Goal: Task Accomplishment & Management: Manage account settings

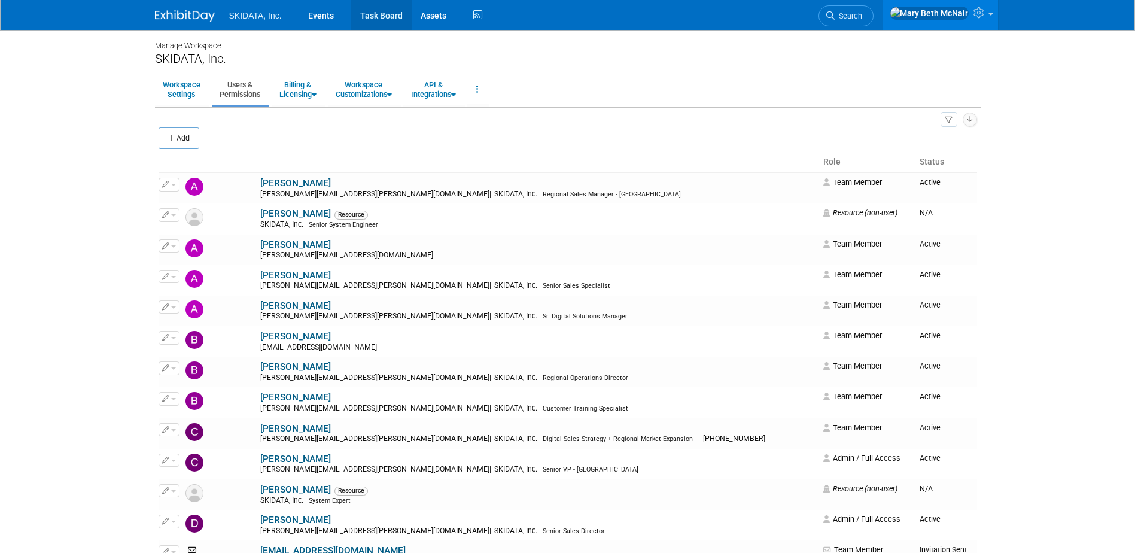
click at [383, 23] on link "Task Board" at bounding box center [381, 15] width 60 height 30
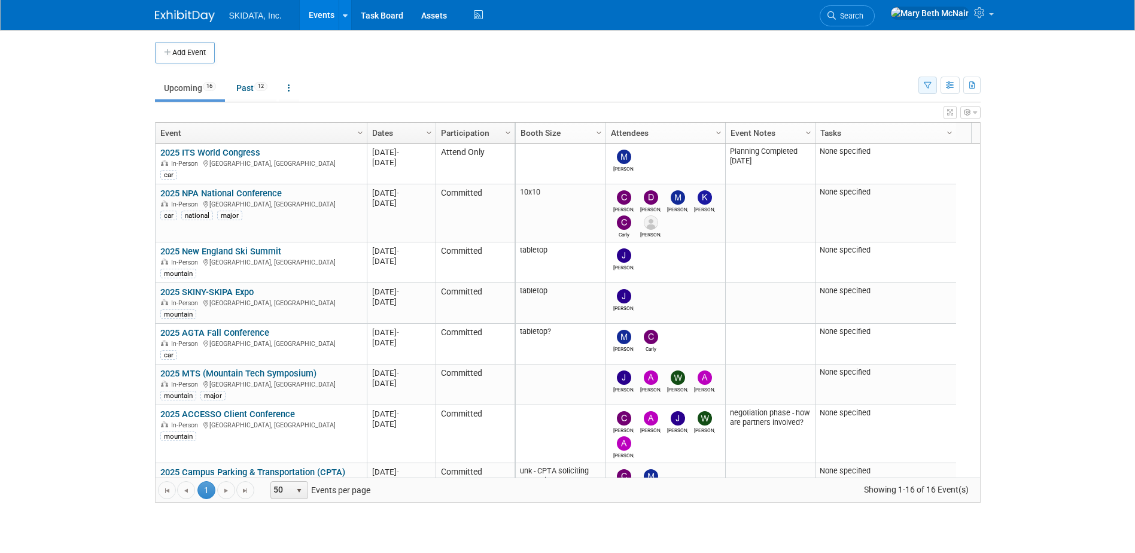
click at [932, 85] on button "button" at bounding box center [927, 85] width 19 height 17
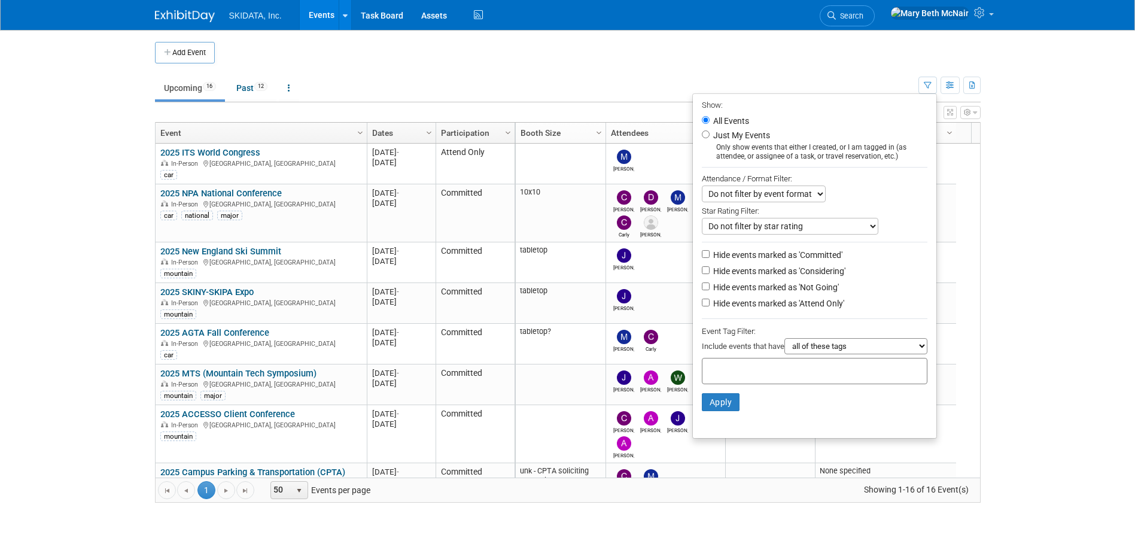
click at [809, 376] on div at bounding box center [815, 371] width 226 height 26
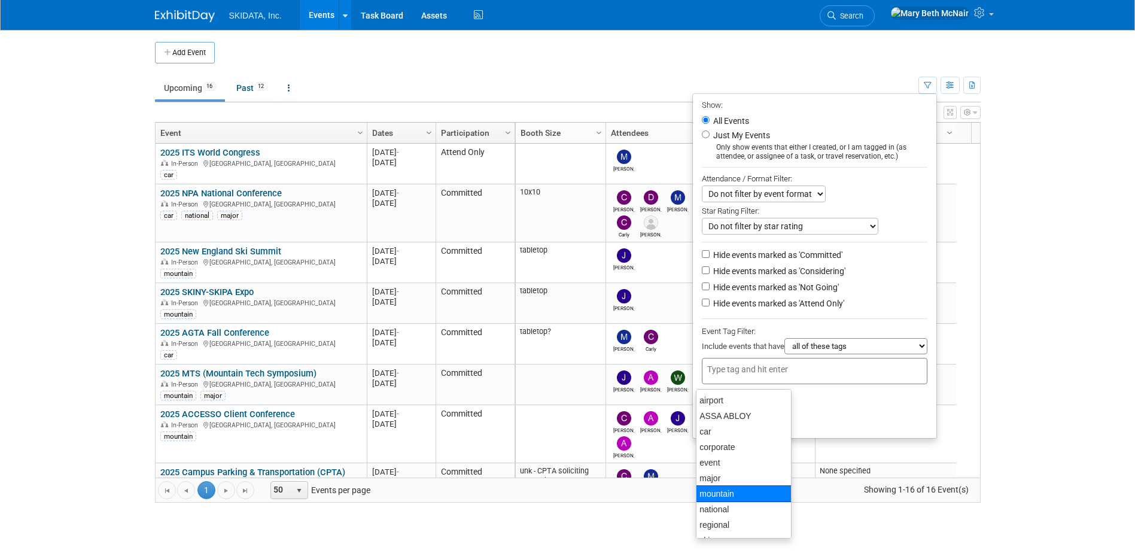
click at [741, 495] on div "mountain" at bounding box center [744, 493] width 96 height 17
type input "mountain"
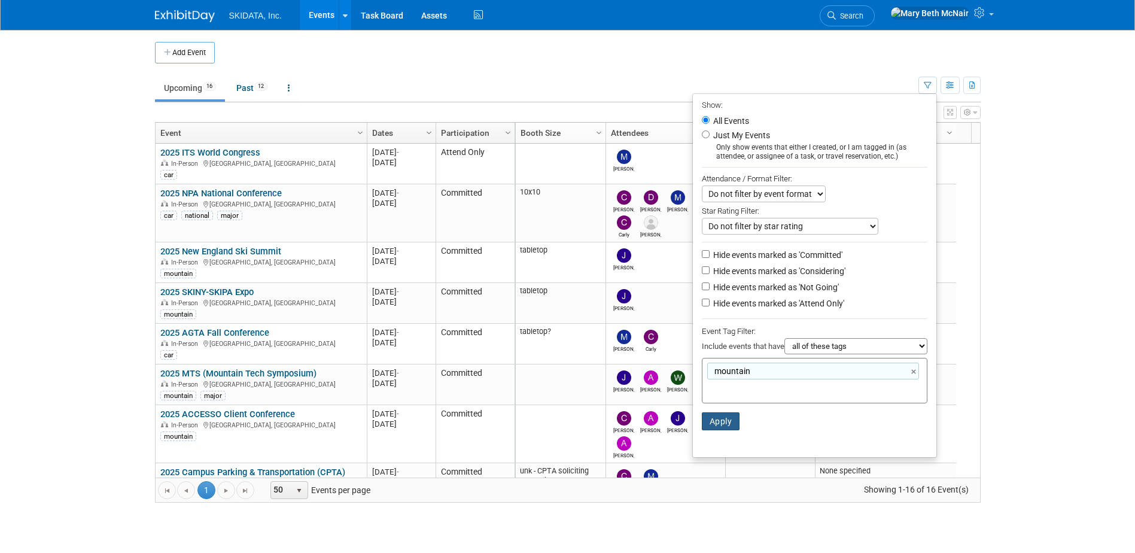
click at [716, 430] on button "Apply" at bounding box center [721, 421] width 38 height 18
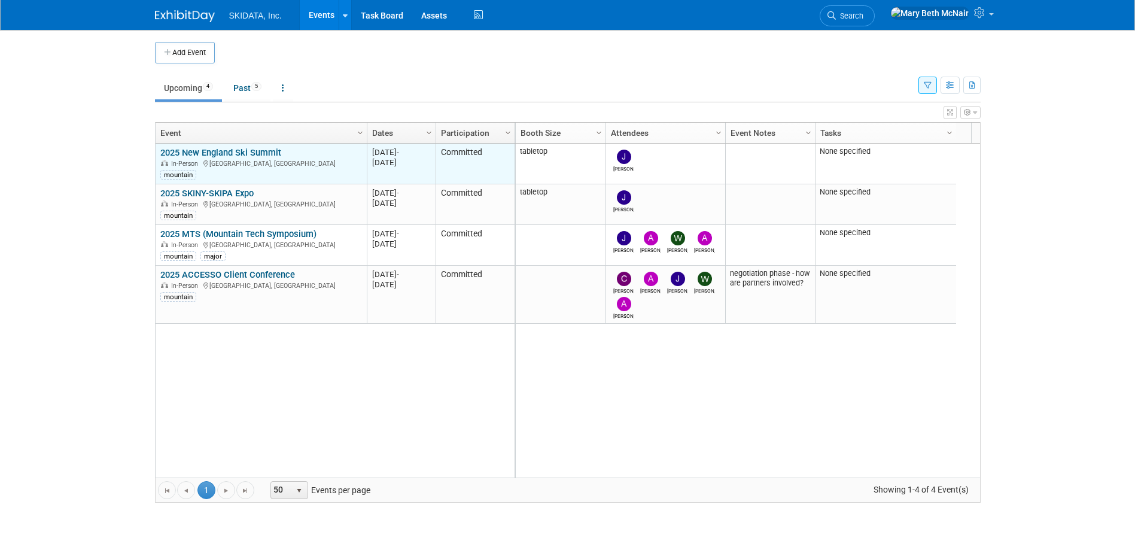
click at [247, 154] on link "2025 New England Ski Summit" at bounding box center [220, 152] width 121 height 11
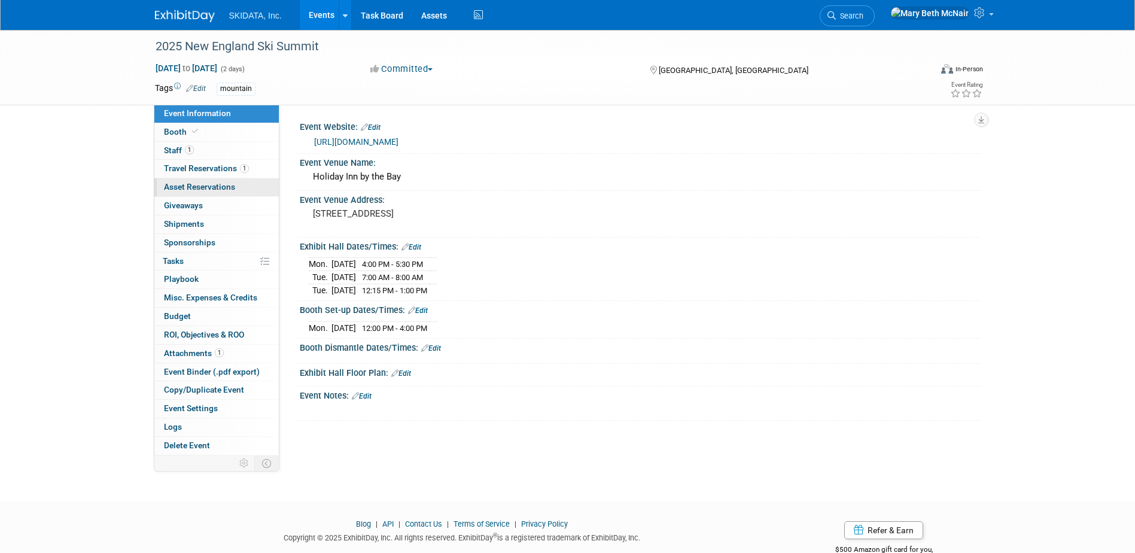
click at [187, 184] on span "Asset Reservations 0" at bounding box center [199, 187] width 71 height 10
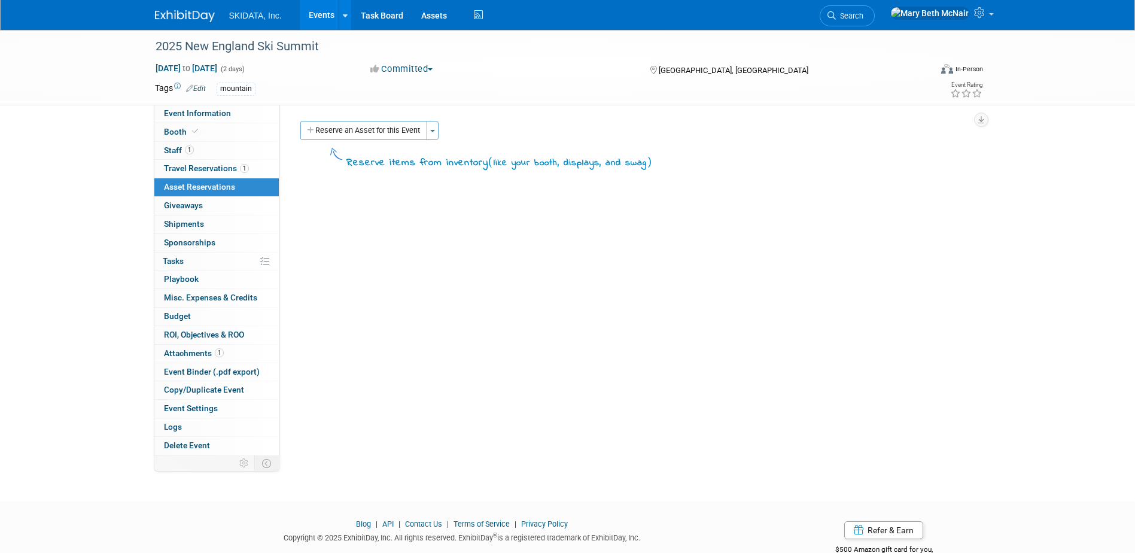
click at [325, 20] on link "Events" at bounding box center [322, 15] width 44 height 30
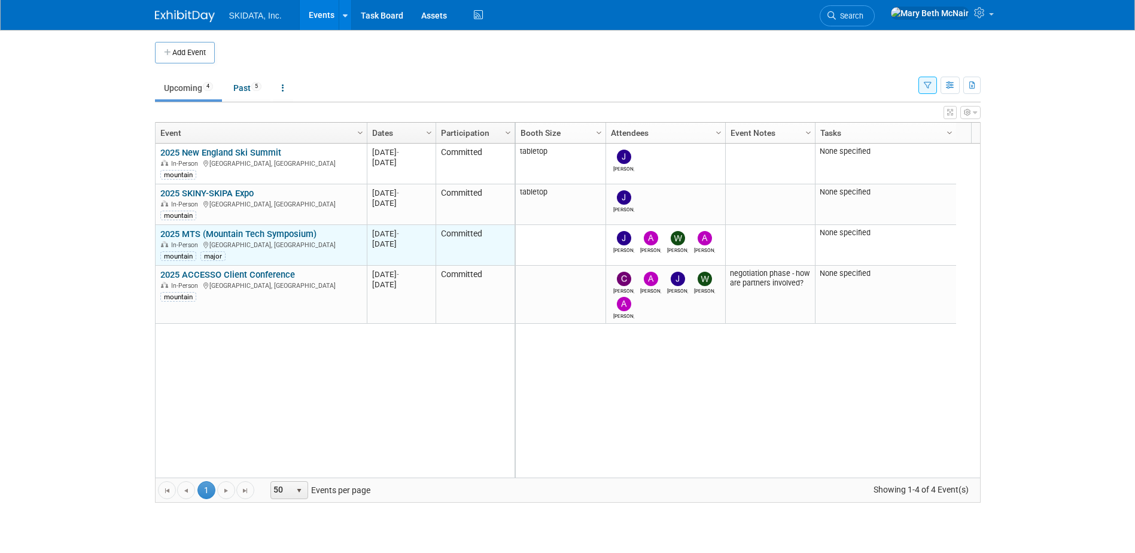
click at [253, 231] on link "2025 MTS (Mountain Tech Symposium)" at bounding box center [238, 234] width 156 height 11
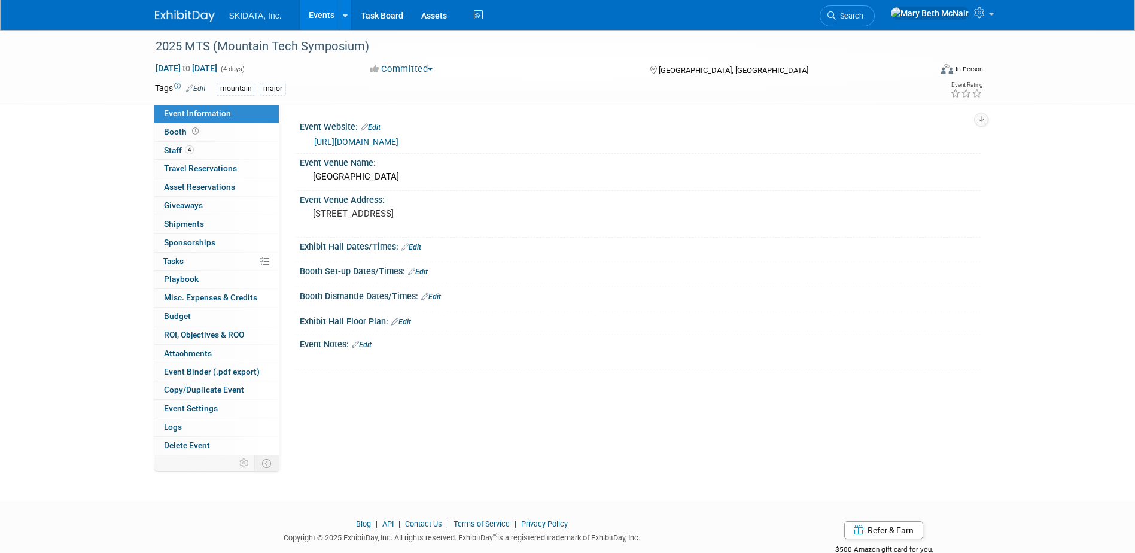
click at [398, 141] on link "[URL][DOMAIN_NAME]" at bounding box center [356, 142] width 84 height 10
click at [333, 16] on link "Events" at bounding box center [322, 15] width 44 height 30
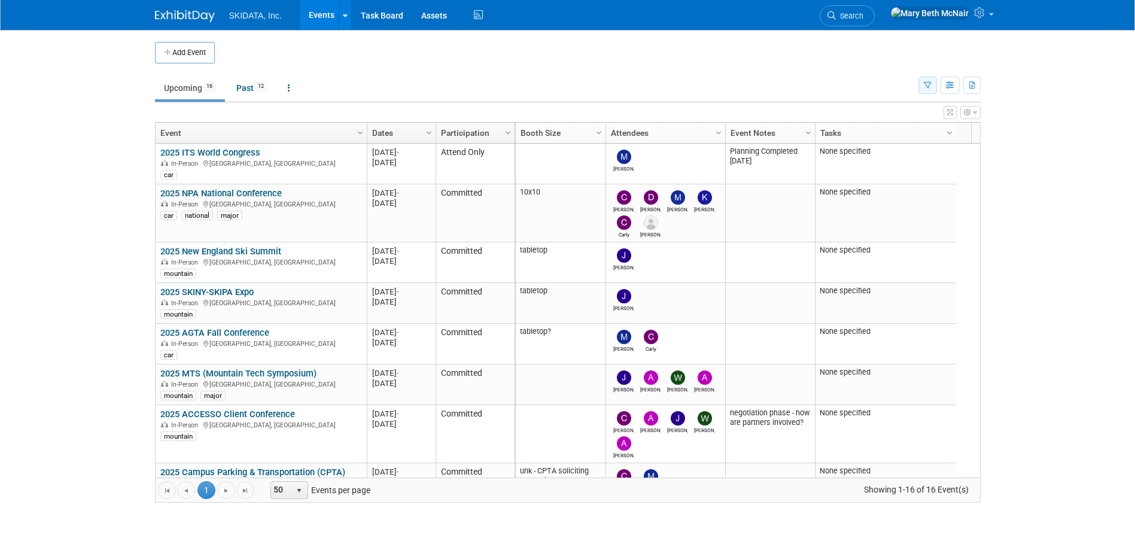
click at [927, 82] on icon "button" at bounding box center [928, 86] width 8 height 8
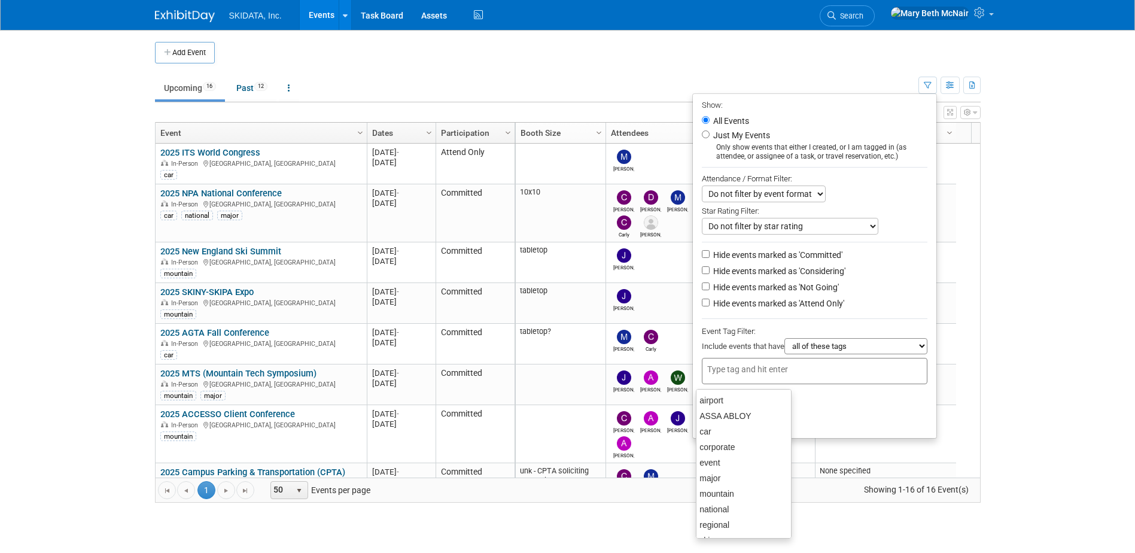
click at [766, 372] on input "text" at bounding box center [755, 369] width 96 height 12
type input "mou"
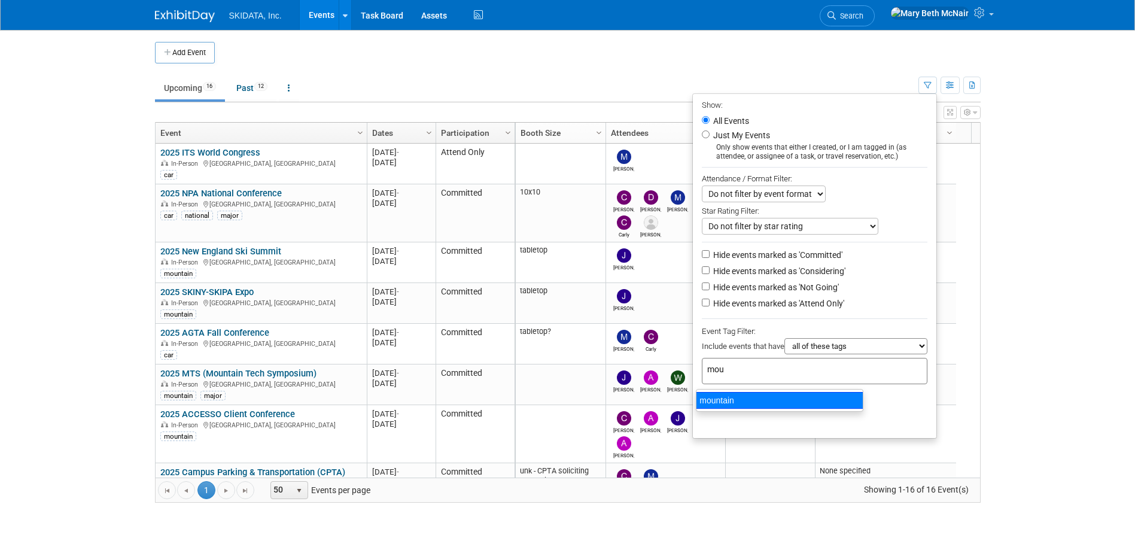
click at [737, 400] on div "mountain" at bounding box center [780, 400] width 168 height 17
type input "mountain"
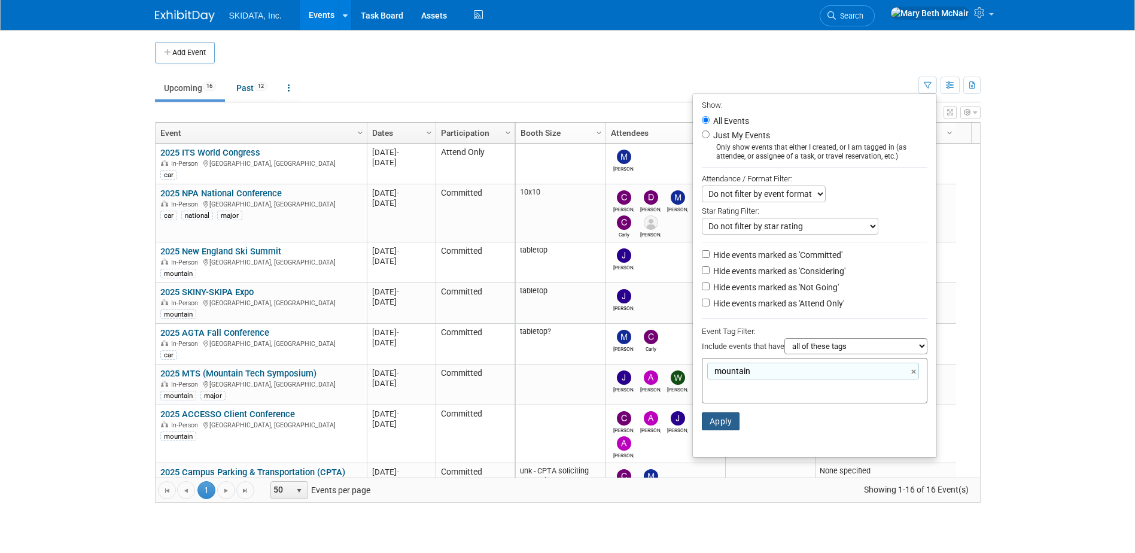
click at [724, 430] on button "Apply" at bounding box center [721, 421] width 38 height 18
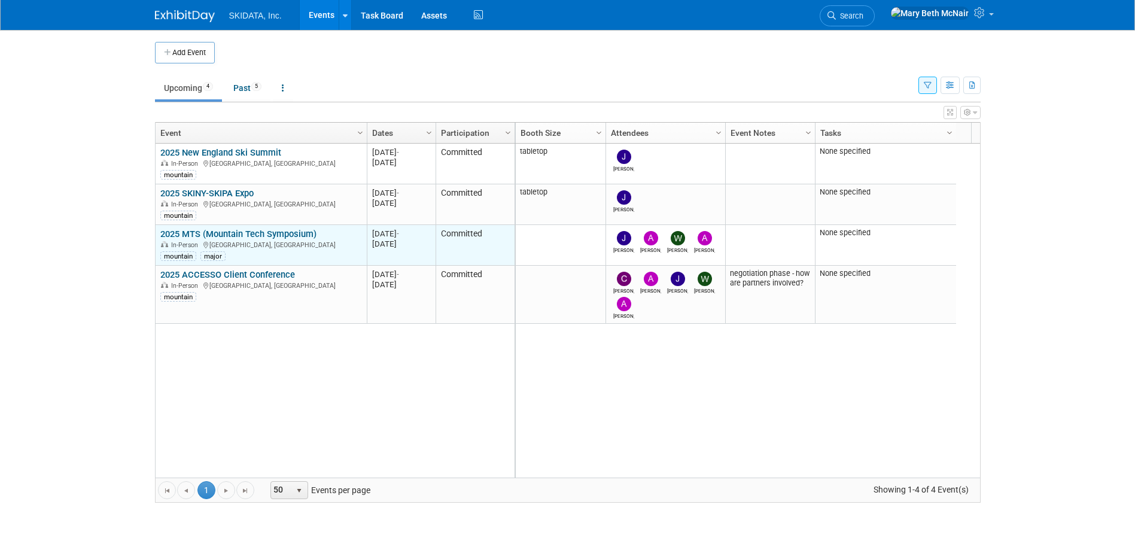
click at [245, 233] on link "2025 MTS (Mountain Tech Symposium)" at bounding box center [238, 234] width 156 height 11
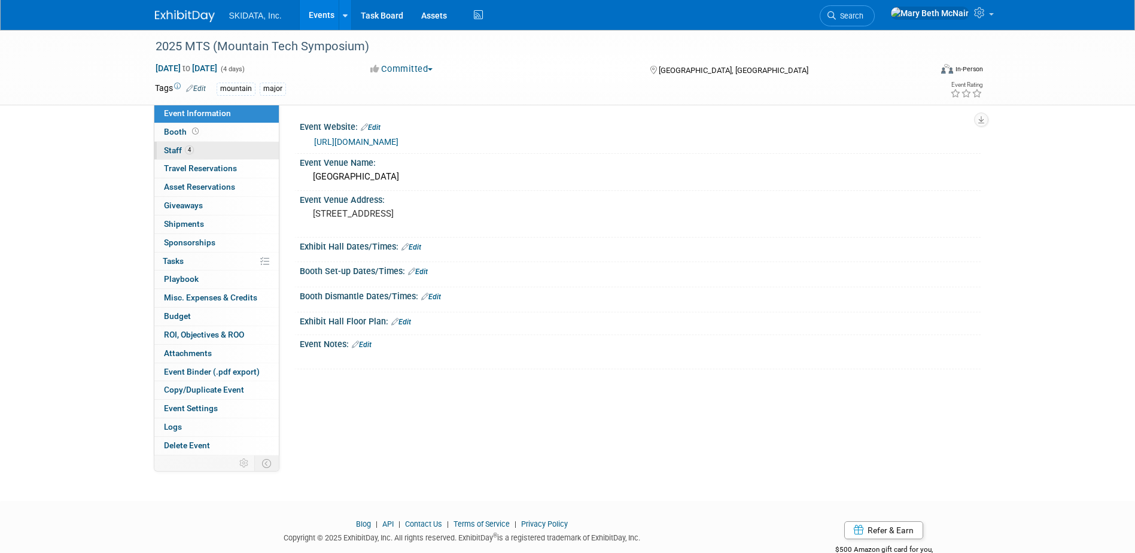
click at [172, 155] on link "4 Staff 4" at bounding box center [216, 151] width 124 height 18
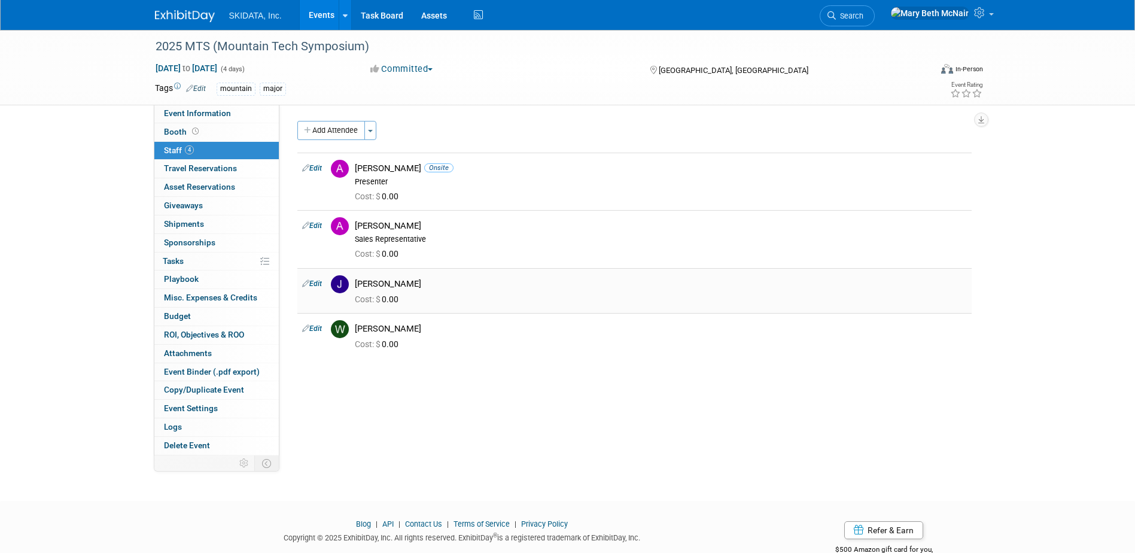
click at [318, 286] on link "Edit" at bounding box center [312, 283] width 20 height 8
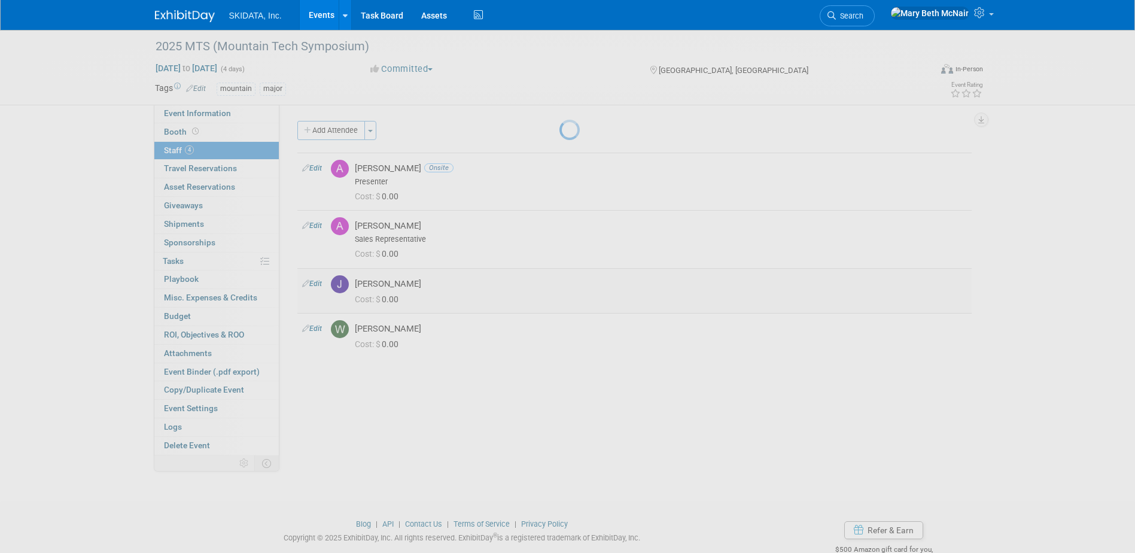
select select "9f3a14ac-7b29-4dac-959f-7fd188f60d5e"
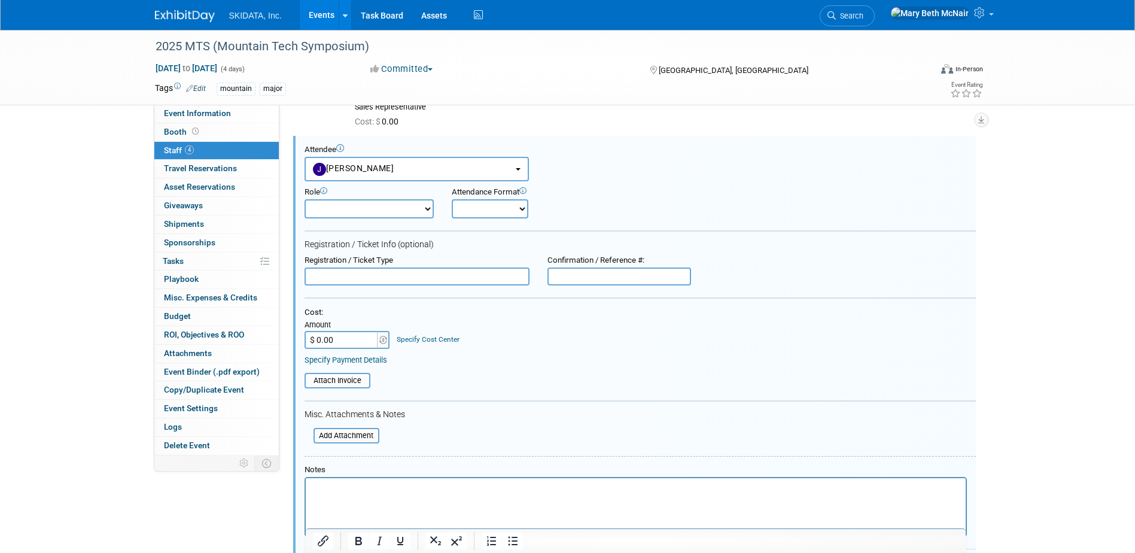
click at [342, 343] on input "$ 0.00" at bounding box center [342, 340] width 75 height 18
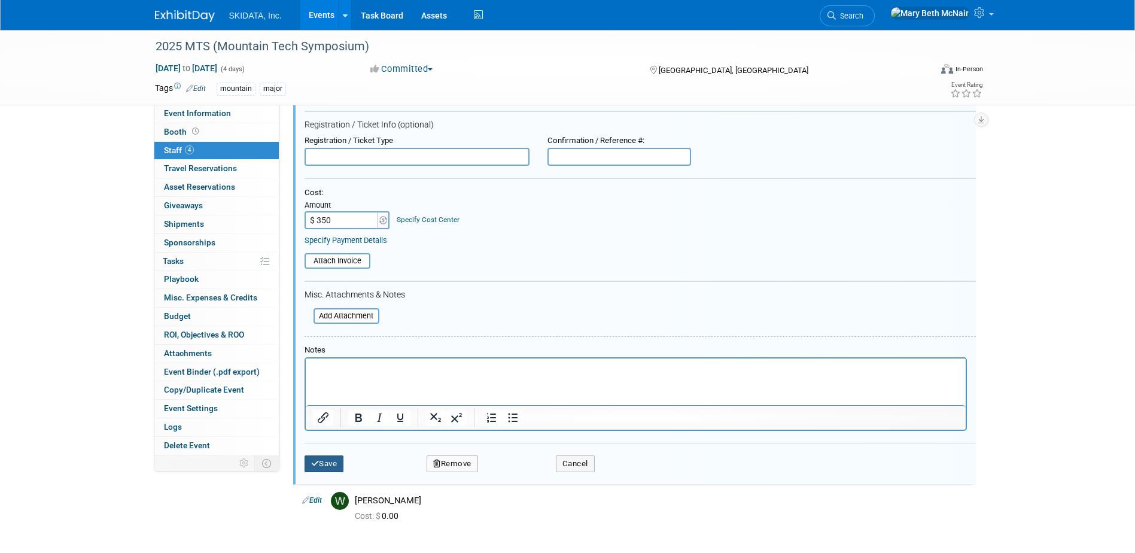
type input "$ 350.00"
click at [339, 468] on button "Save" at bounding box center [324, 463] width 39 height 17
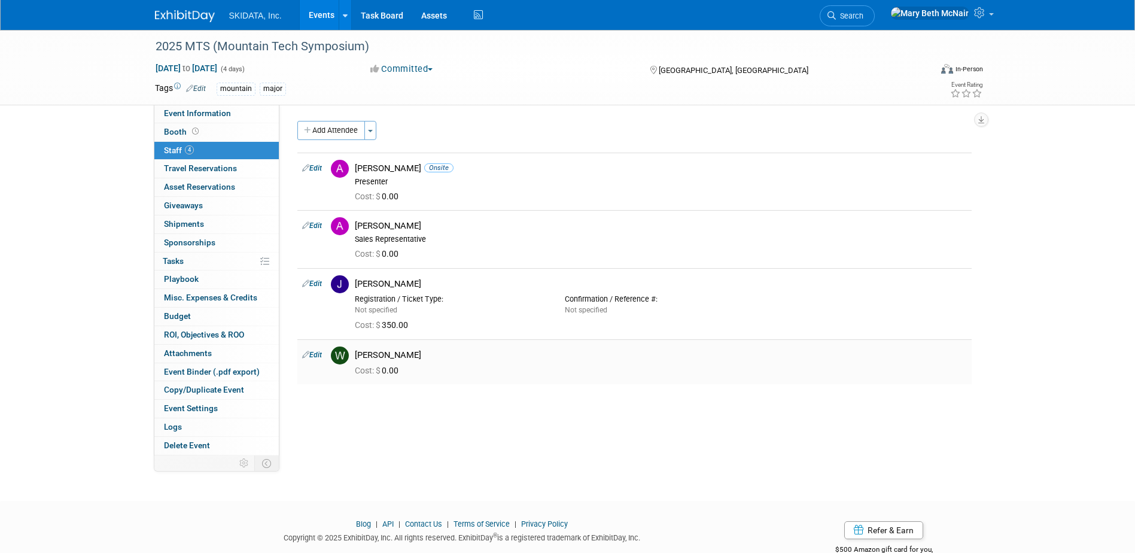
click at [316, 354] on link "Edit" at bounding box center [312, 355] width 20 height 8
select select "ee763a42-6e14-4e6c-98c1-c719f3e8a8b1"
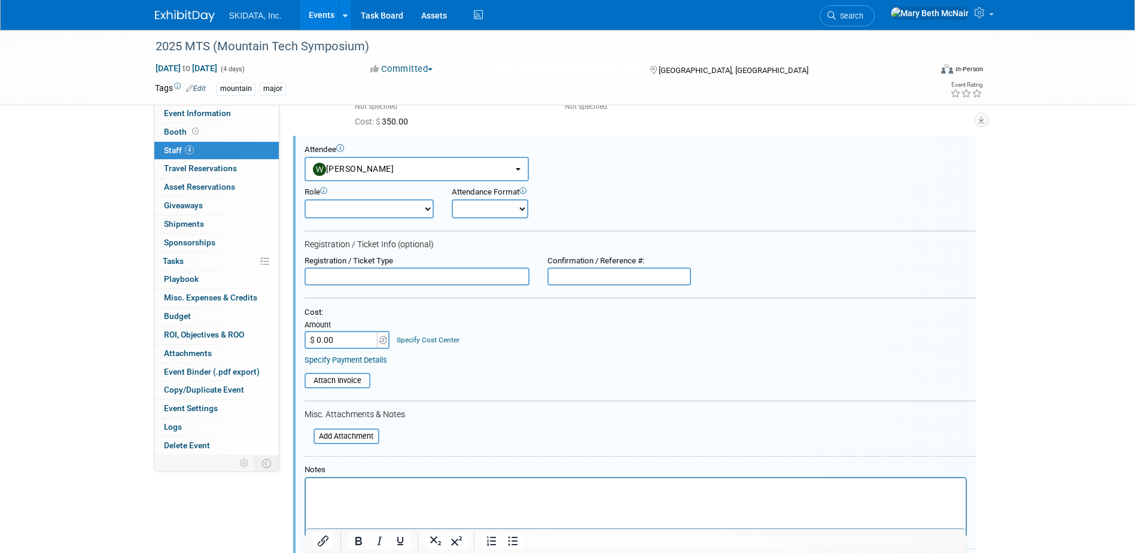
click at [371, 480] on html at bounding box center [635, 486] width 660 height 17
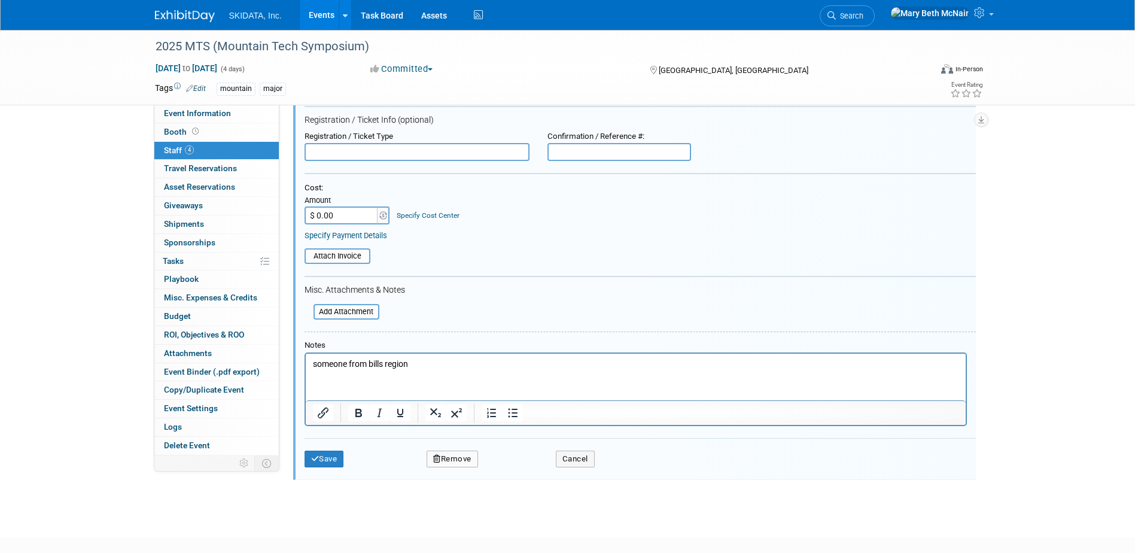
scroll to position [397, 0]
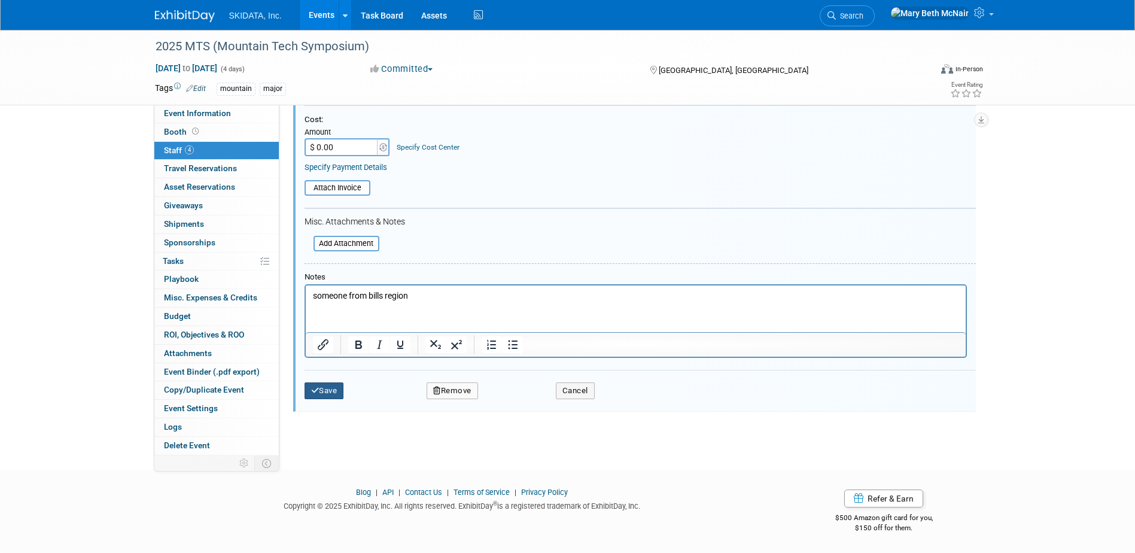
click at [339, 392] on button "Save" at bounding box center [324, 390] width 39 height 17
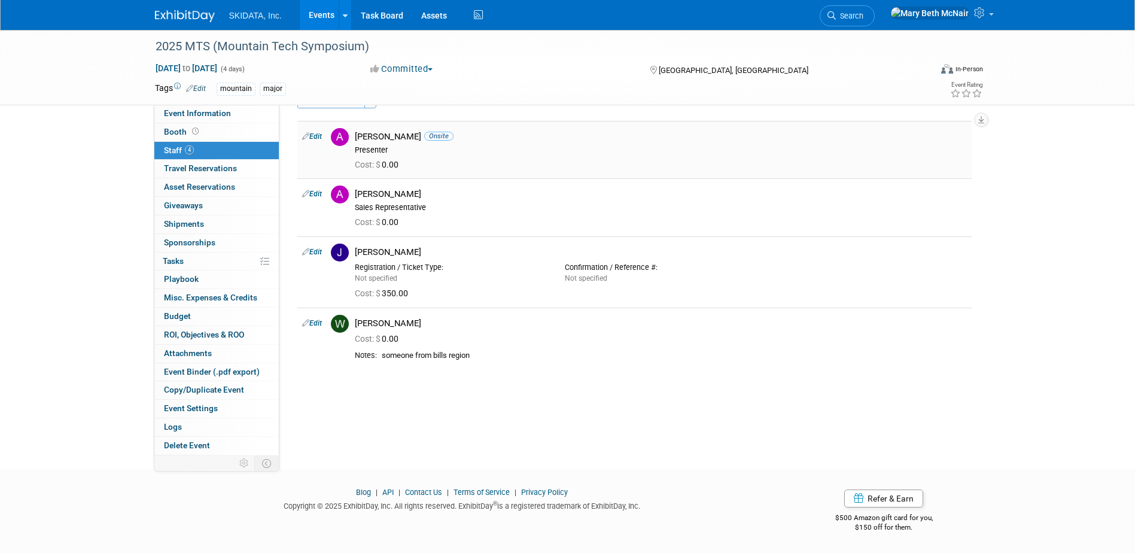
scroll to position [0, 0]
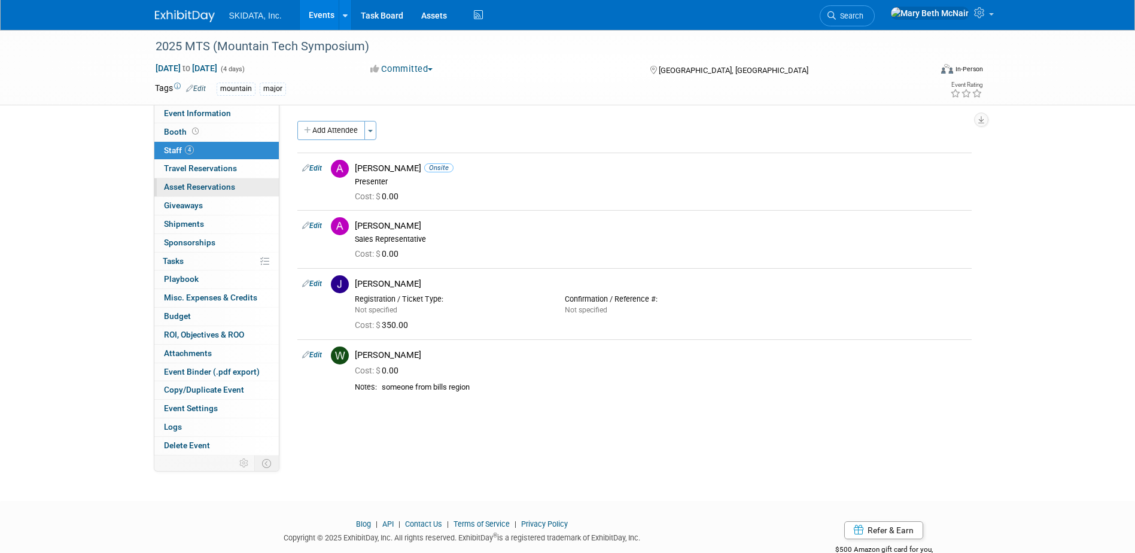
click at [168, 182] on span "Asset Reservations 0" at bounding box center [199, 187] width 71 height 10
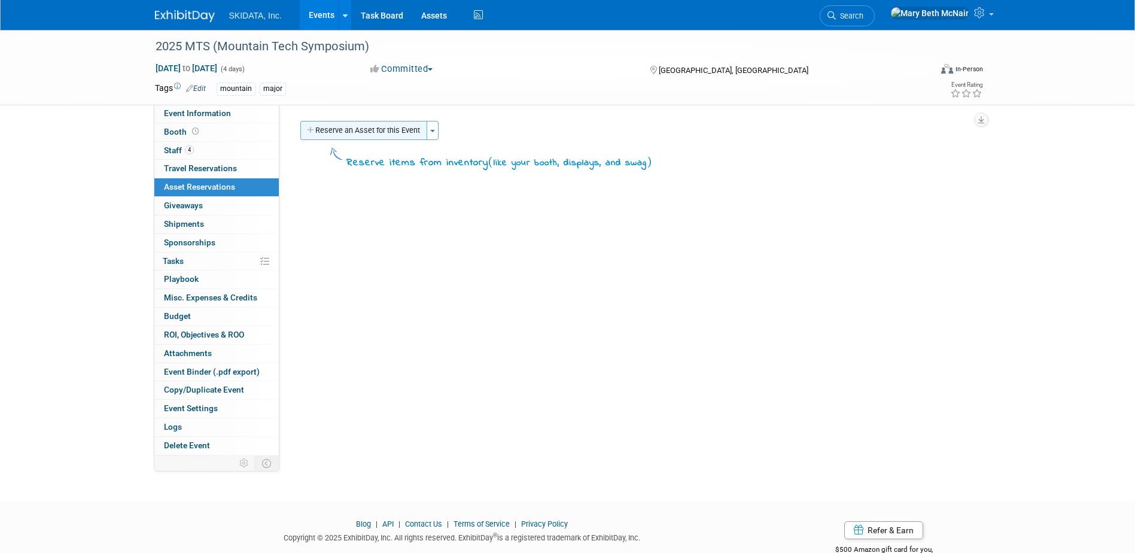
click at [377, 137] on button "Reserve an Asset for this Event" at bounding box center [363, 130] width 127 height 19
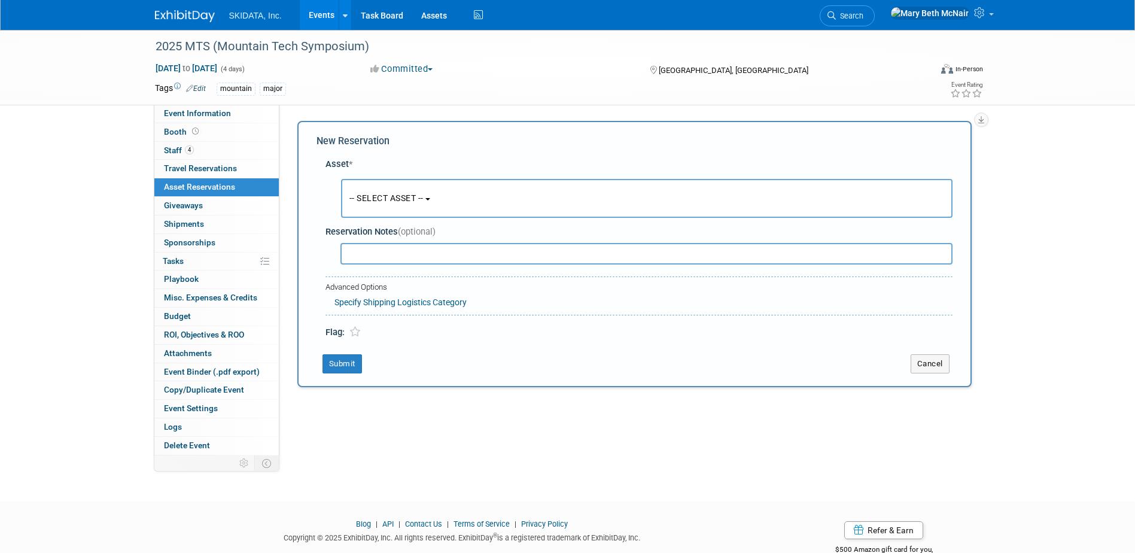
scroll to position [11, 0]
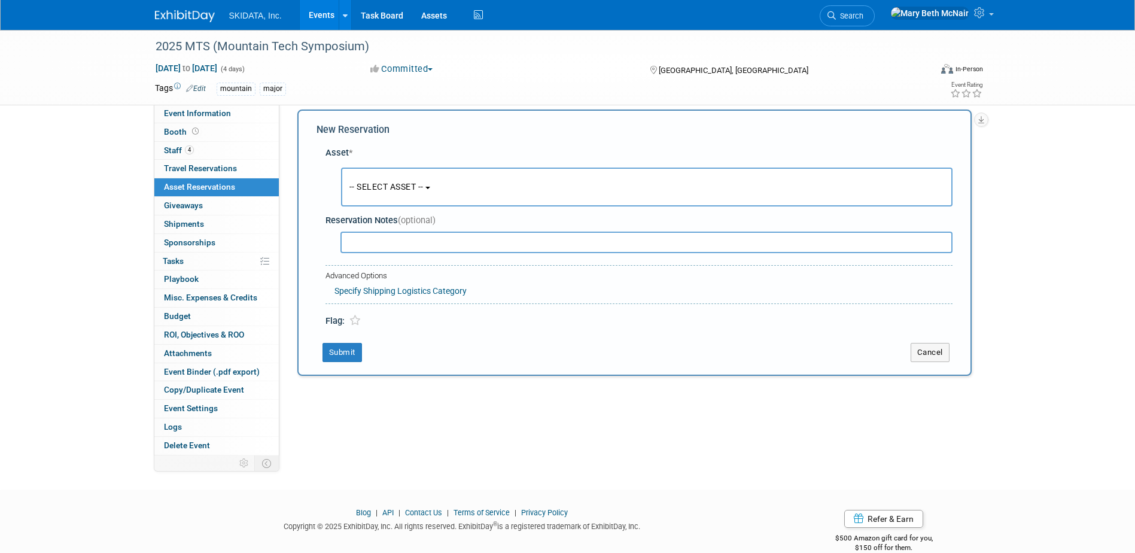
click at [386, 182] on span "-- SELECT ASSET --" at bounding box center [386, 187] width 74 height 10
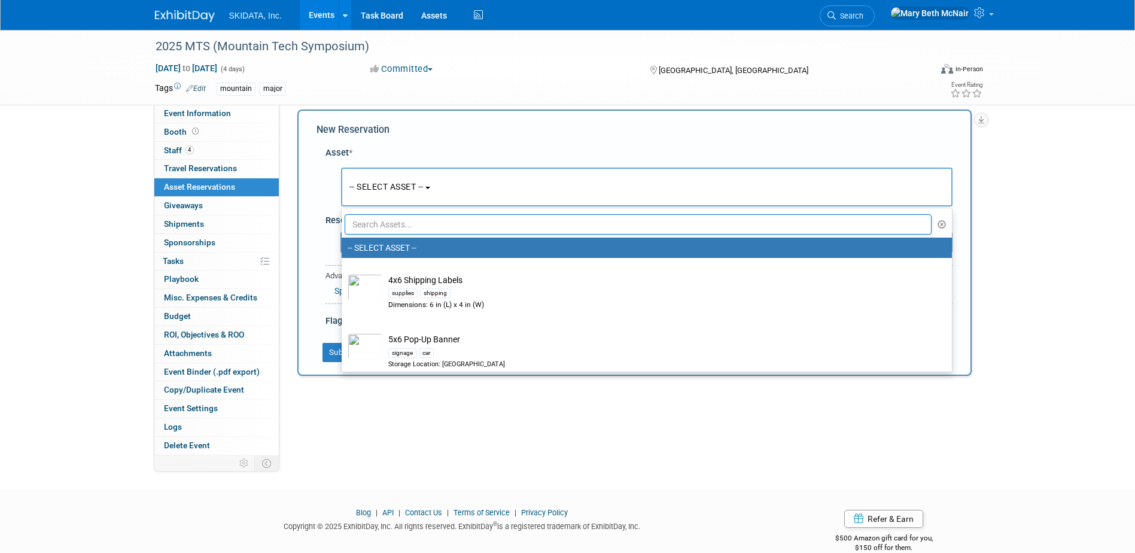
click at [394, 227] on input "text" at bounding box center [639, 224] width 588 height 20
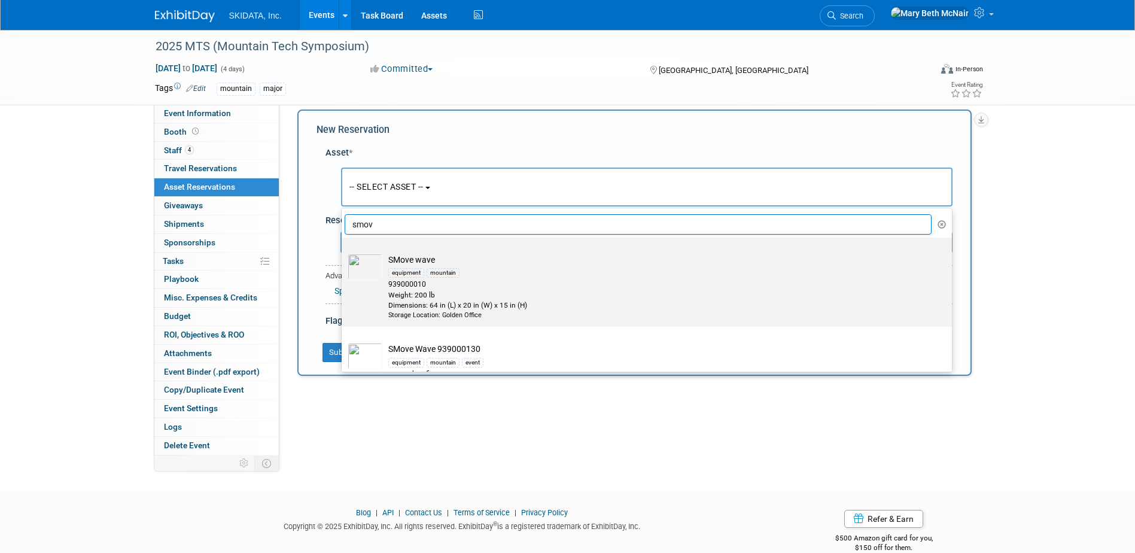
type input "smov"
click at [427, 296] on div "Weight: 200 lb" at bounding box center [658, 295] width 540 height 10
click at [343, 252] on input "SMove wave equipment mountain 939000010 Weight: 200 lb Dimensions: 64 in (L) x …" at bounding box center [340, 248] width 8 height 8
select select "10727414"
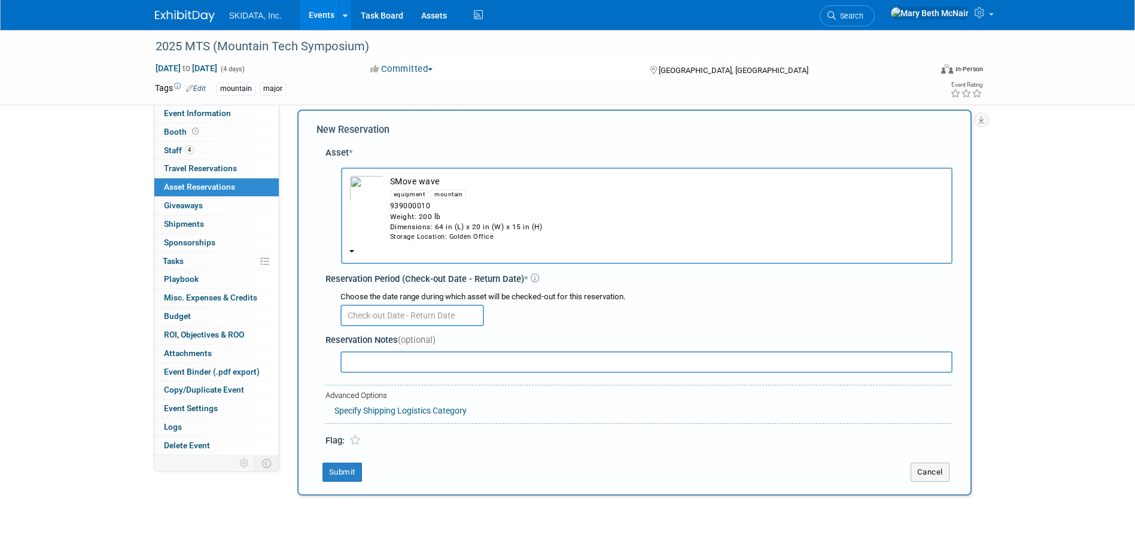
click at [371, 315] on input "text" at bounding box center [412, 316] width 144 height 22
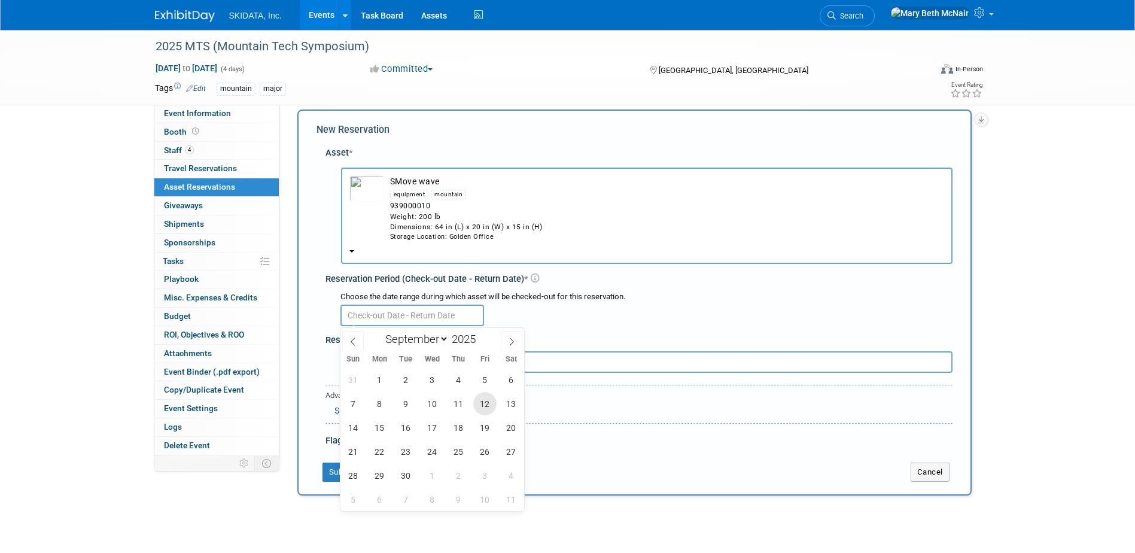
click at [487, 405] on span "12" at bounding box center [484, 403] width 23 height 23
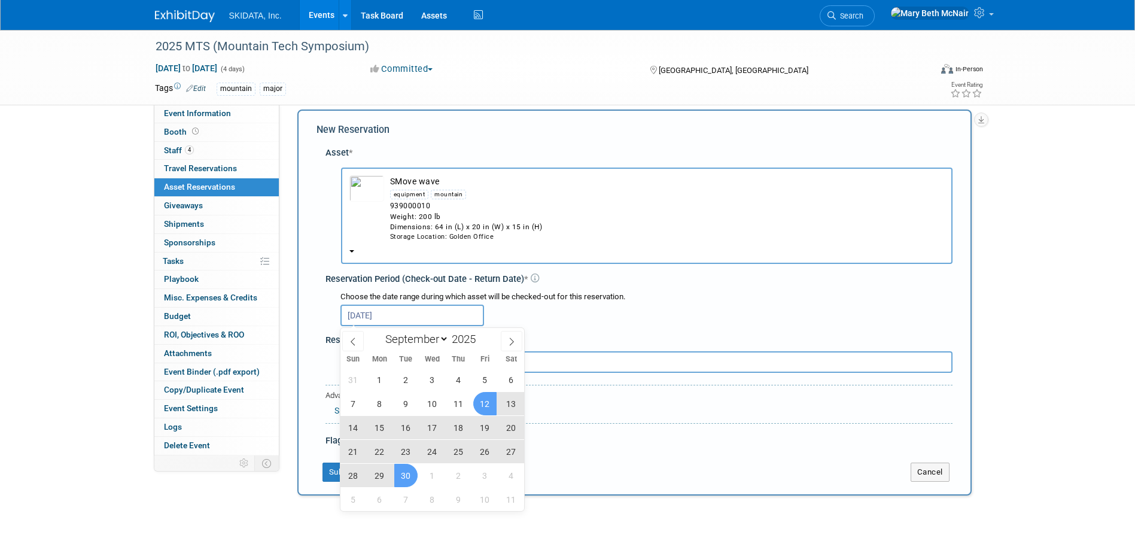
click at [415, 474] on span "30" at bounding box center [405, 475] width 23 height 23
type input "Sep 12, 2025 to Sep 30, 2025"
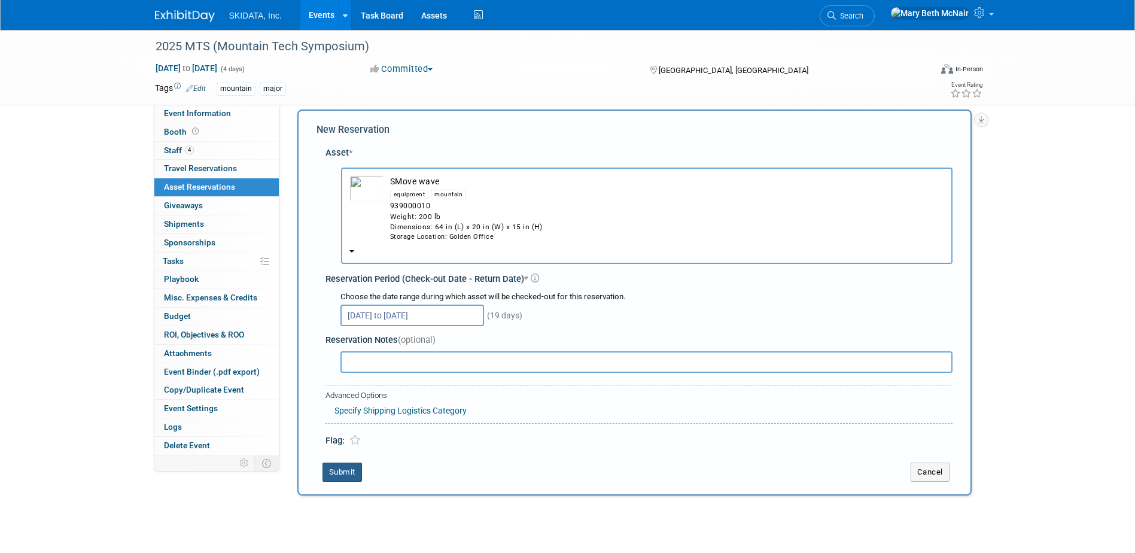
click at [337, 476] on button "Submit" at bounding box center [341, 471] width 39 height 19
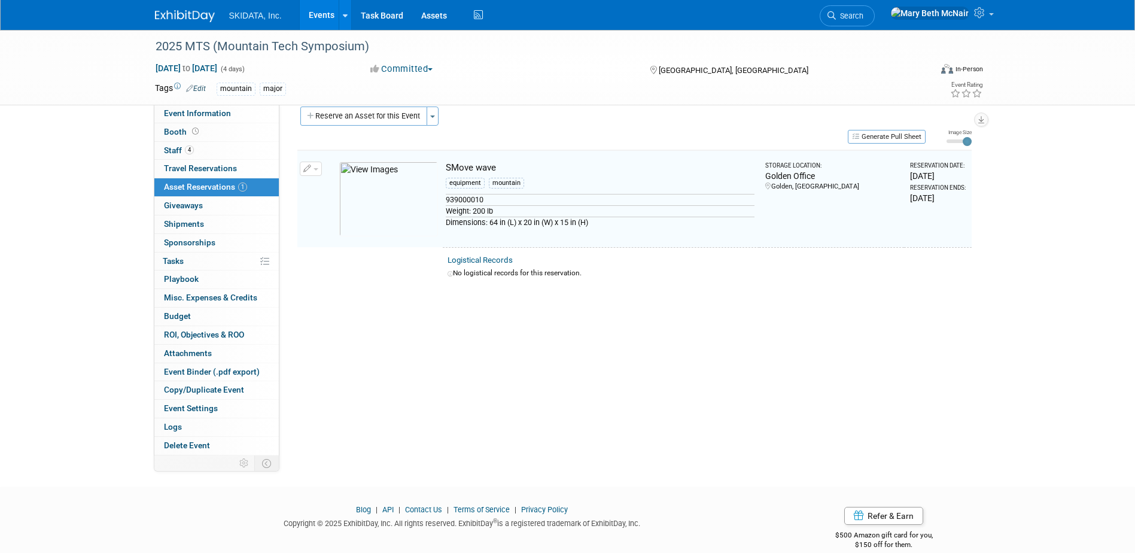
scroll to position [15, 0]
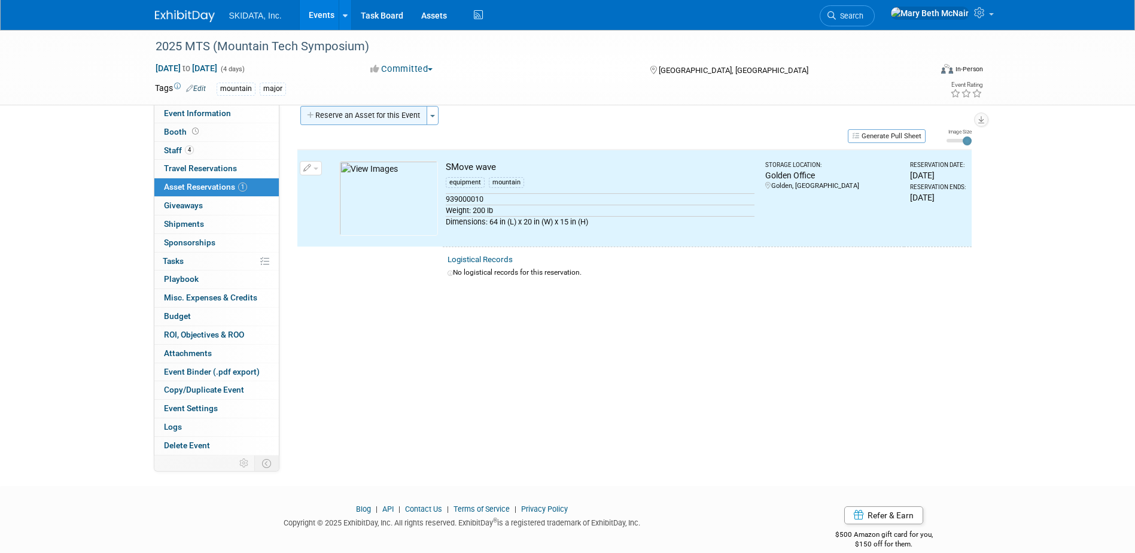
click at [358, 114] on button "Reserve an Asset for this Event" at bounding box center [363, 115] width 127 height 19
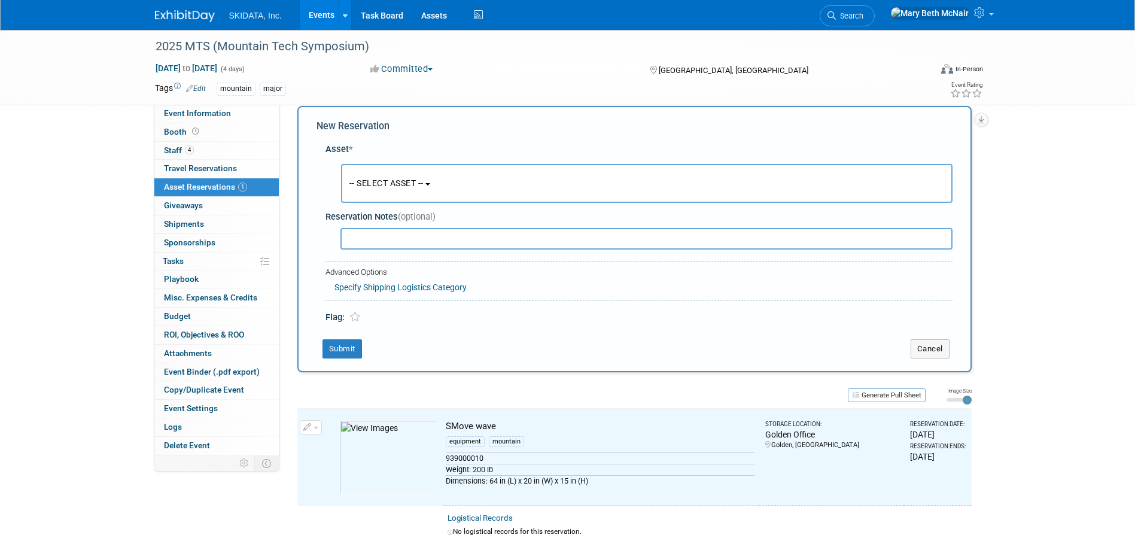
scroll to position [11, 0]
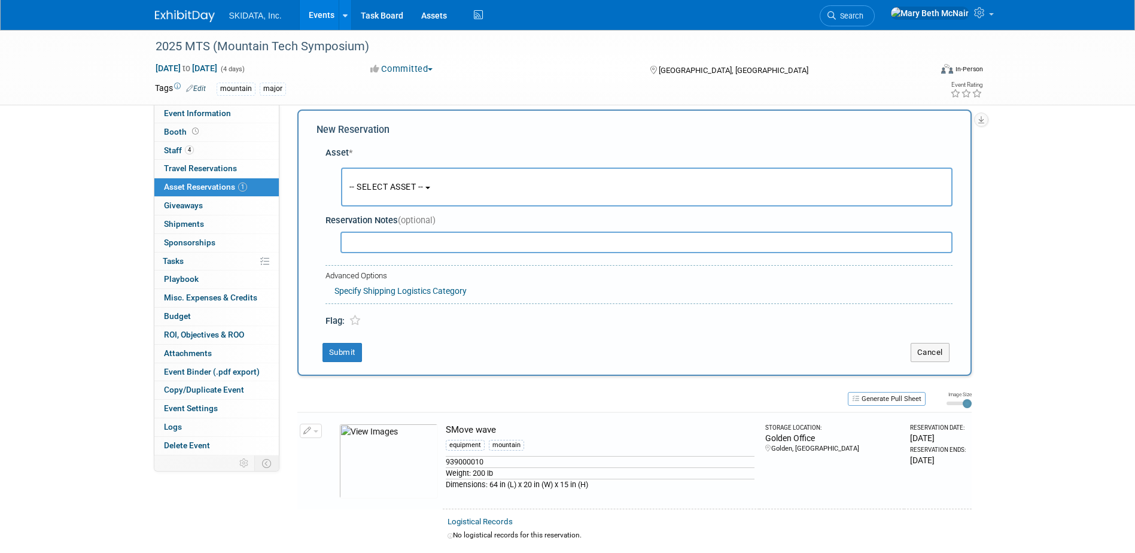
click at [400, 200] on button "-- SELECT ASSET --" at bounding box center [646, 187] width 611 height 39
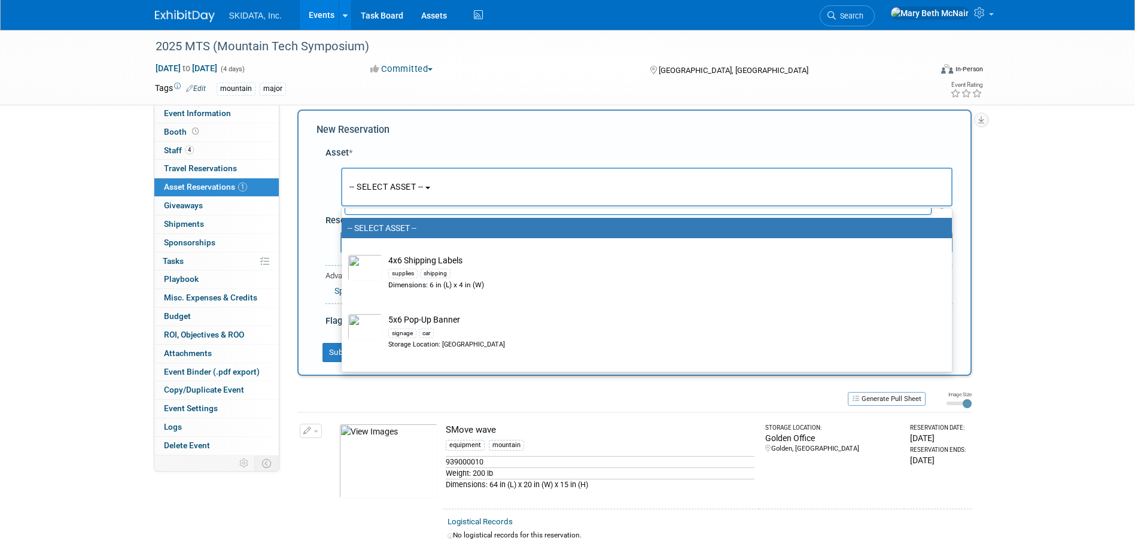
scroll to position [0, 0]
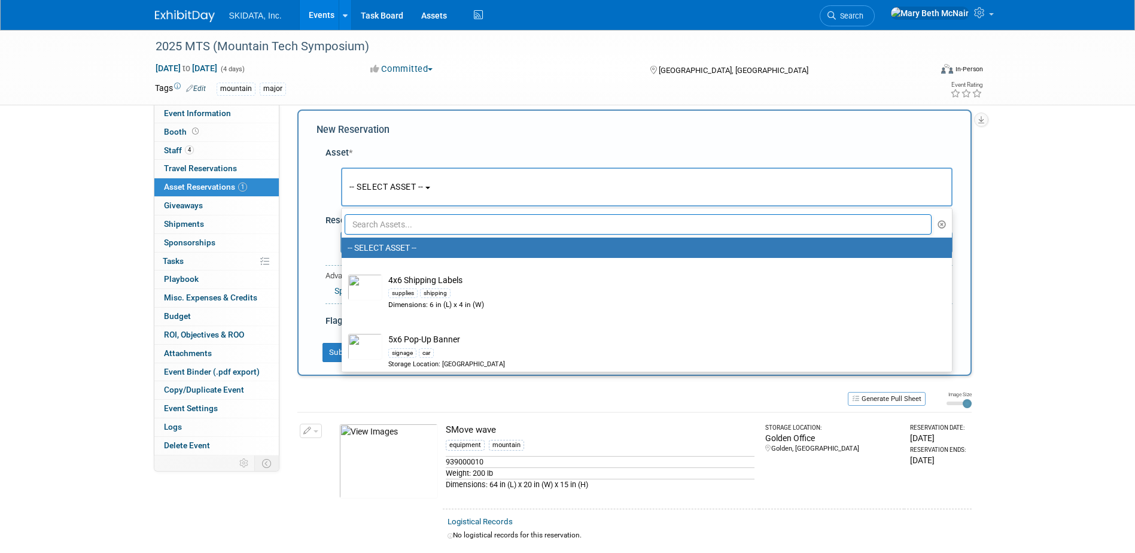
click at [382, 226] on input "text" at bounding box center [639, 224] width 588 height 20
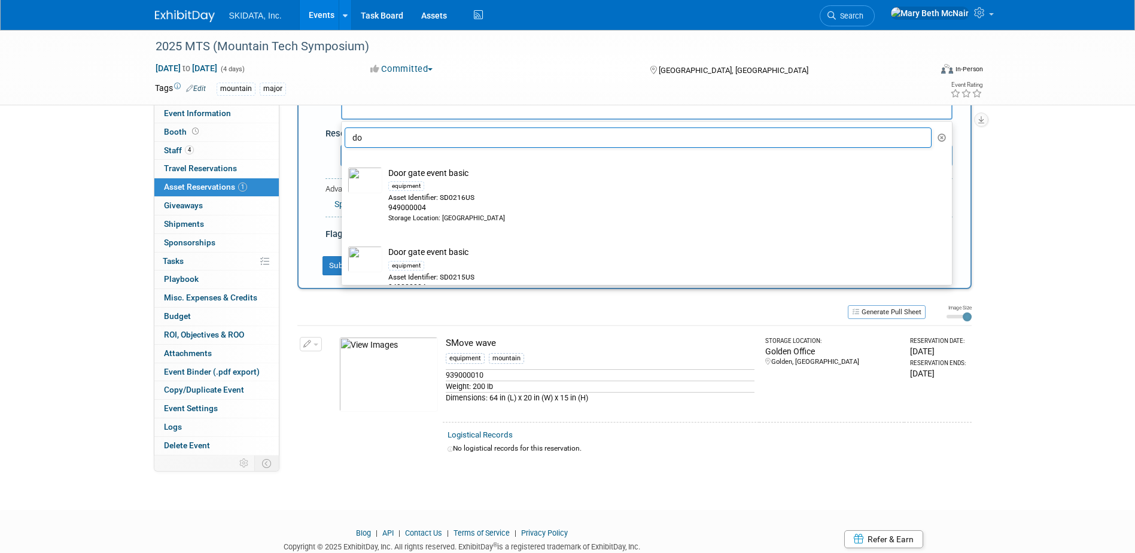
scroll to position [19, 0]
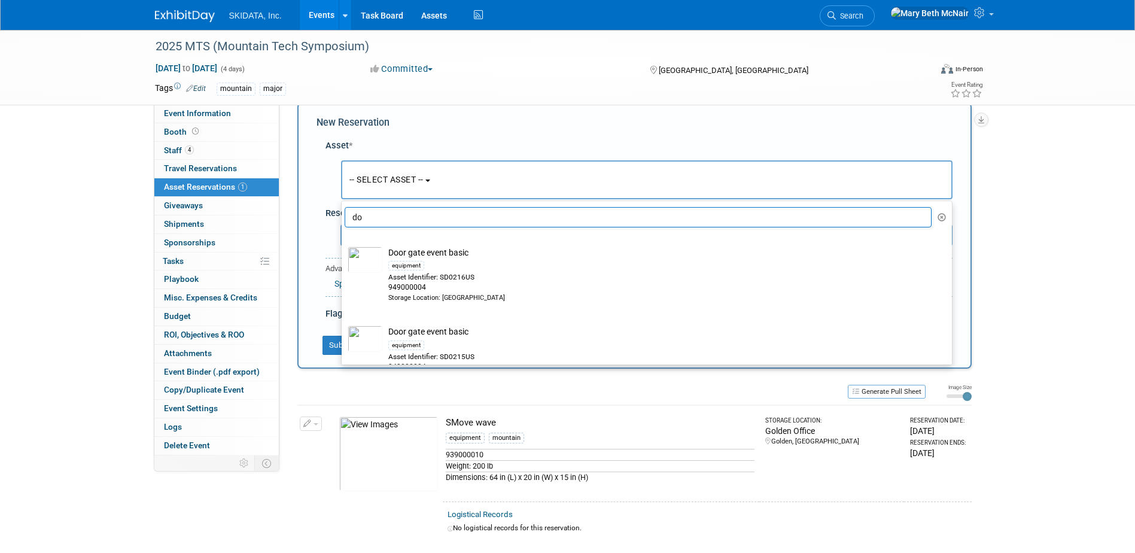
type input "d"
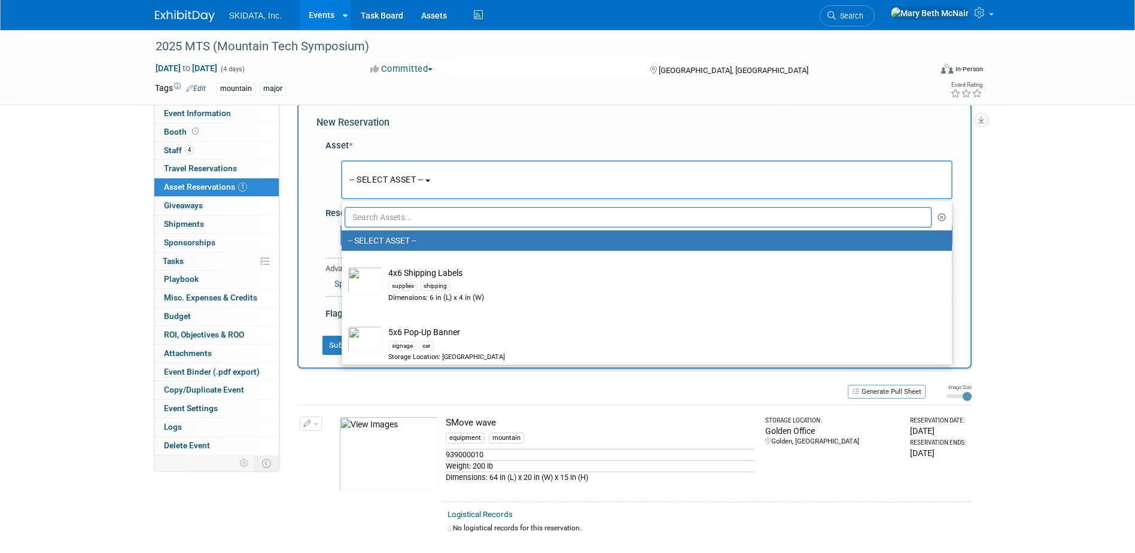
click at [429, 132] on div "New Reservation Asset * -- SELECT ASSET --" at bounding box center [634, 235] width 674 height 266
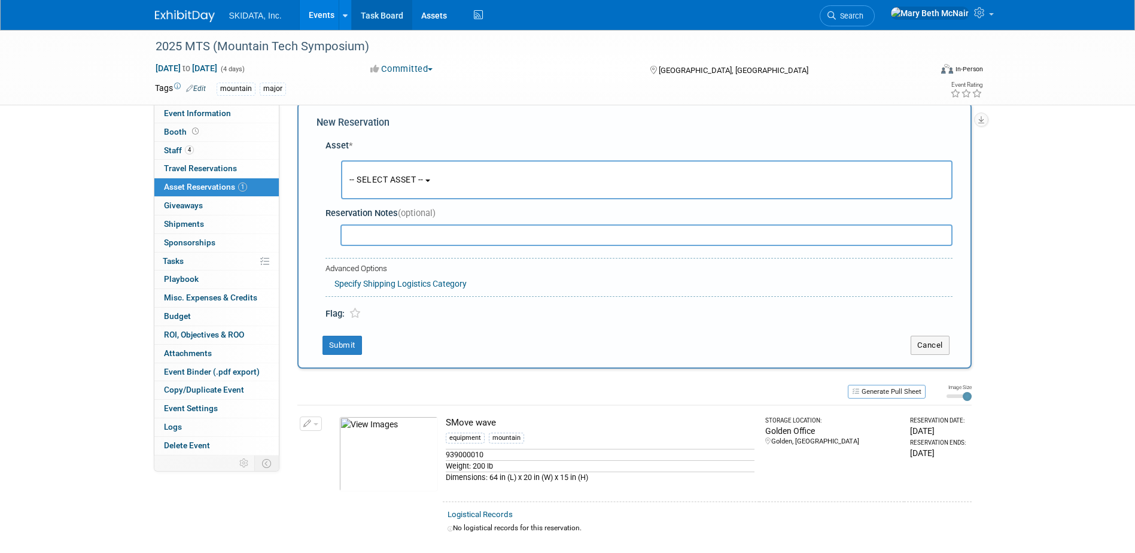
click at [387, 19] on link "Task Board" at bounding box center [382, 15] width 60 height 30
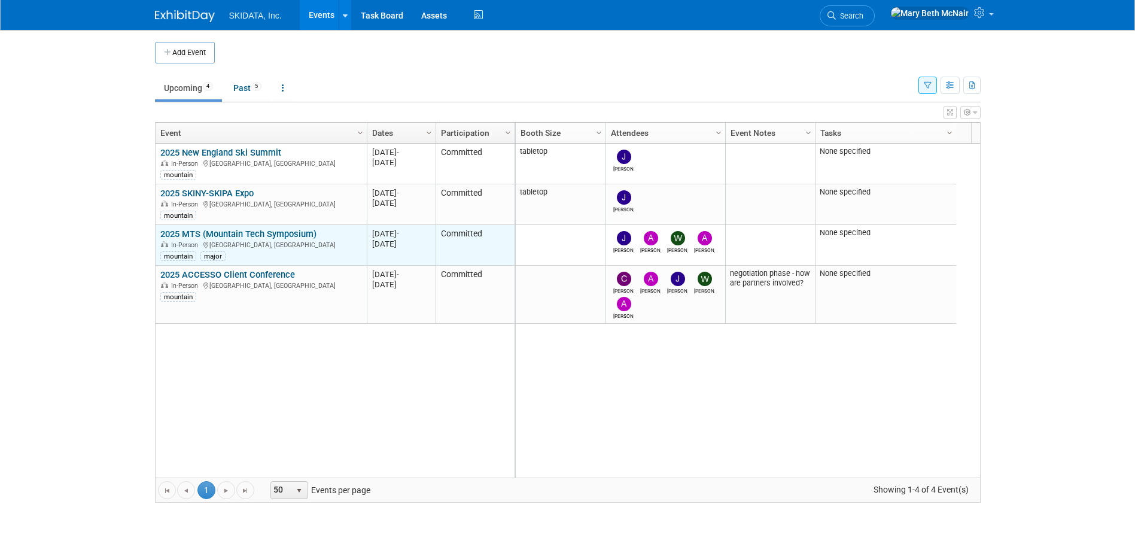
click at [229, 232] on link "2025 MTS (Mountain Tech Symposium)" at bounding box center [238, 234] width 156 height 11
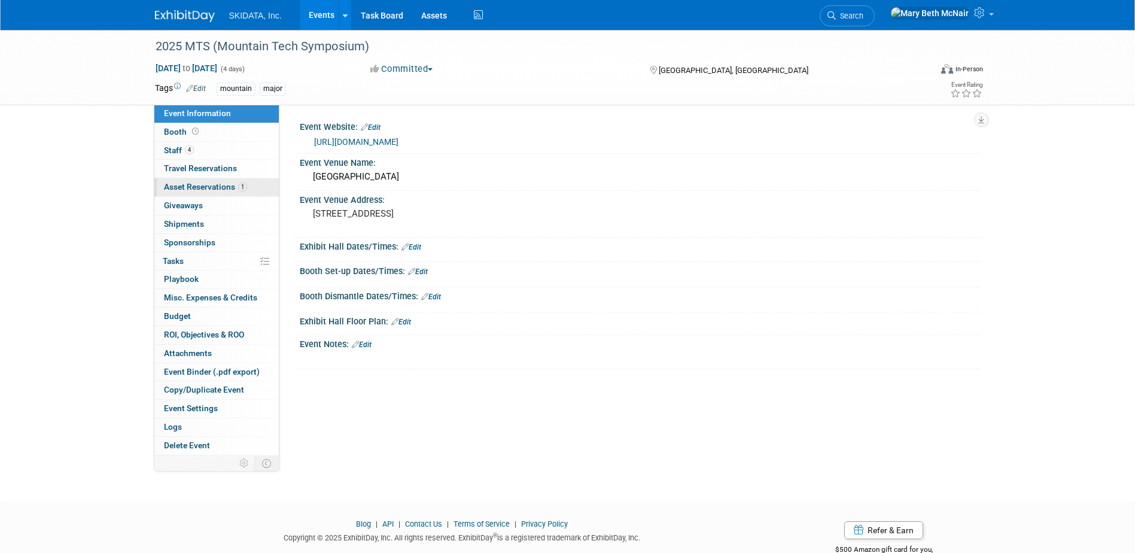
click at [172, 184] on span "Asset Reservations 1" at bounding box center [205, 187] width 83 height 10
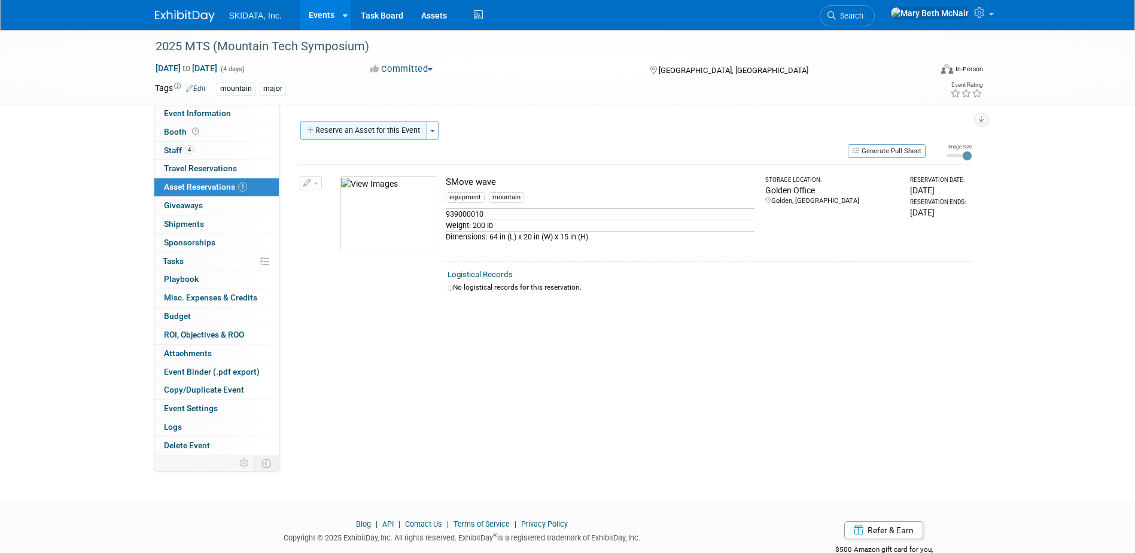
click at [372, 131] on button "Reserve an Asset for this Event" at bounding box center [363, 130] width 127 height 19
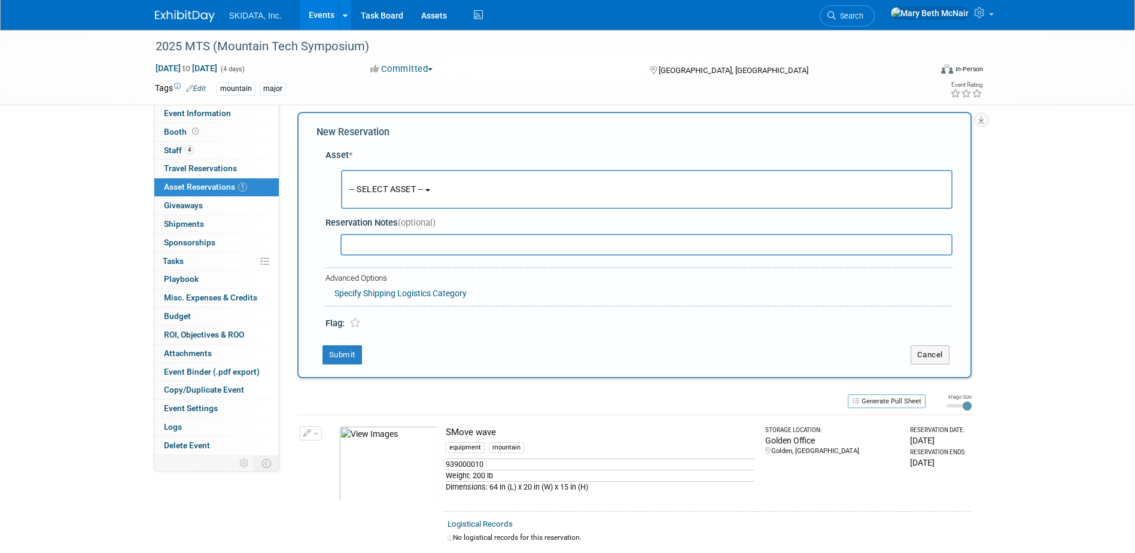
scroll to position [11, 0]
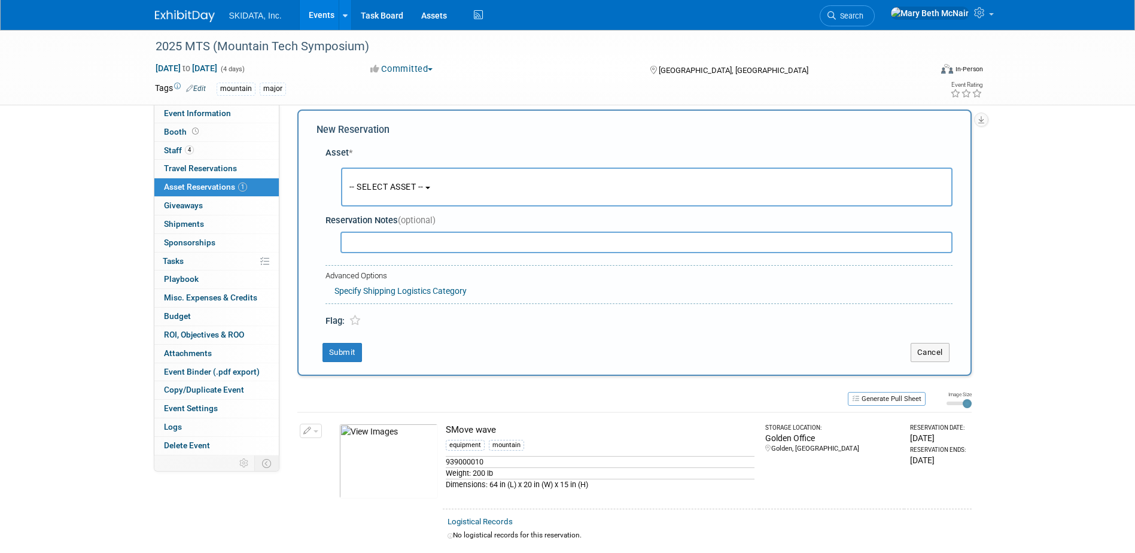
click at [378, 192] on button "-- SELECT ASSET --" at bounding box center [646, 187] width 611 height 39
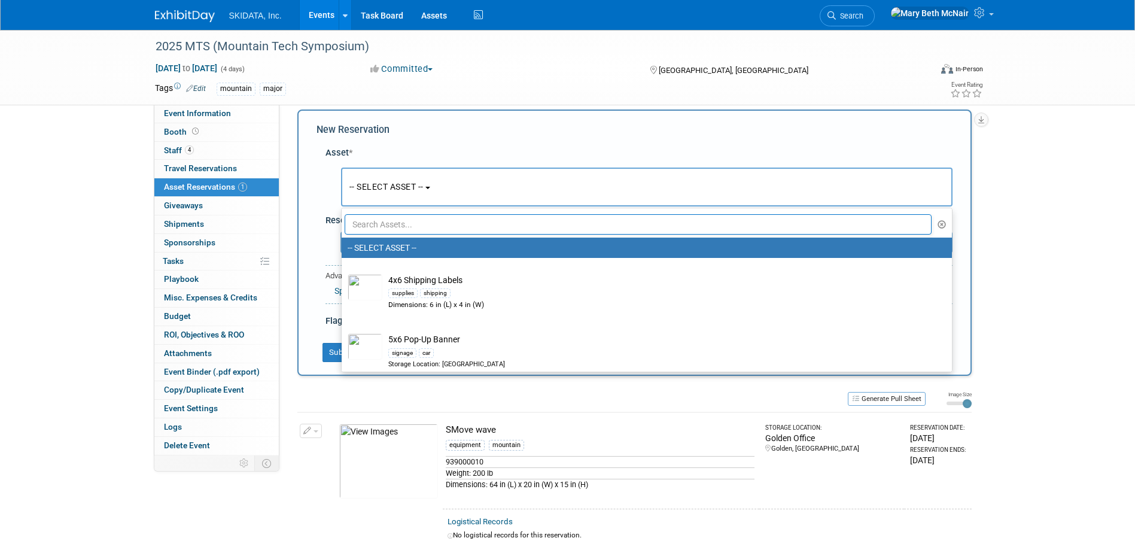
click at [378, 218] on input "text" at bounding box center [639, 224] width 588 height 20
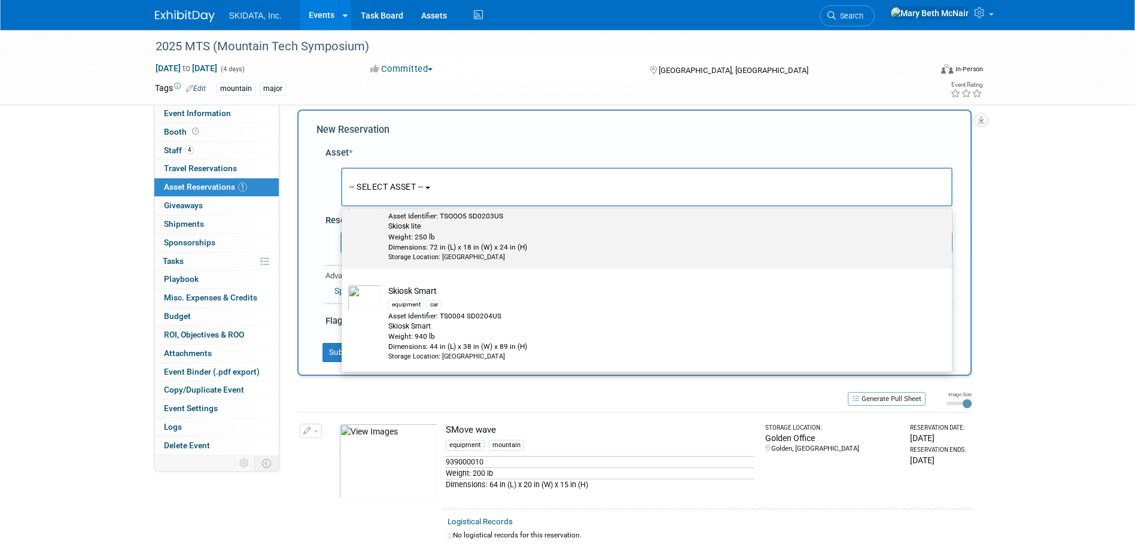
scroll to position [0, 0]
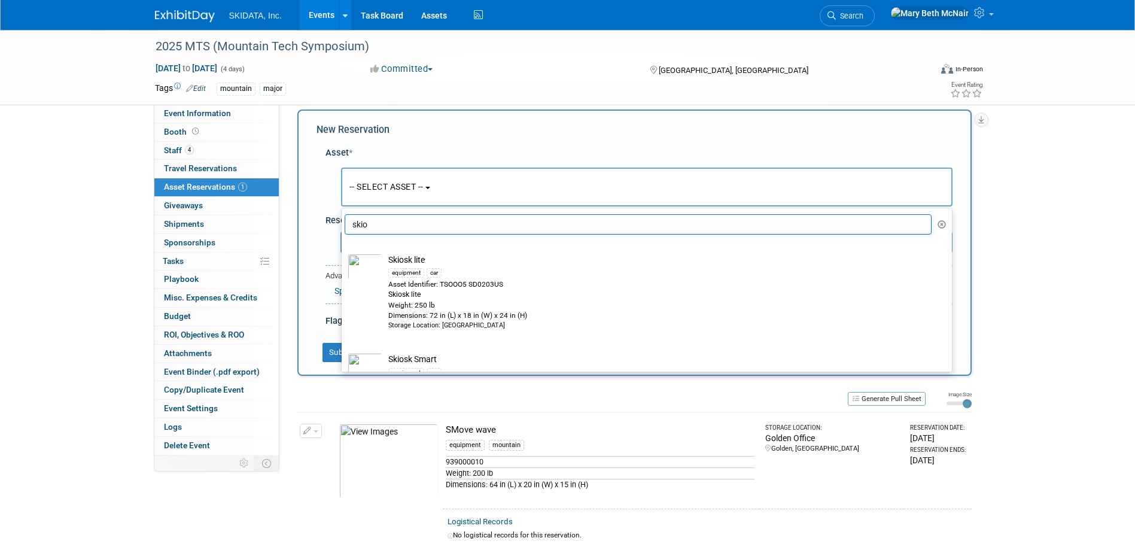
type input "skio"
click at [422, 144] on div "Asset * -- SELECT ASSET -- skio" at bounding box center [634, 234] width 636 height 187
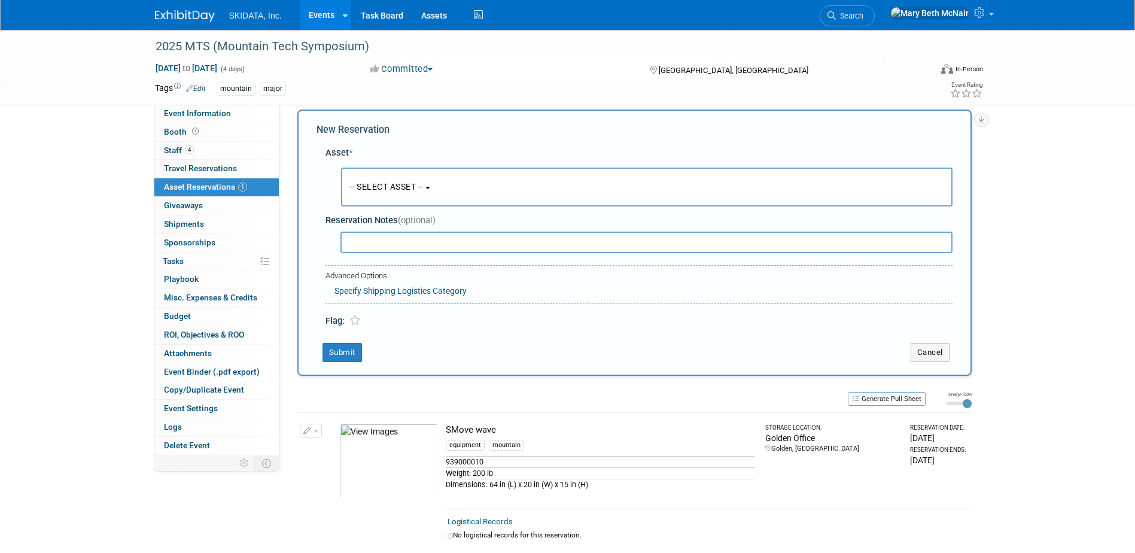
click at [936, 340] on div "New Reservation Asset * -- SELECT ASSET --" at bounding box center [634, 242] width 674 height 266
click at [935, 343] on button "Cancel" at bounding box center [930, 352] width 39 height 19
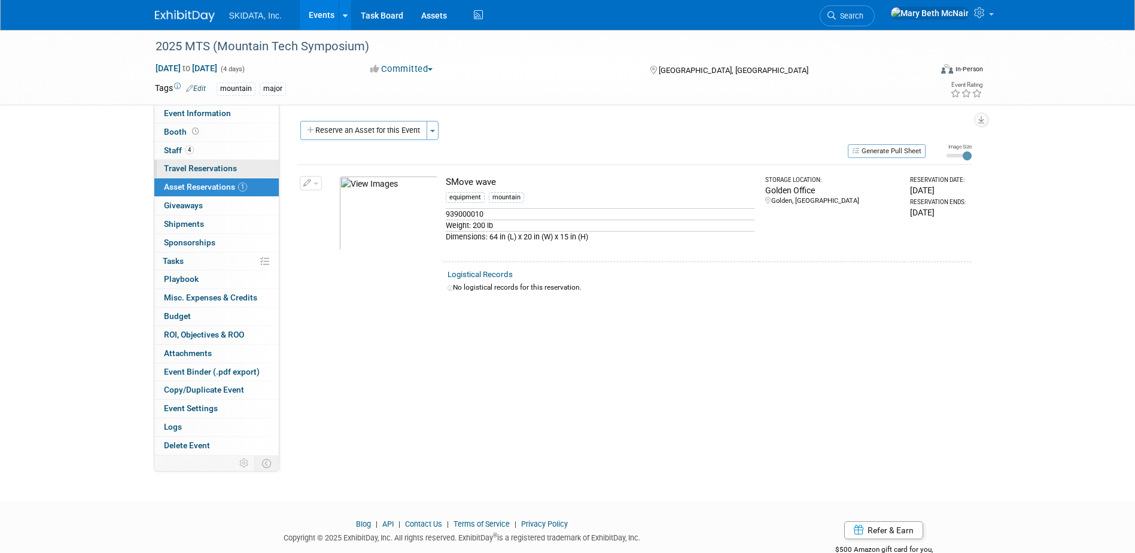
click at [176, 165] on span "Travel Reservations 0" at bounding box center [200, 168] width 73 height 10
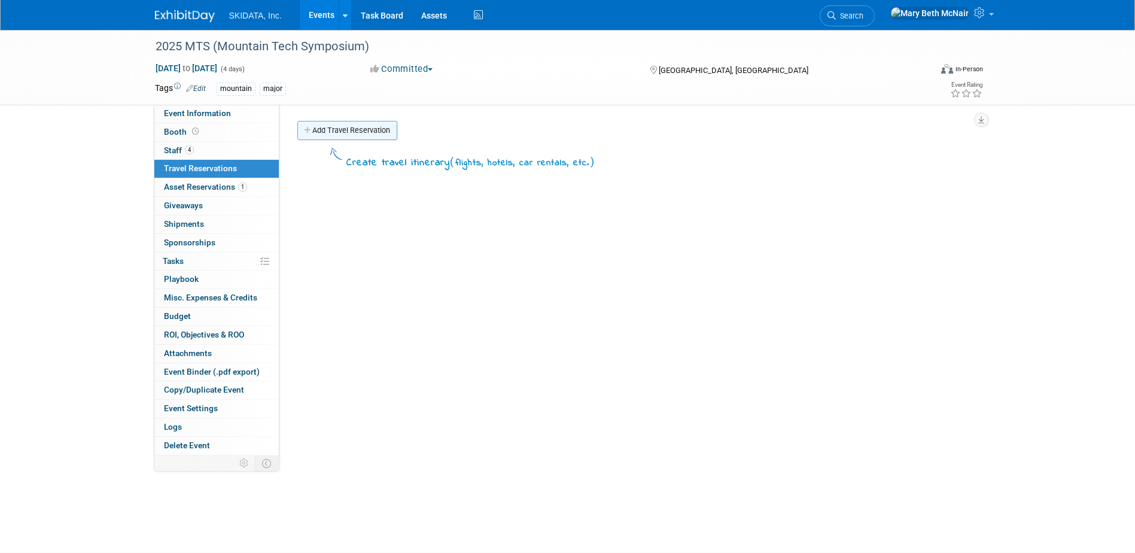
click at [338, 125] on link "Add Travel Reservation" at bounding box center [347, 130] width 100 height 19
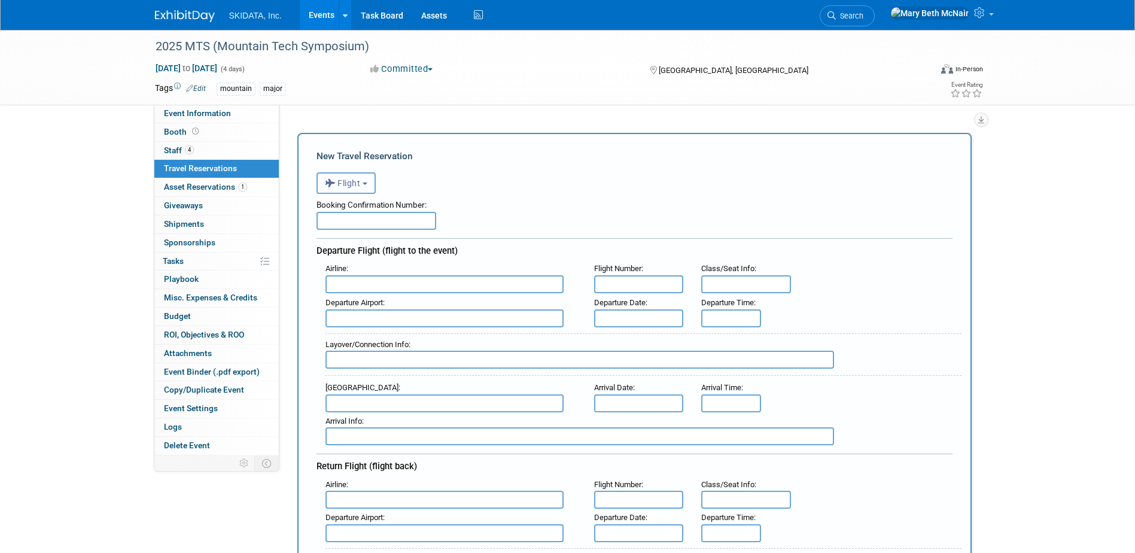
click at [365, 179] on button "Flight" at bounding box center [345, 183] width 59 height 22
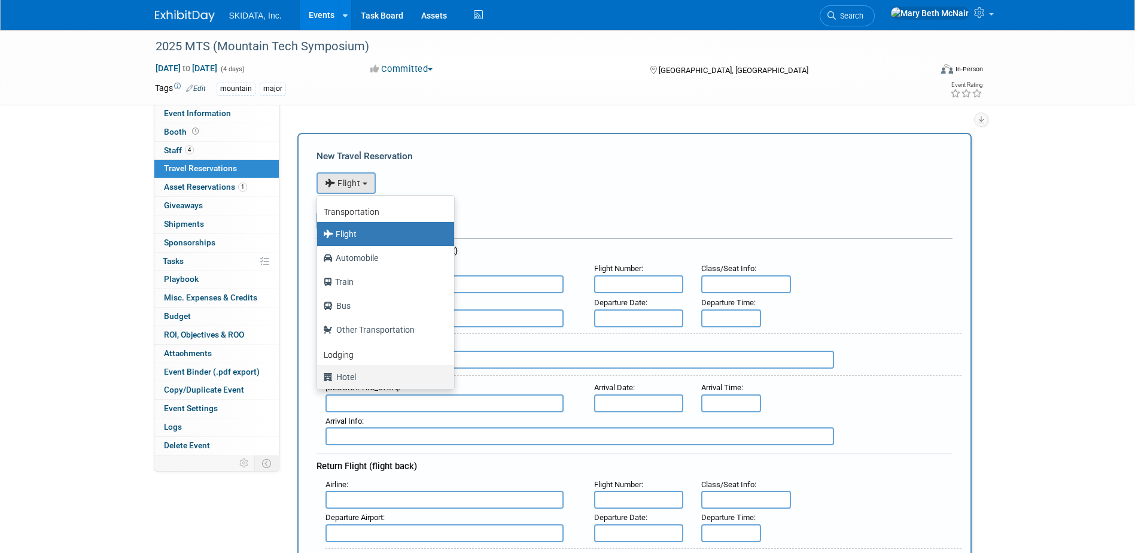
click at [356, 379] on label "Hotel" at bounding box center [382, 376] width 119 height 19
click at [319, 379] on input "Hotel" at bounding box center [315, 376] width 8 height 8
select select "6"
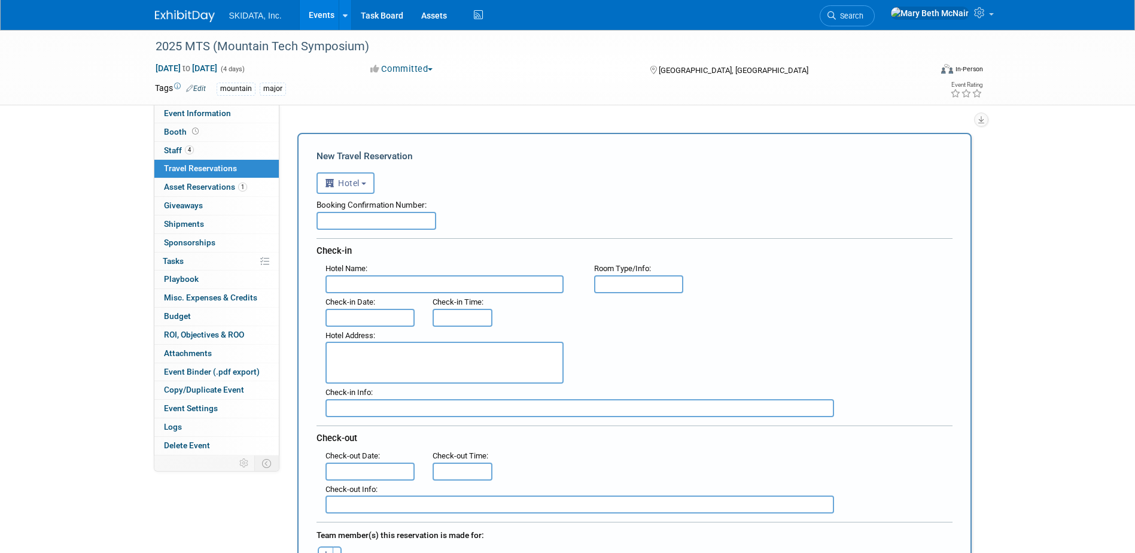
click at [364, 309] on input "text" at bounding box center [370, 318] width 90 height 18
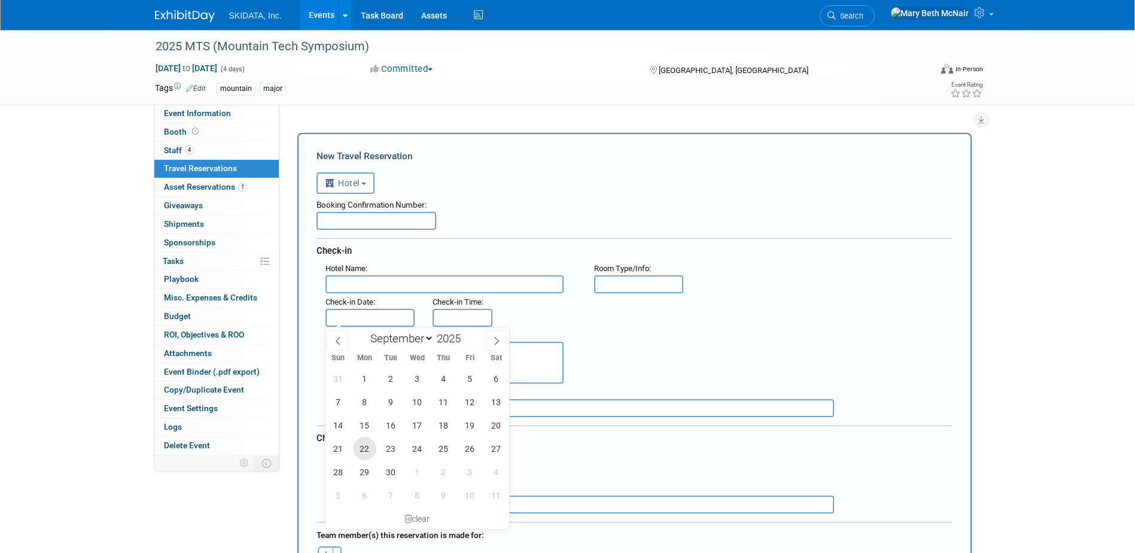
click at [366, 444] on span "22" at bounding box center [364, 448] width 23 height 23
type input "Sep 22, 2025"
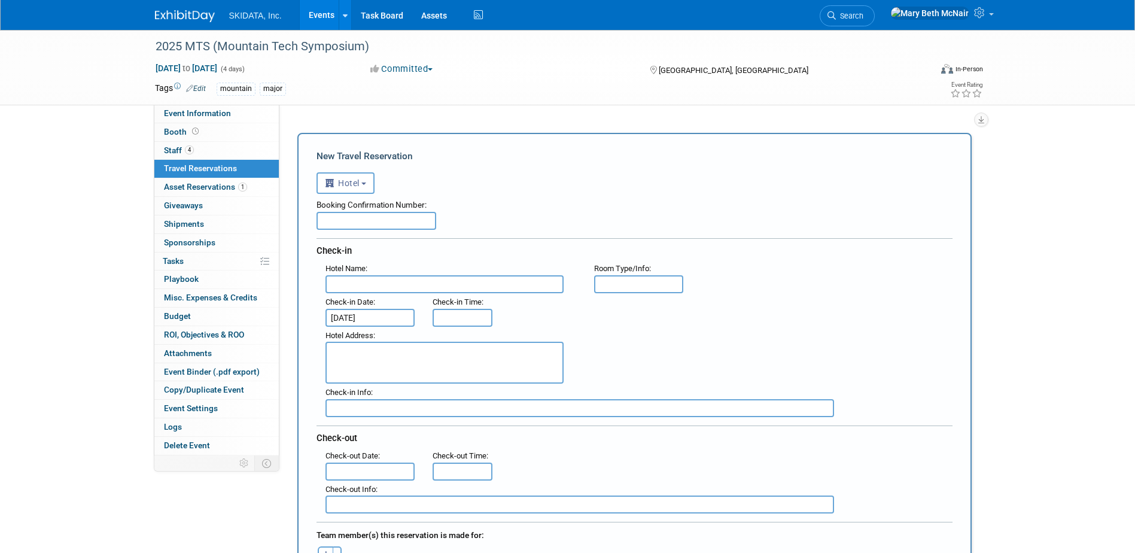
click at [352, 470] on input "text" at bounding box center [370, 471] width 90 height 18
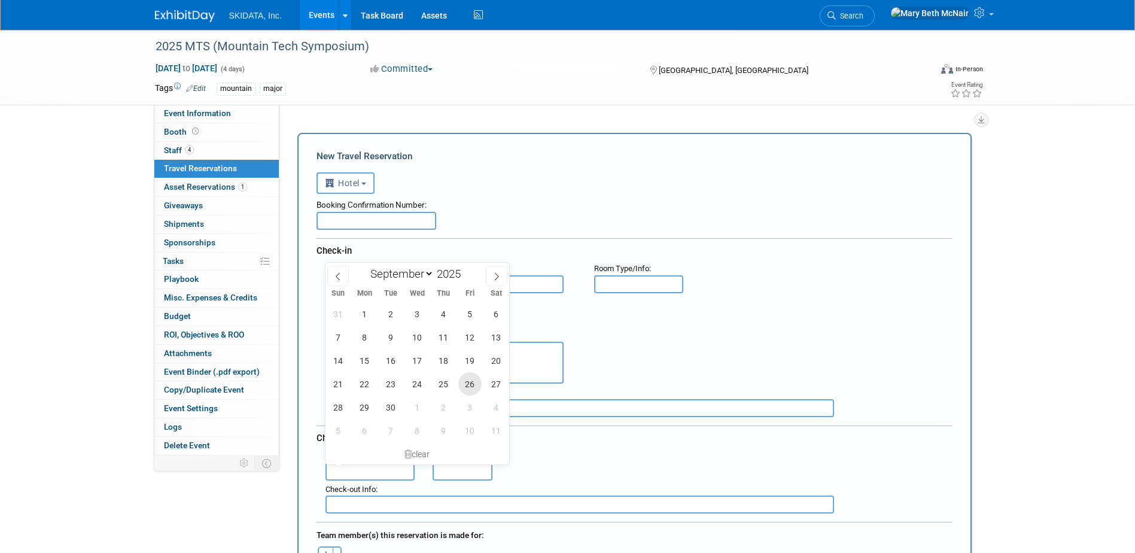
click at [467, 386] on span "26" at bounding box center [469, 383] width 23 height 23
type input "Sep 26, 2025"
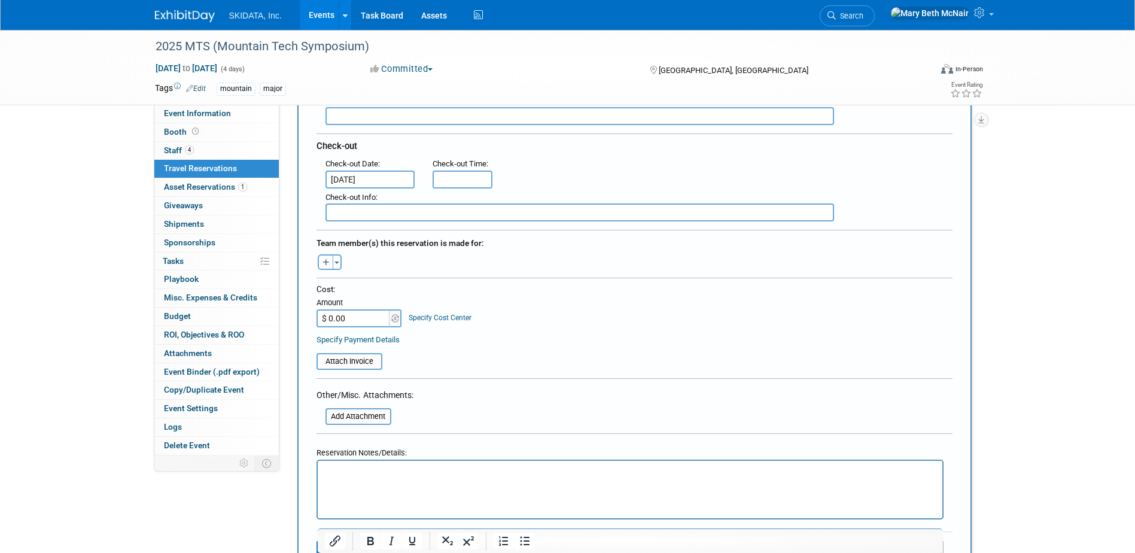
scroll to position [299, 0]
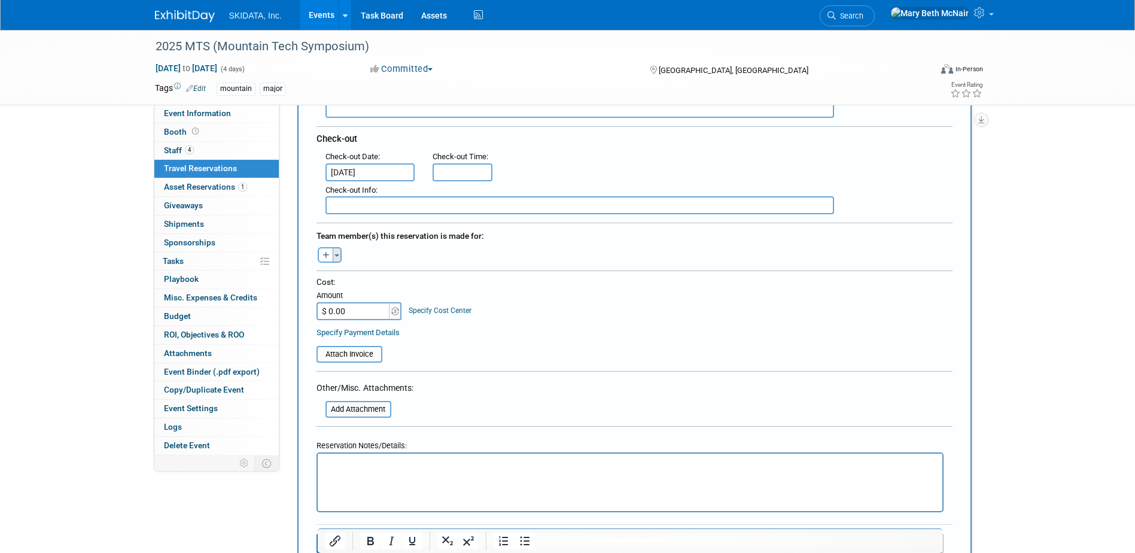
click at [334, 250] on button "Toggle Dropdown" at bounding box center [337, 255] width 9 height 16
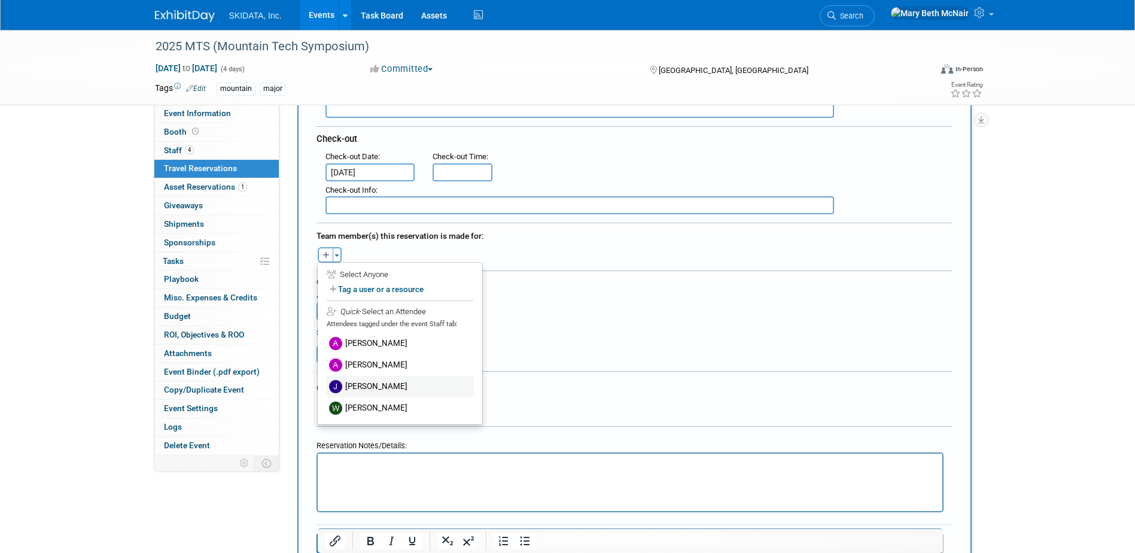
click at [372, 385] on label "[PERSON_NAME]" at bounding box center [400, 387] width 148 height 22
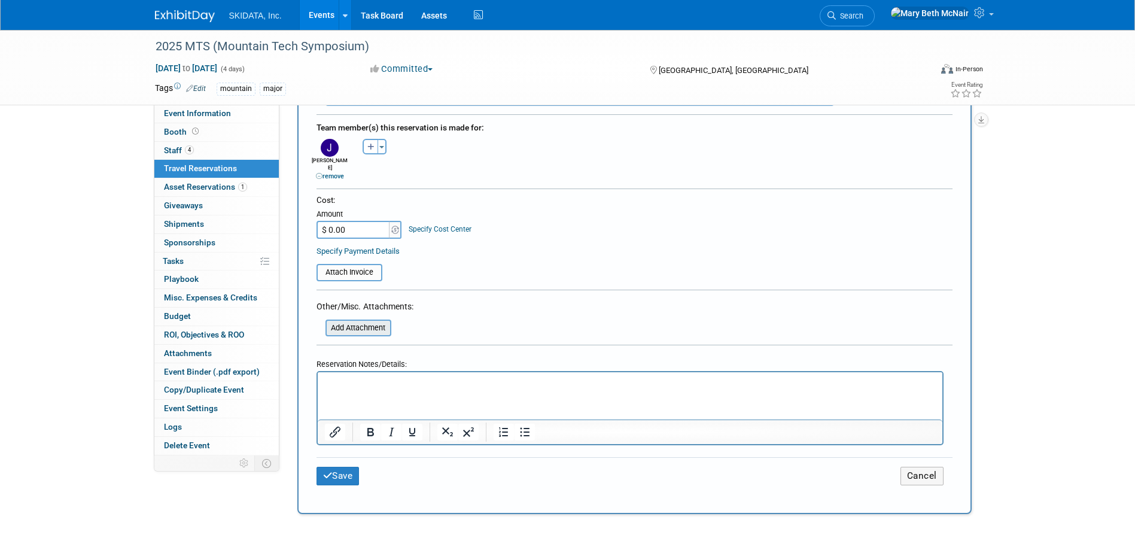
scroll to position [598, 0]
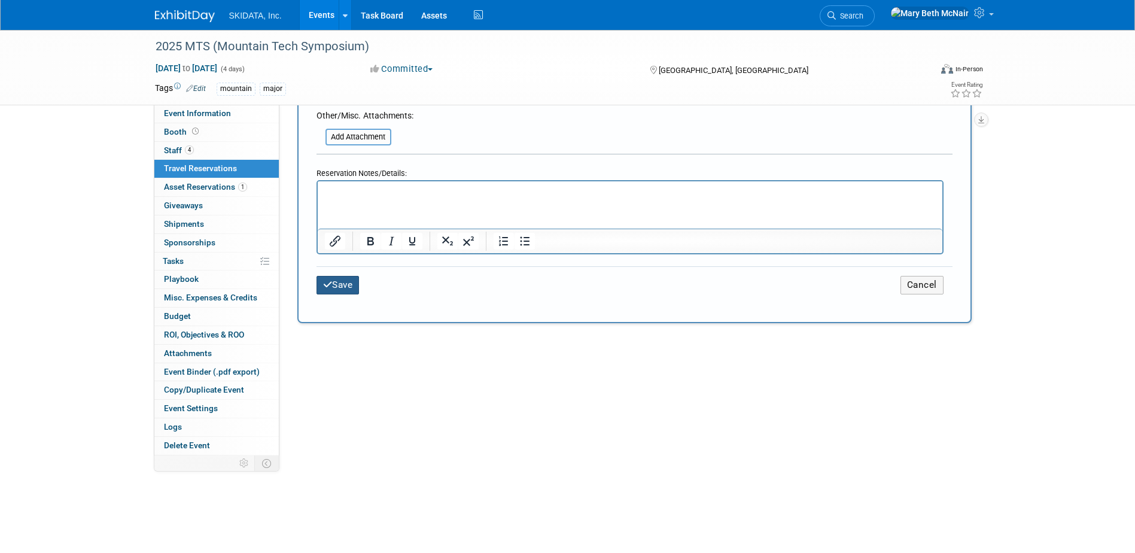
click at [334, 278] on button "Save" at bounding box center [337, 285] width 43 height 19
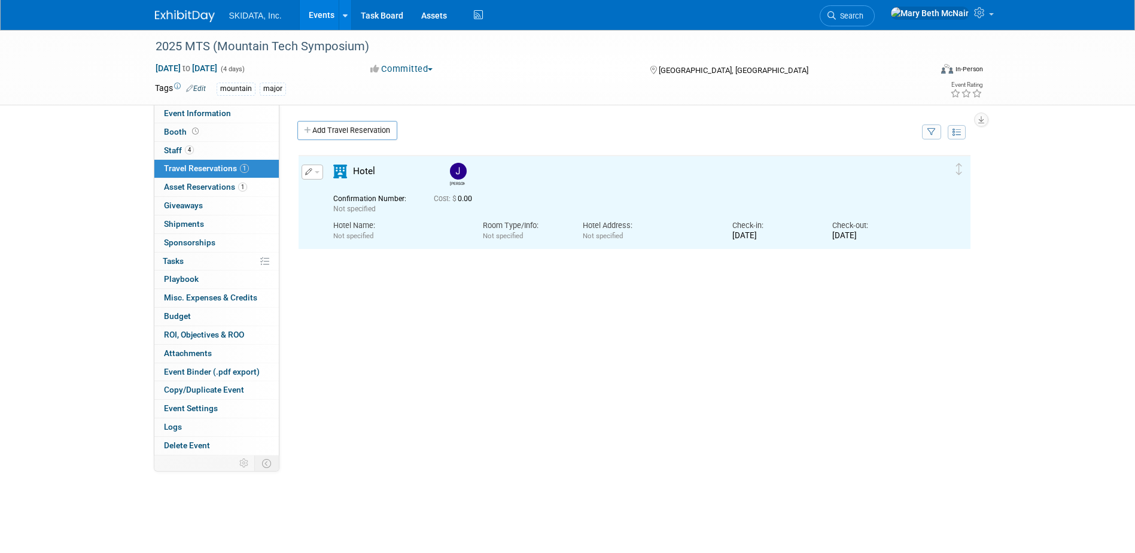
scroll to position [0, 0]
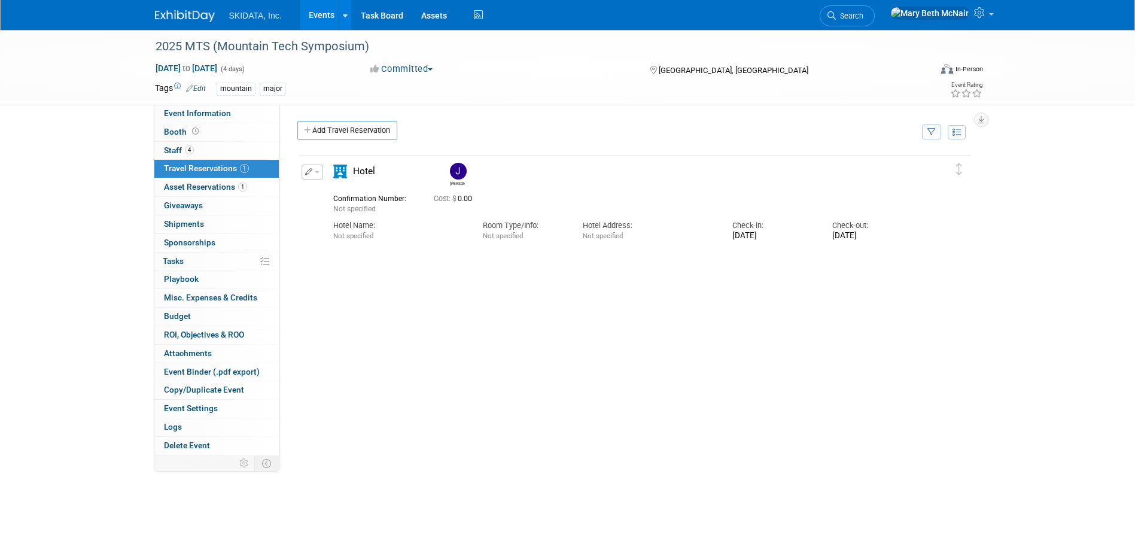
click at [319, 18] on link "Events" at bounding box center [322, 15] width 44 height 30
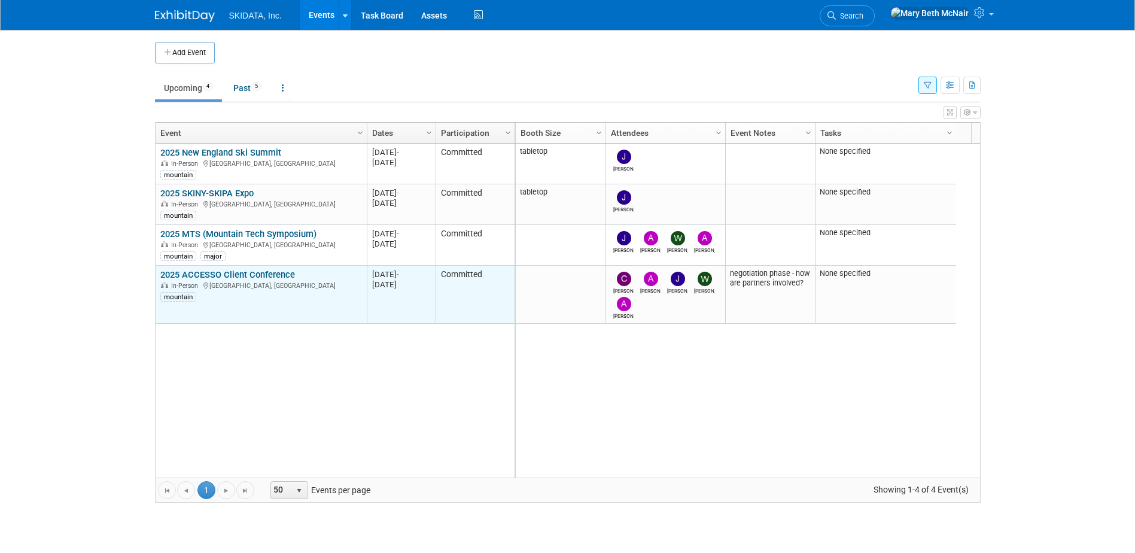
click at [263, 276] on link "2025 ACCESSO Client Conference" at bounding box center [227, 274] width 135 height 11
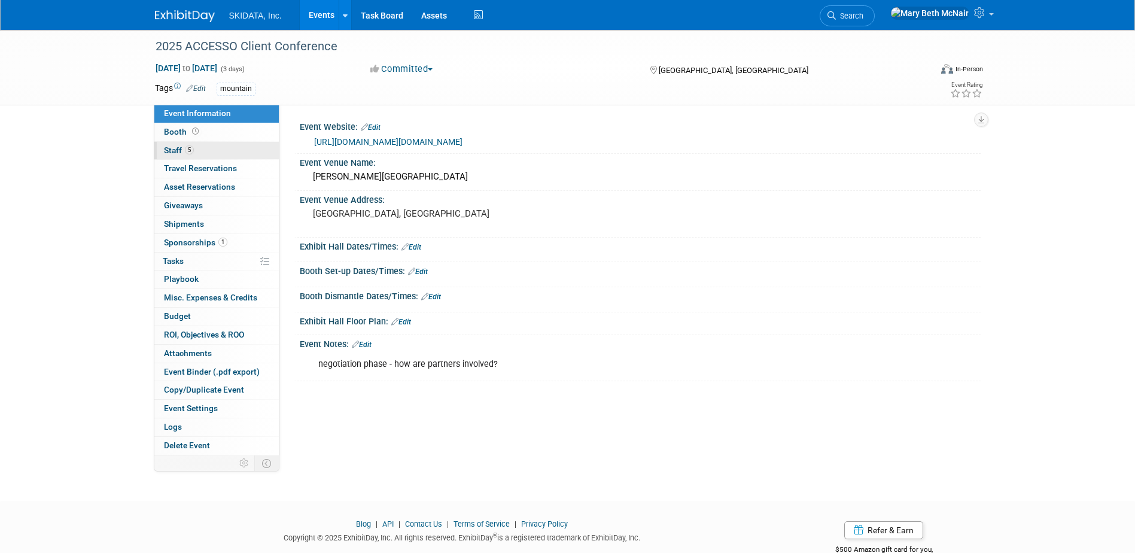
click at [175, 153] on span "Staff 5" at bounding box center [179, 150] width 30 height 10
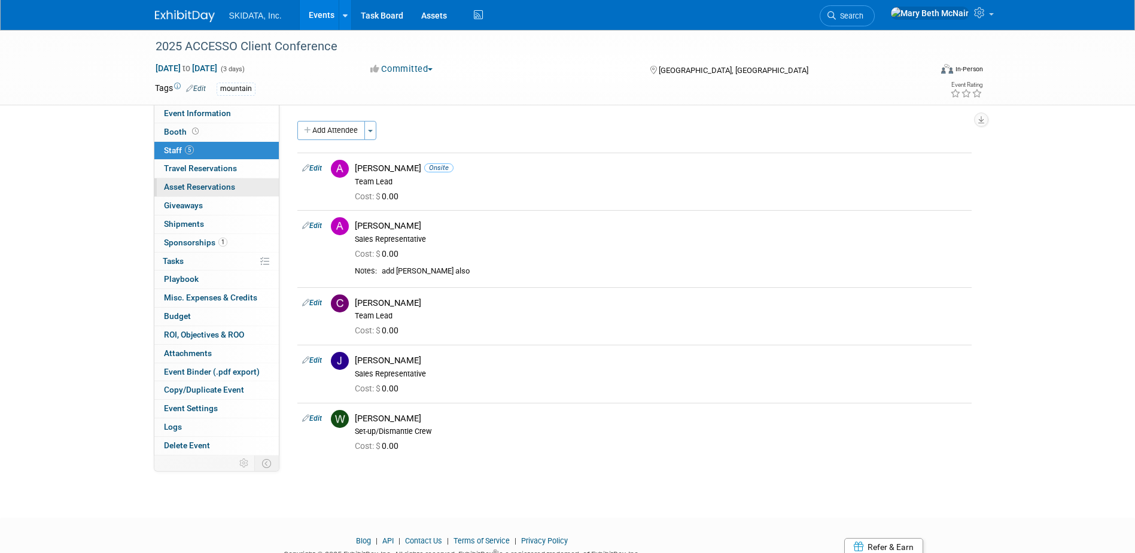
click at [181, 182] on span "Asset Reservations 0" at bounding box center [199, 187] width 71 height 10
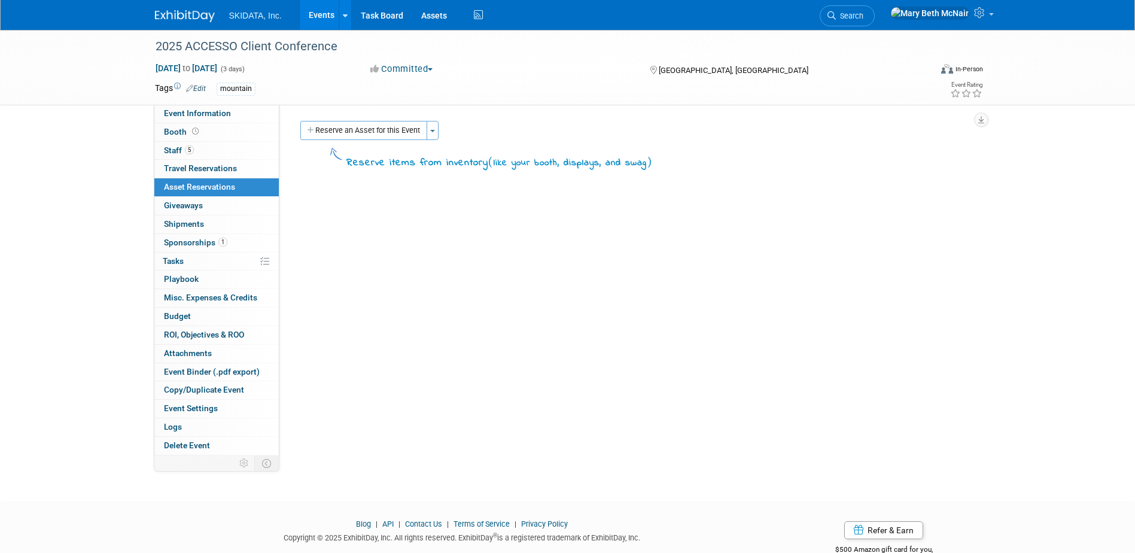
click at [319, 9] on link "Events" at bounding box center [322, 15] width 44 height 30
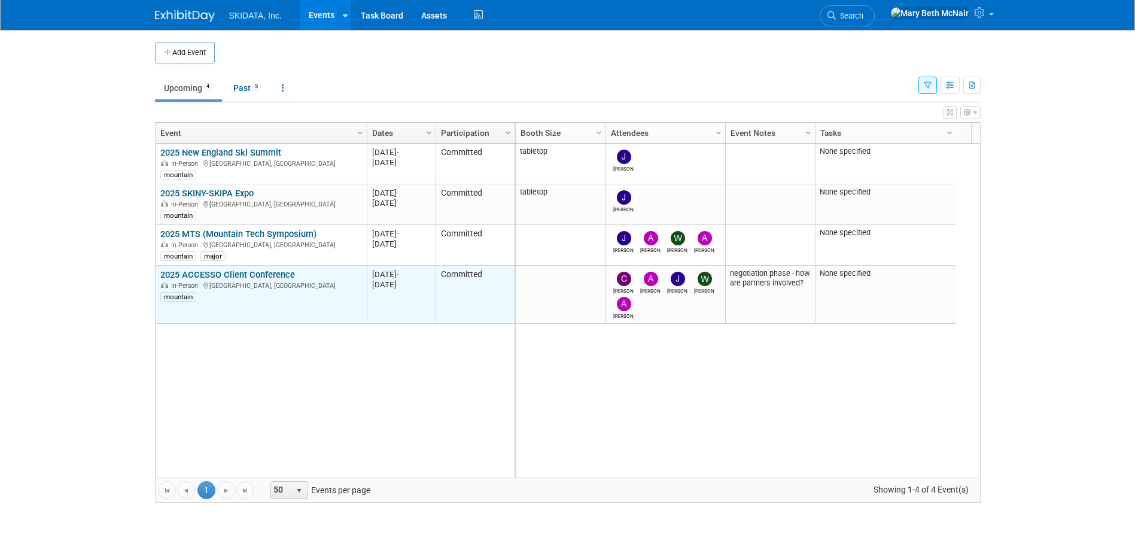
click at [261, 271] on link "2025 ACCESSO Client Conference" at bounding box center [227, 274] width 135 height 11
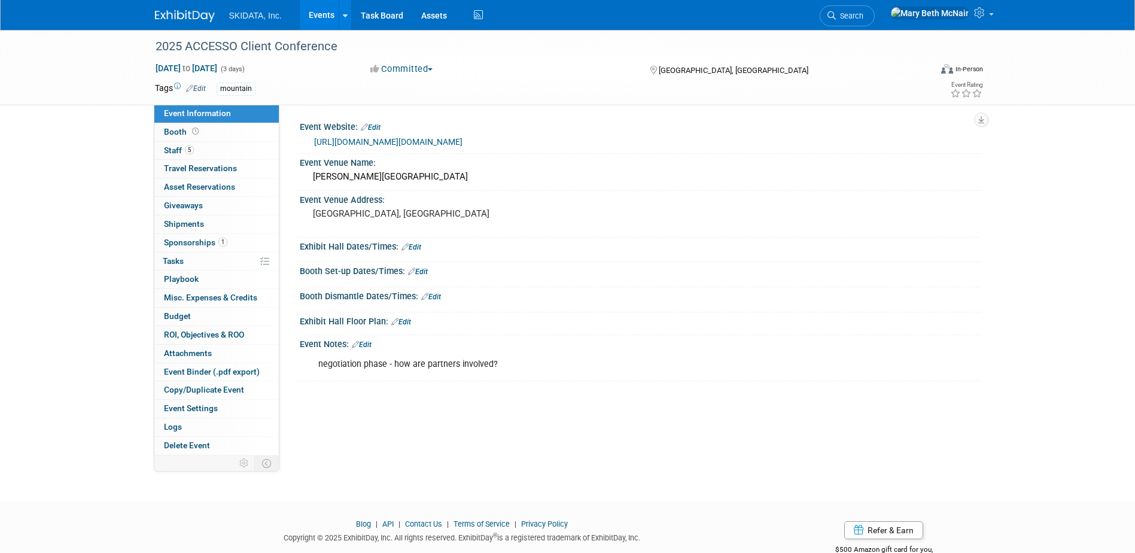
click at [375, 346] on div "Event Notes: Edit" at bounding box center [640, 343] width 681 height 16
click at [371, 346] on link "Edit" at bounding box center [362, 344] width 20 height 8
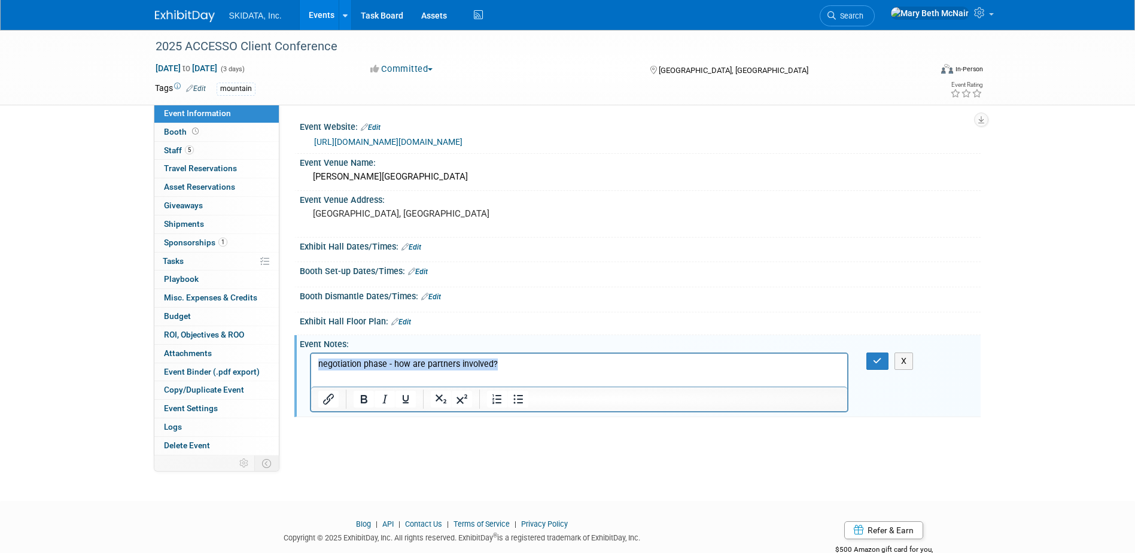
drag, startPoint x: 508, startPoint y: 365, endPoint x: 193, endPoint y: 386, distance: 316.0
click at [311, 370] on html "negotiation phase - how are partners involved?" at bounding box center [579, 361] width 537 height 17
click at [872, 361] on button "button" at bounding box center [877, 360] width 22 height 17
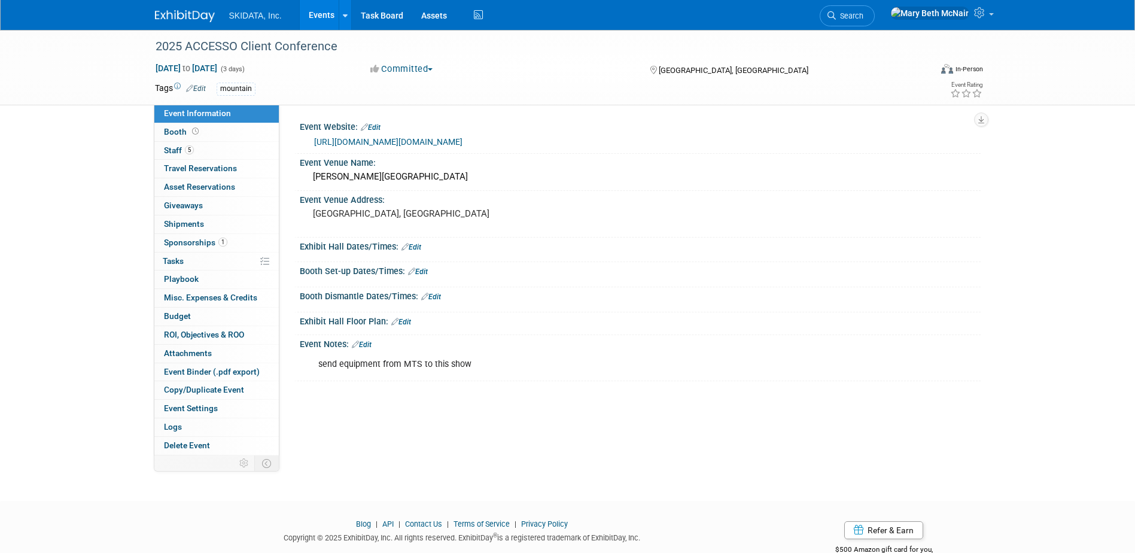
click at [310, 24] on link "Events" at bounding box center [322, 15] width 44 height 30
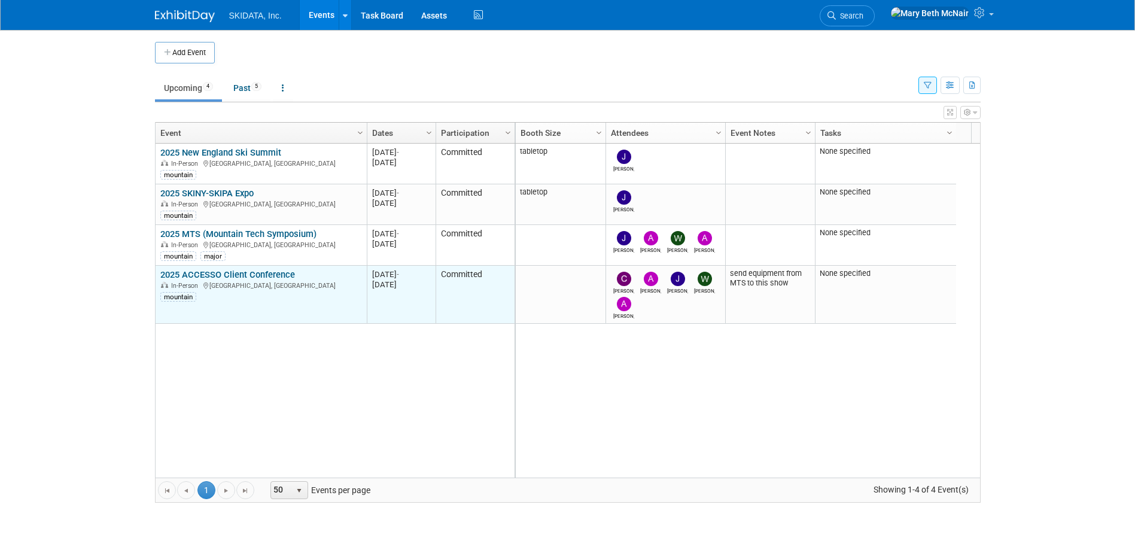
click at [207, 274] on link "2025 ACCESSO Client Conference" at bounding box center [227, 274] width 135 height 11
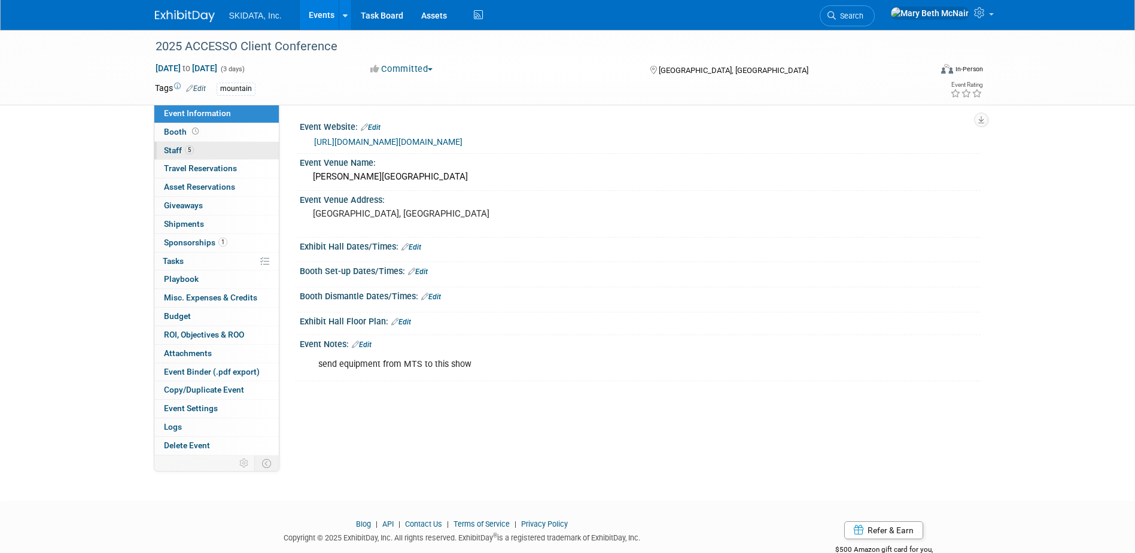
click at [172, 150] on span "Staff 5" at bounding box center [179, 150] width 30 height 10
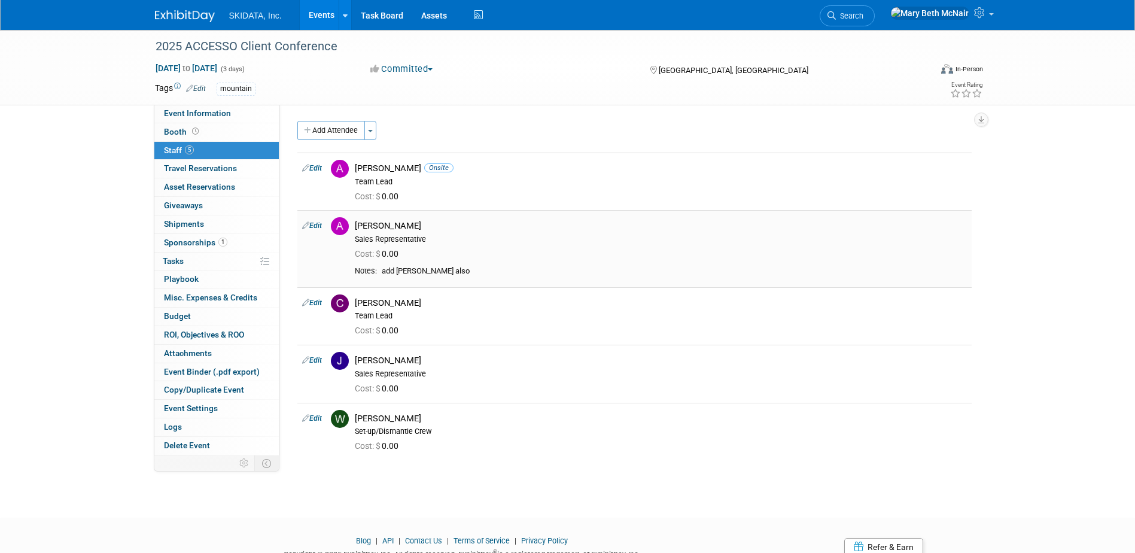
click at [439, 251] on div "Cost: $ 0.00" at bounding box center [661, 254] width 612 height 11
click at [319, 224] on link "Edit" at bounding box center [312, 225] width 20 height 8
select select "e2ce23c3-c989-4f80-aa2d-c203cc810774"
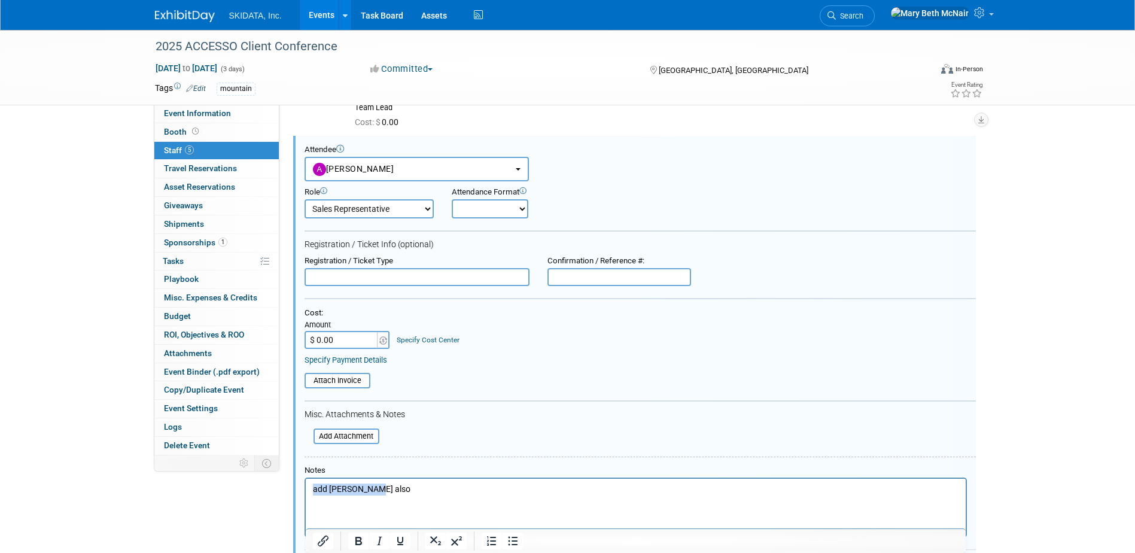
drag, startPoint x: 388, startPoint y: 485, endPoint x: 258, endPoint y: 496, distance: 130.3
click at [305, 495] on html "add Andy K also" at bounding box center [635, 486] width 660 height 17
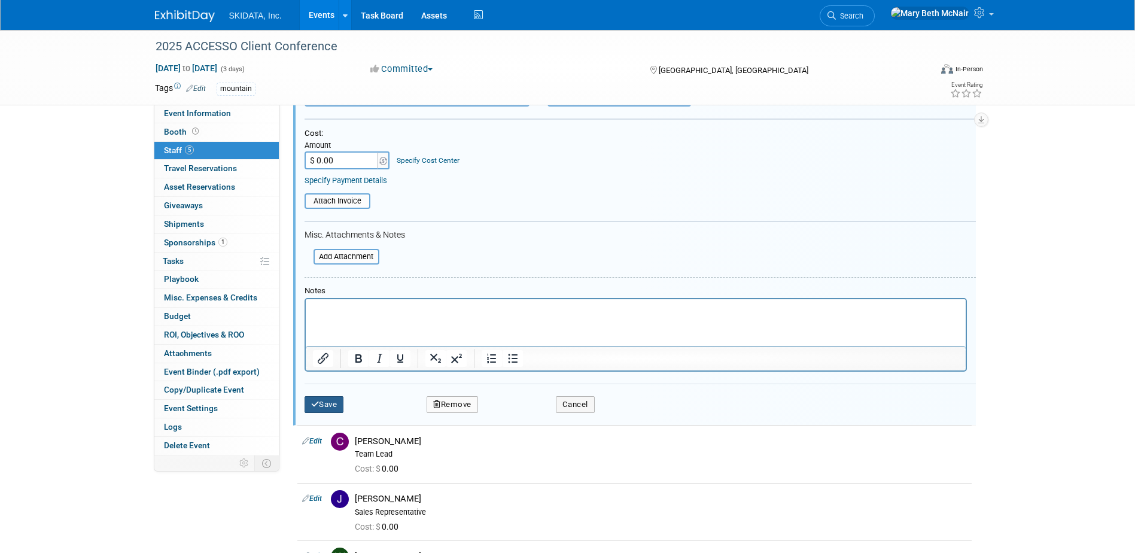
click at [334, 397] on button "Save" at bounding box center [324, 404] width 39 height 17
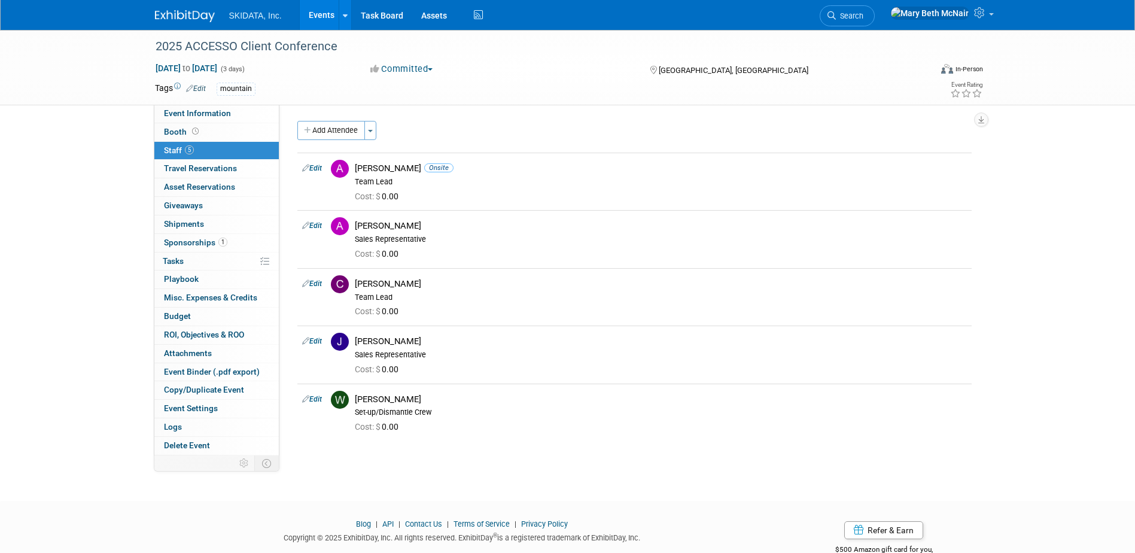
click at [329, 15] on link "Events" at bounding box center [322, 15] width 44 height 30
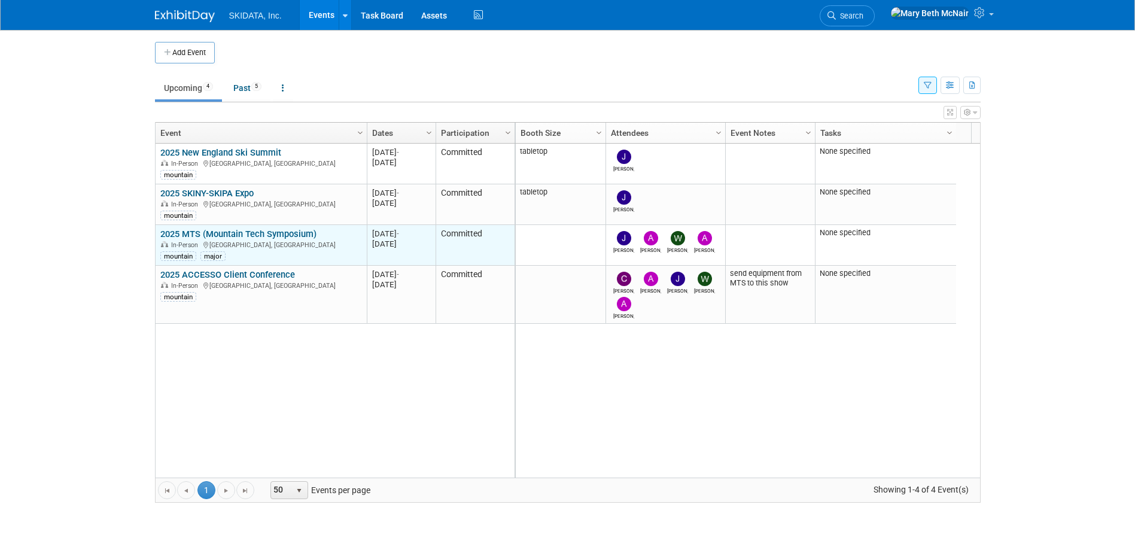
click at [236, 231] on link "2025 MTS (Mountain Tech Symposium)" at bounding box center [238, 234] width 156 height 11
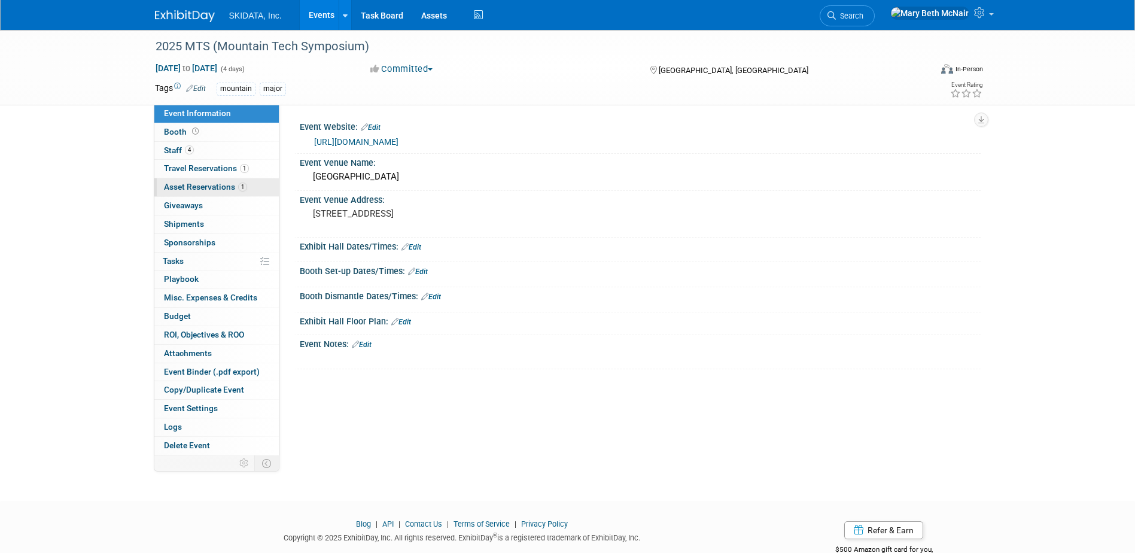
click at [188, 193] on link "1 Asset Reservations 1" at bounding box center [216, 187] width 124 height 18
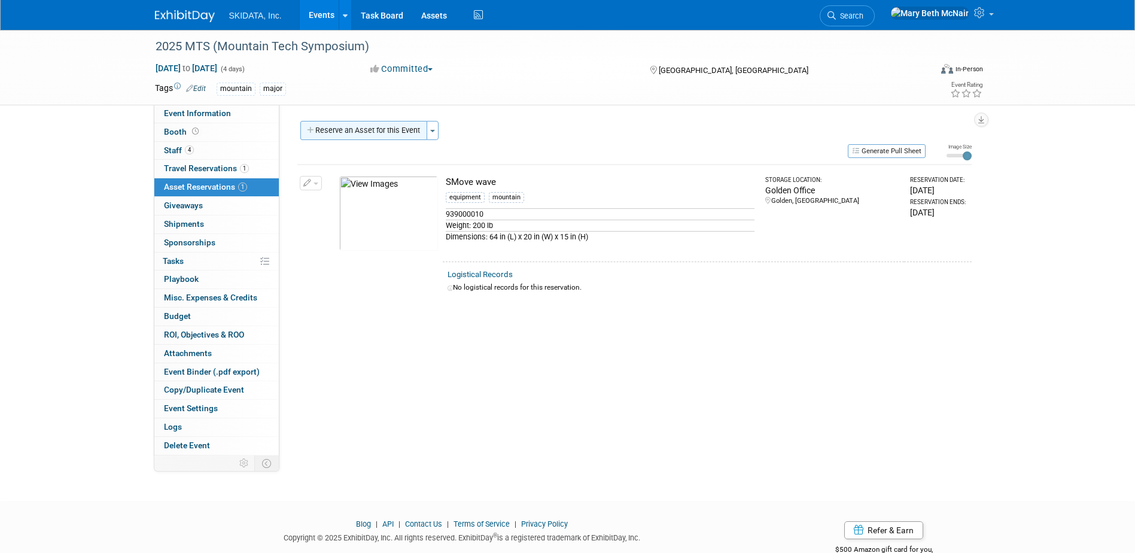
click at [379, 129] on button "Reserve an Asset for this Event" at bounding box center [363, 130] width 127 height 19
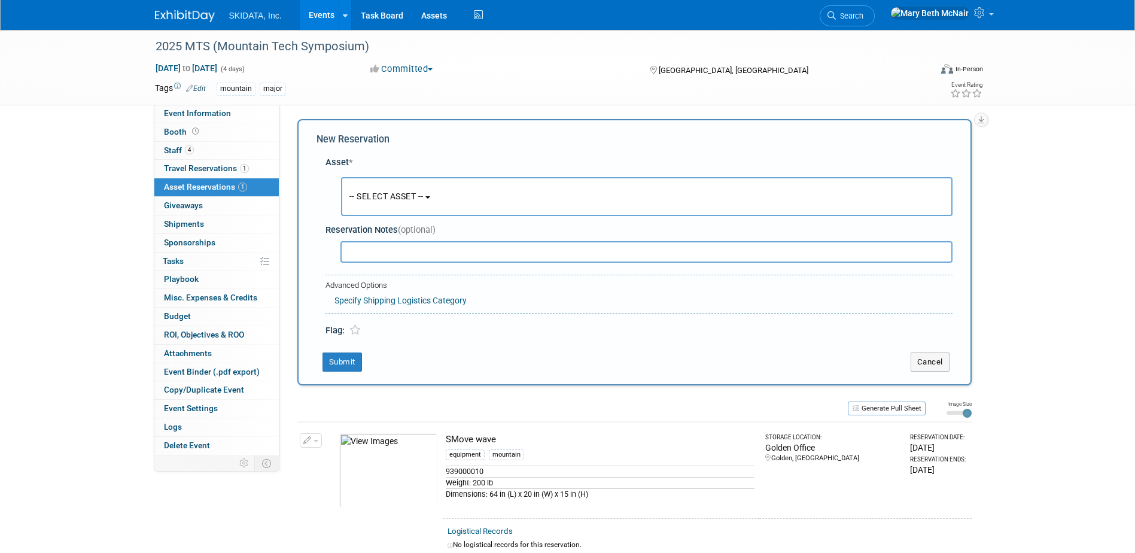
scroll to position [11, 0]
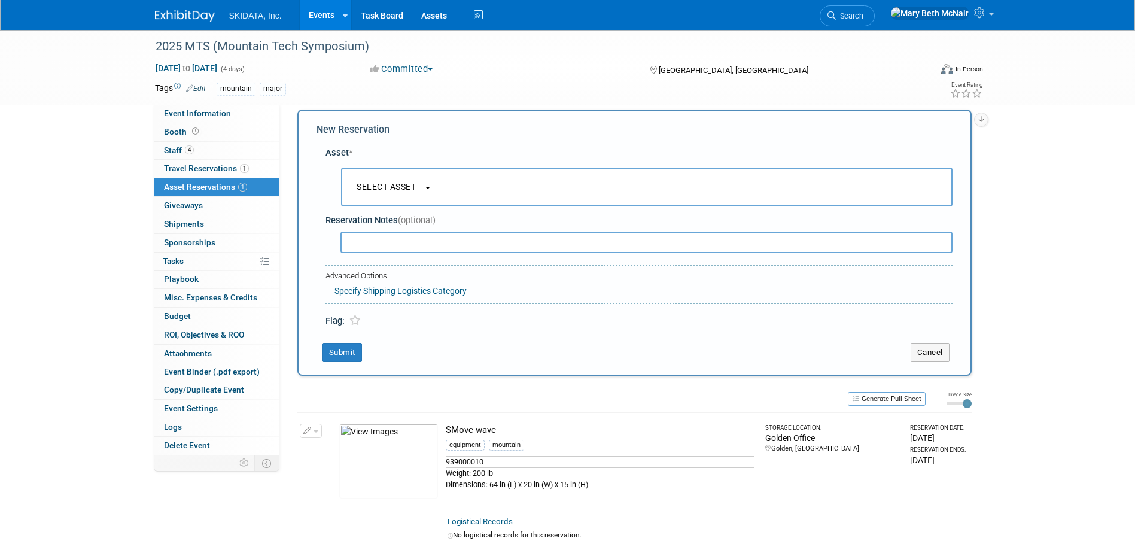
click at [386, 189] on span "-- SELECT ASSET --" at bounding box center [386, 187] width 74 height 10
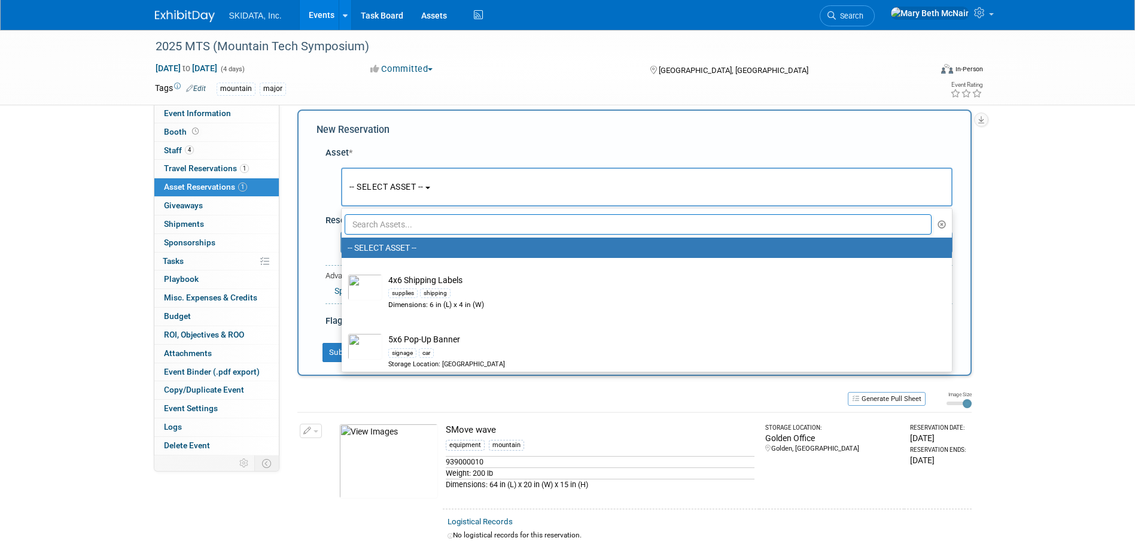
click at [377, 226] on input "text" at bounding box center [639, 224] width 588 height 20
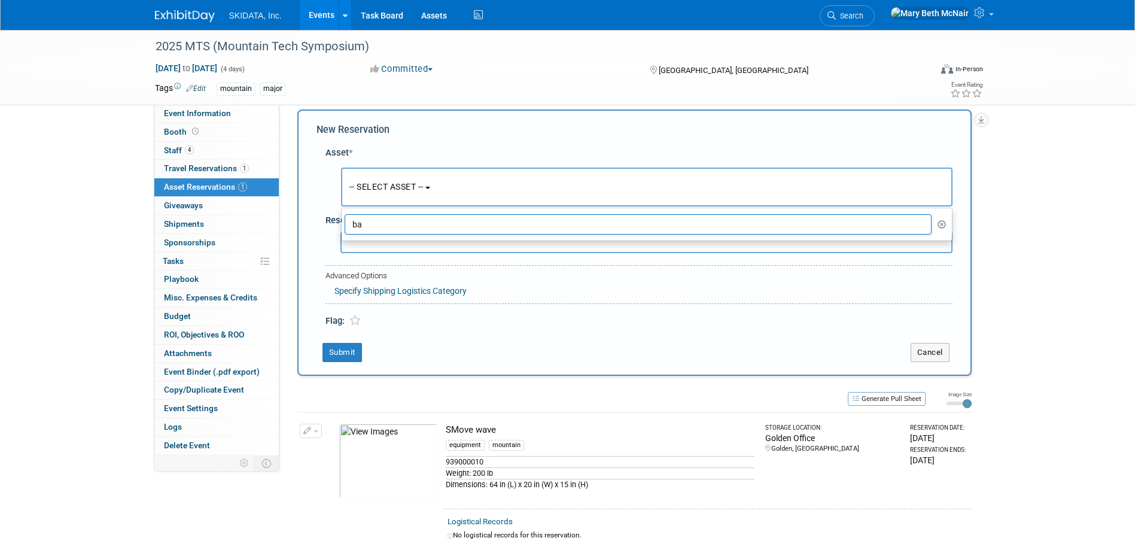
type input "b"
type input "d"
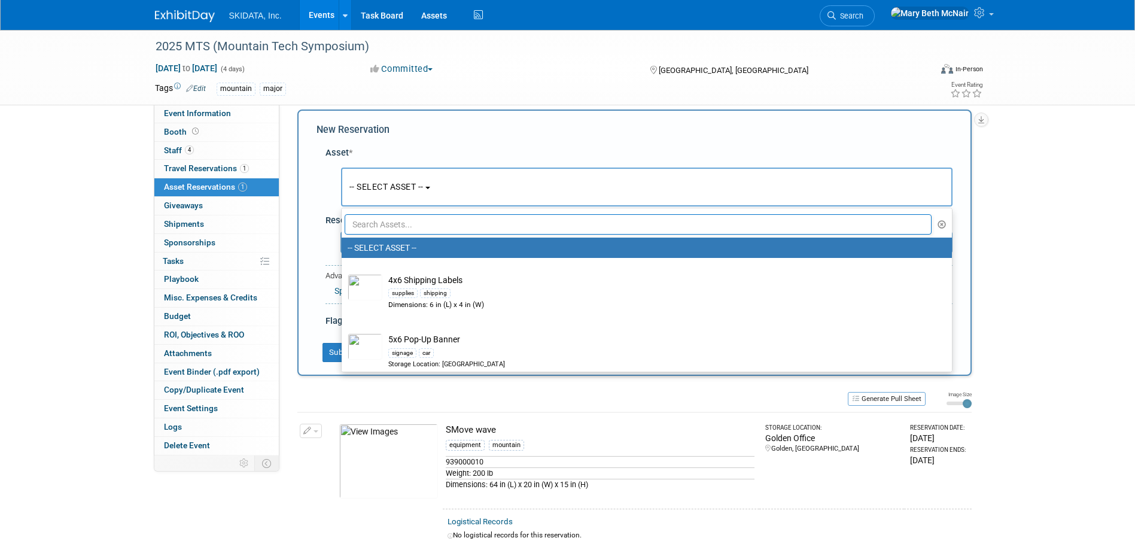
type input "k"
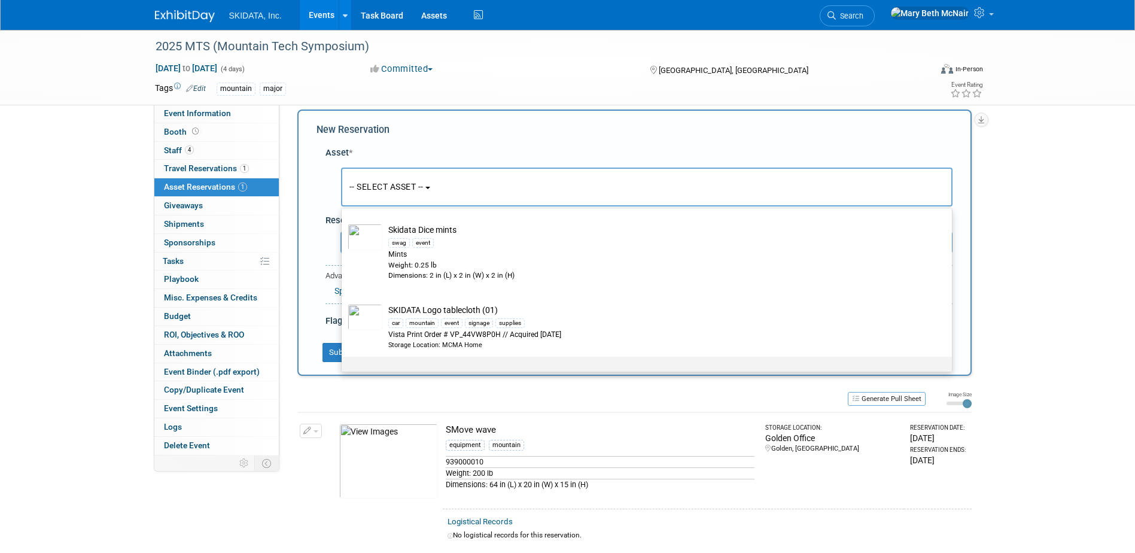
scroll to position [0, 0]
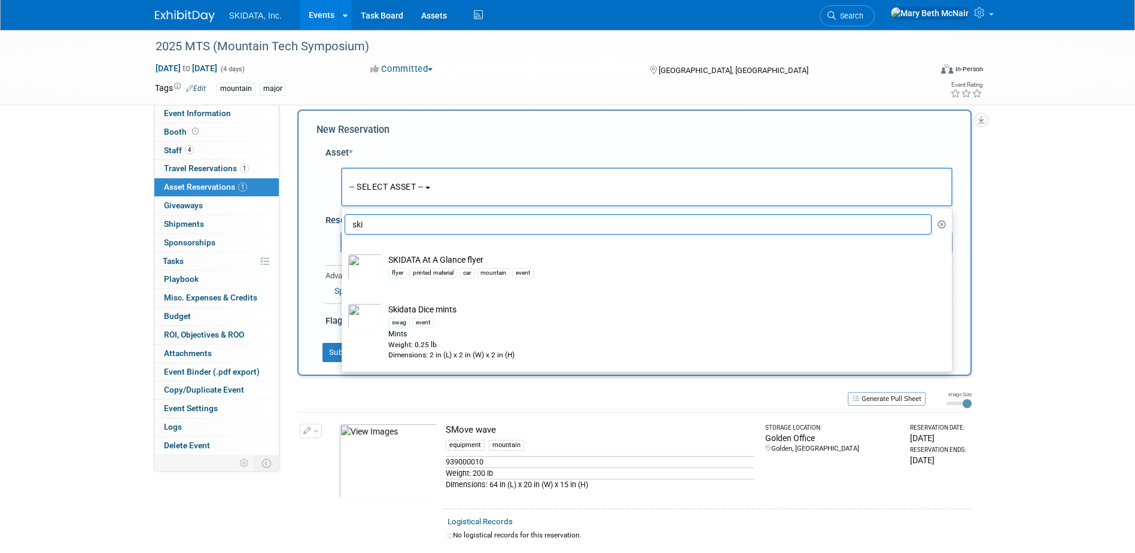
click at [389, 222] on input "ski" at bounding box center [639, 224] width 588 height 20
type input "s"
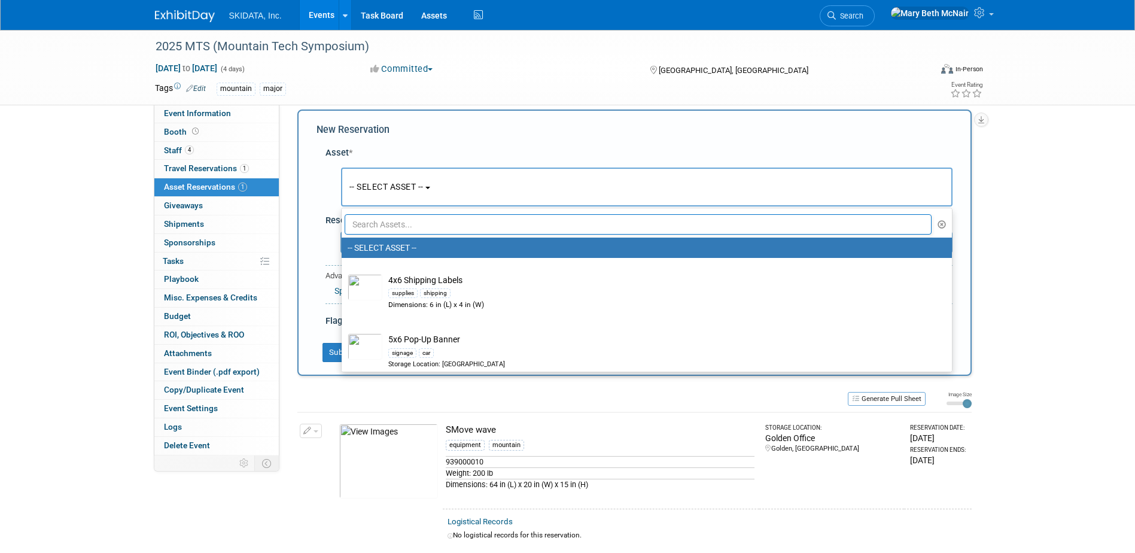
click at [415, 144] on div "Asset * -- SELECT ASSET --" at bounding box center [634, 234] width 636 height 187
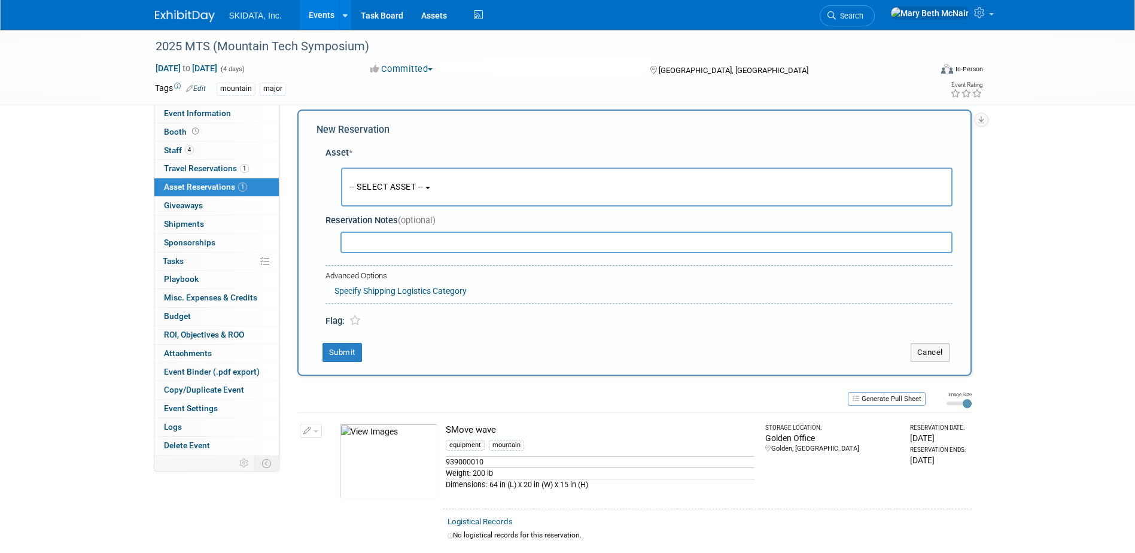
click at [318, 16] on link "Events" at bounding box center [322, 15] width 44 height 30
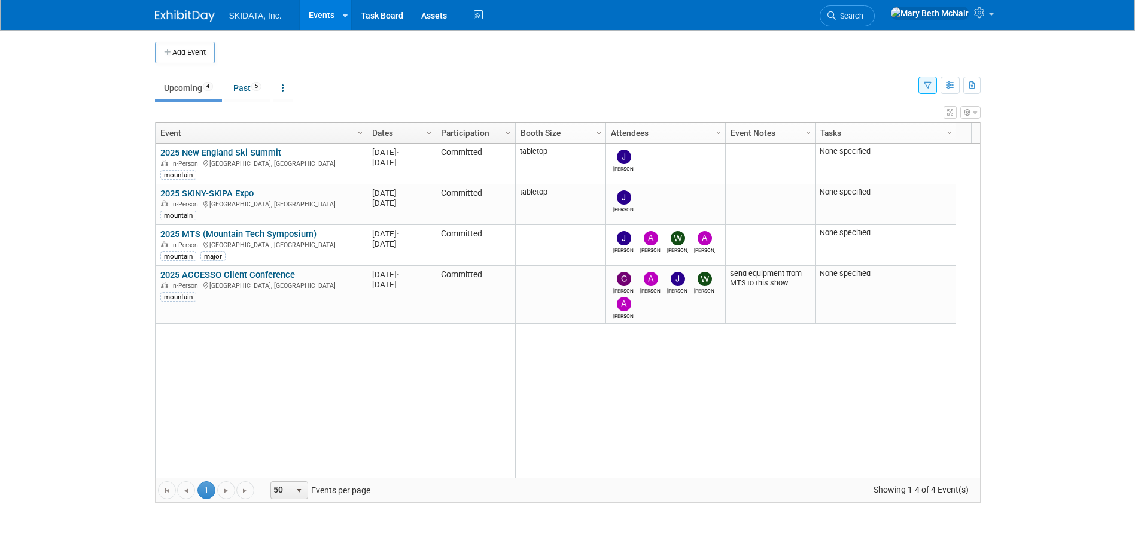
click at [924, 87] on icon "button" at bounding box center [928, 86] width 8 height 8
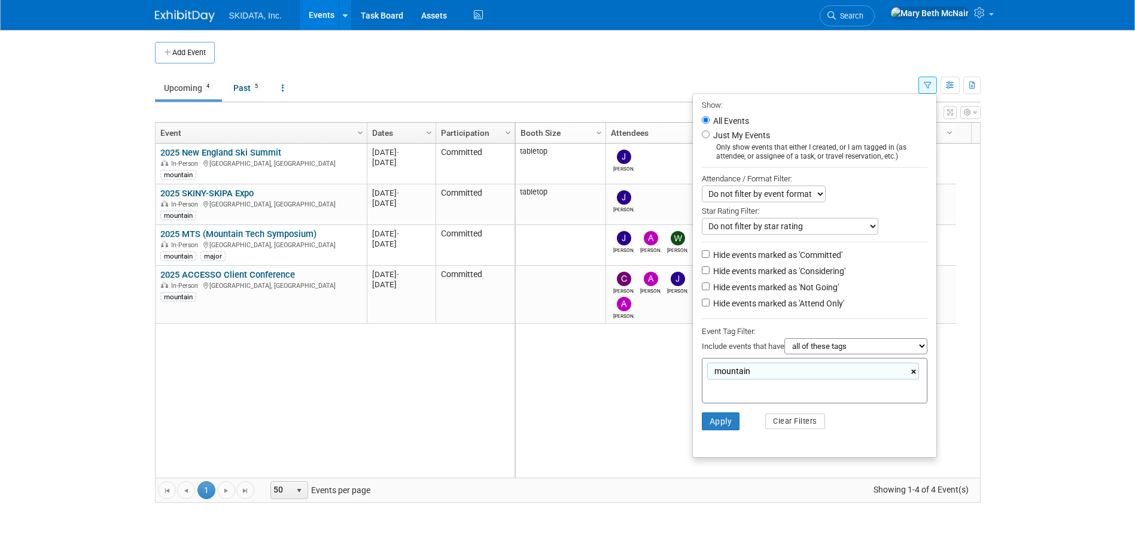
click at [914, 377] on link "×" at bounding box center [915, 372] width 8 height 14
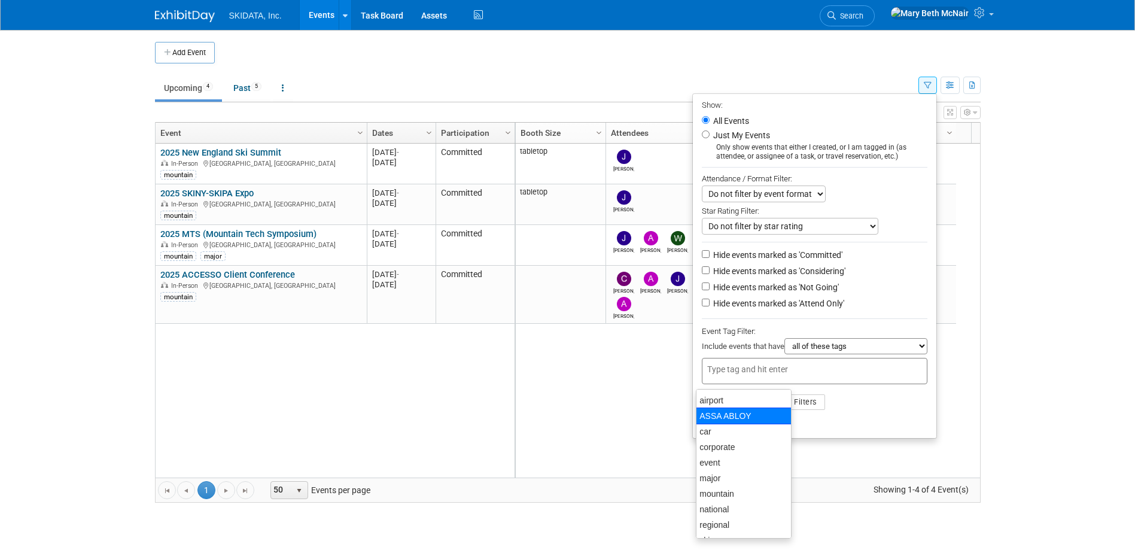
click at [660, 395] on div "tabletop [PERSON_NAME] None specified 2025 M-2025-[DATE] [GEOGRAPHIC_DATA], [GE…" at bounding box center [747, 311] width 465 height 334
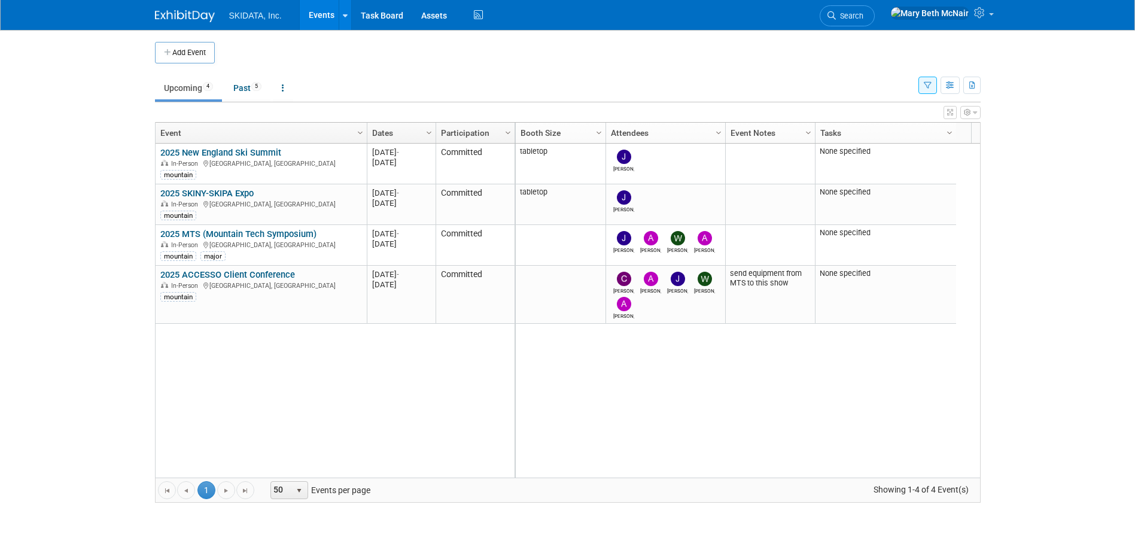
click at [929, 89] on icon "button" at bounding box center [928, 86] width 8 height 8
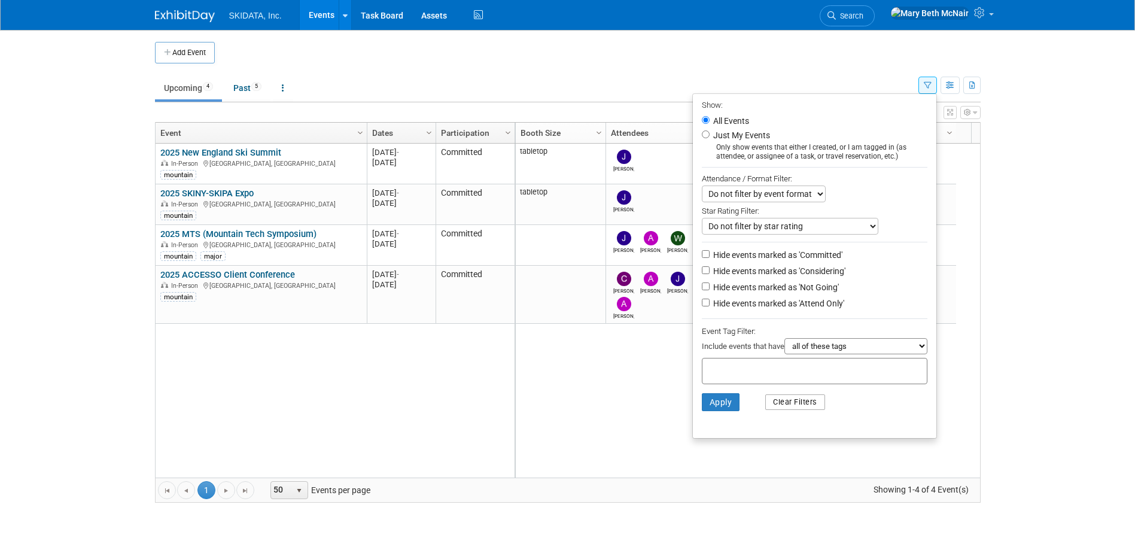
click at [786, 407] on button "Clear Filters" at bounding box center [795, 402] width 60 height 16
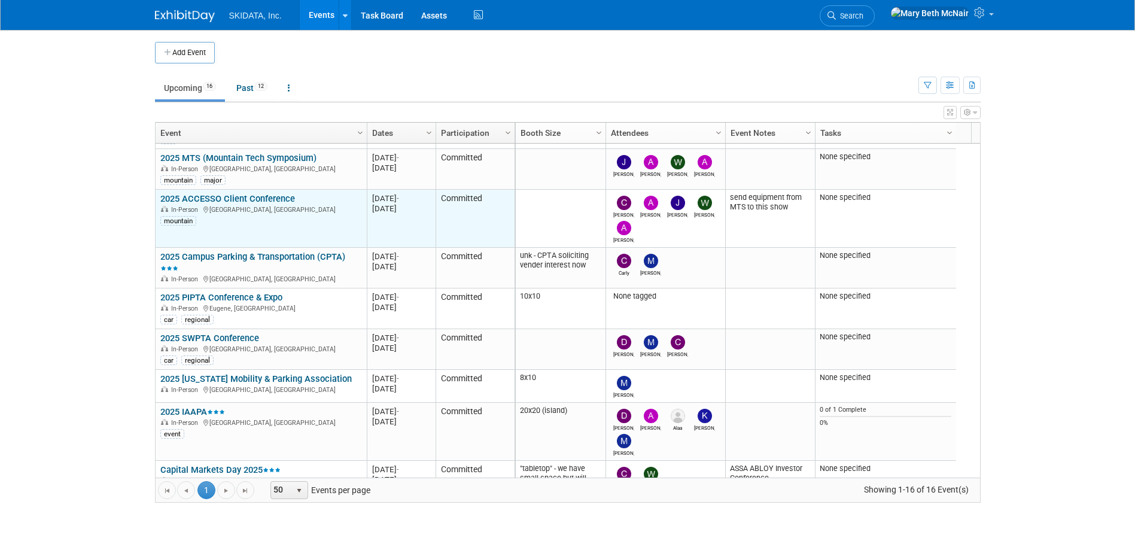
scroll to position [287, 0]
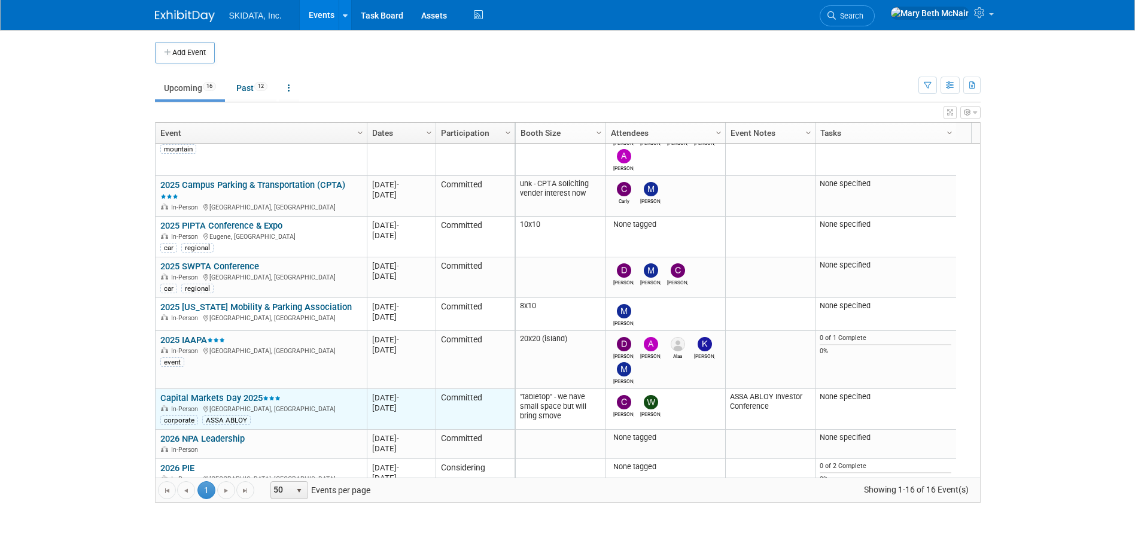
click at [193, 399] on link "Capital Markets Day 2025" at bounding box center [220, 397] width 120 height 11
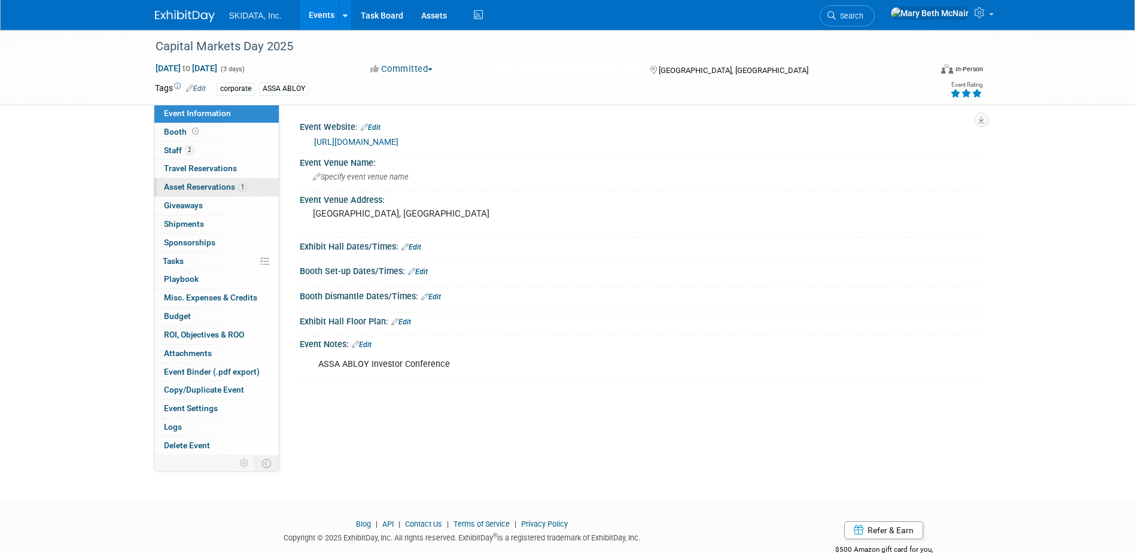
click at [183, 186] on span "Asset Reservations 1" at bounding box center [205, 187] width 83 height 10
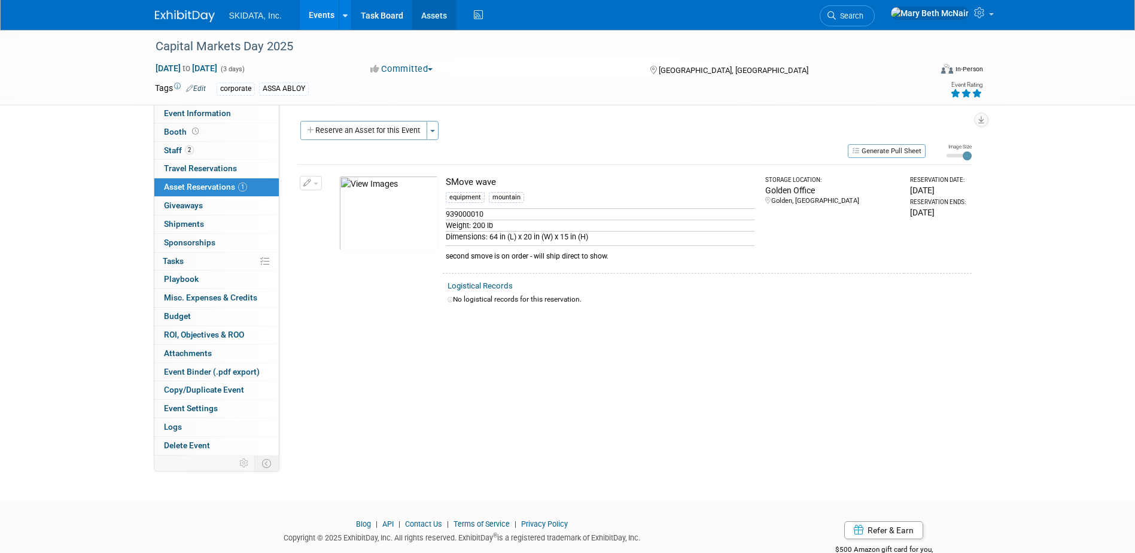
click at [440, 7] on link "Assets" at bounding box center [434, 15] width 44 height 30
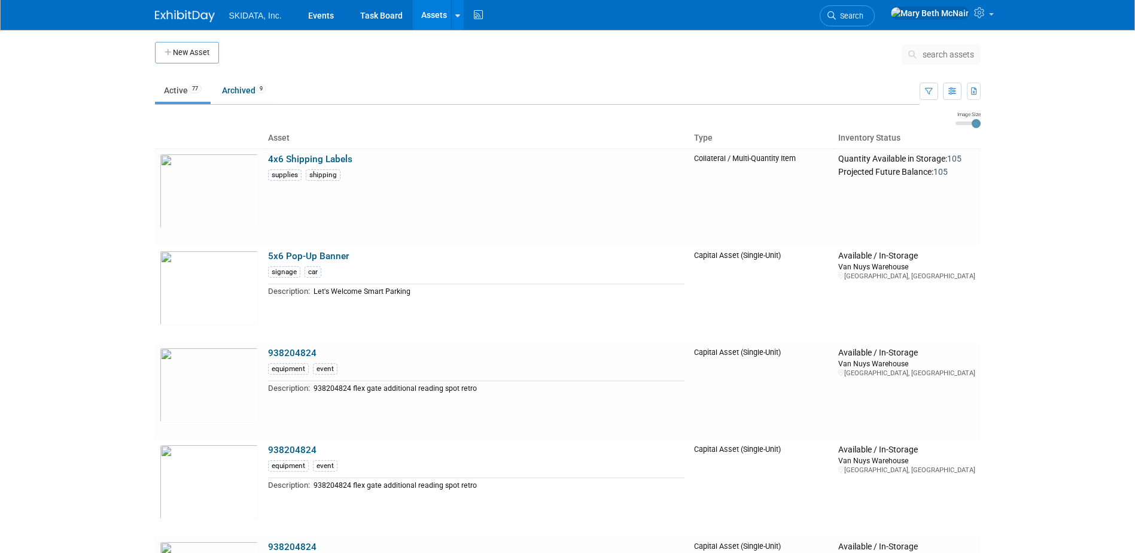
click at [937, 48] on button "search assets" at bounding box center [941, 54] width 79 height 19
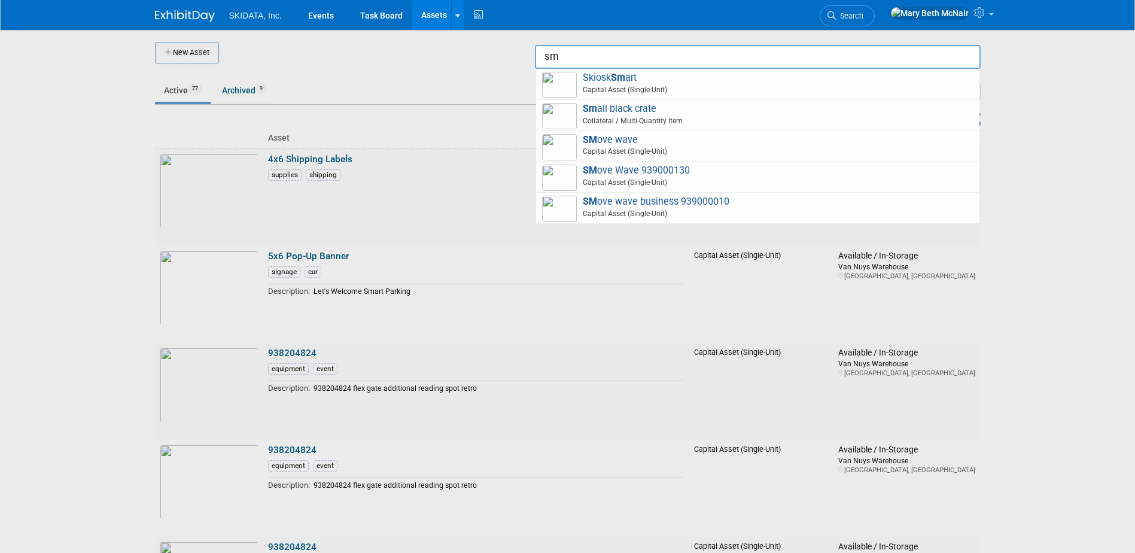
type input "s"
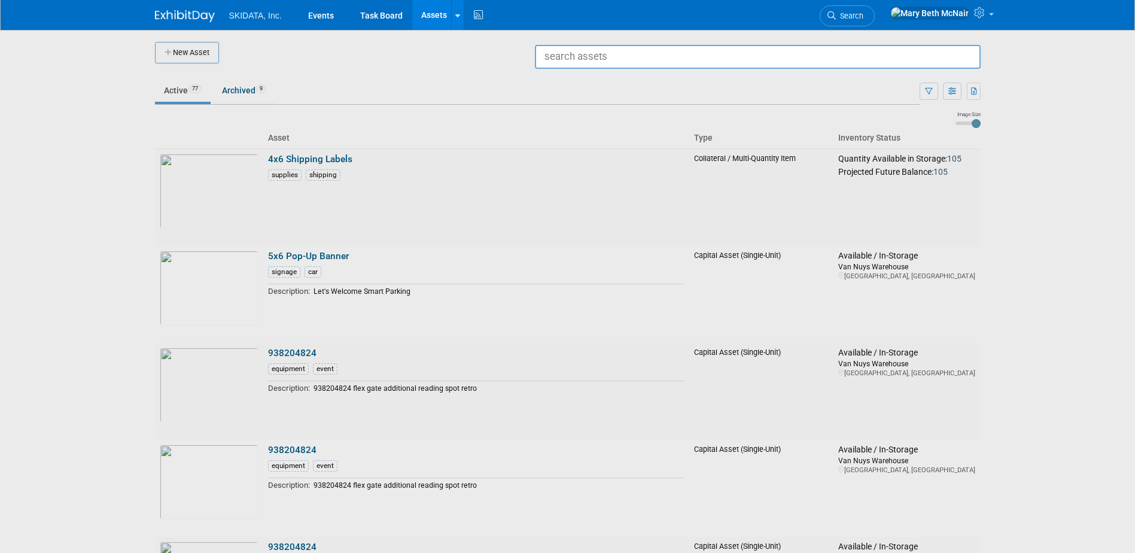
click at [568, 59] on div at bounding box center [568, 276] width 0 height 553
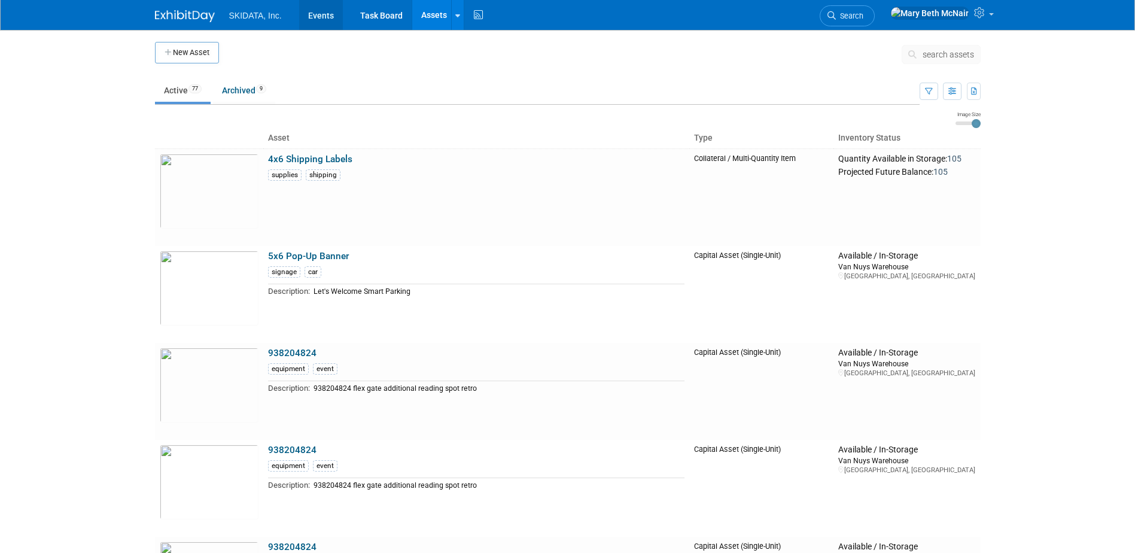
click at [330, 16] on link "Events" at bounding box center [321, 15] width 44 height 30
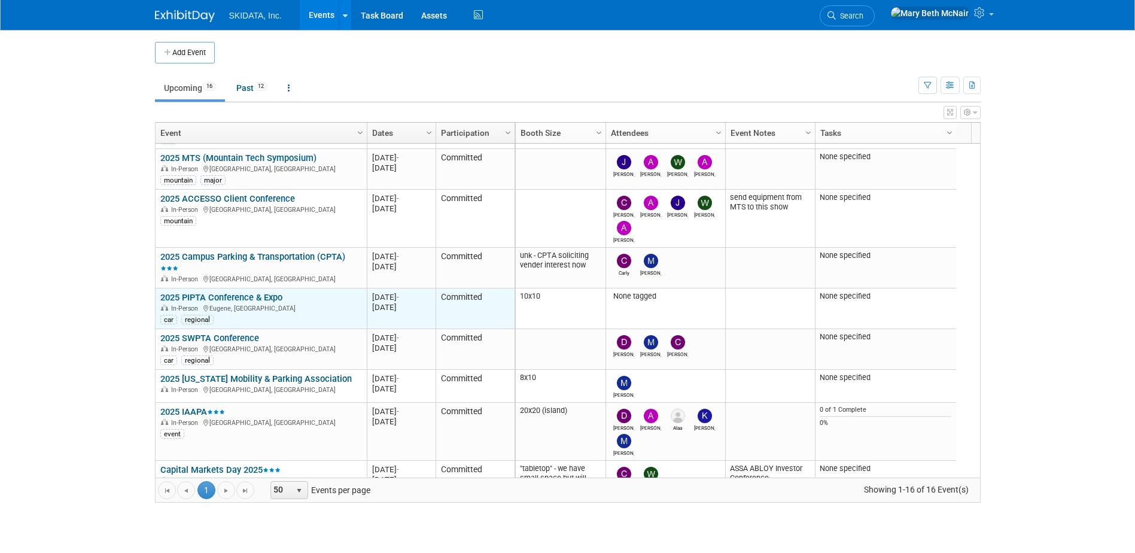
scroll to position [287, 0]
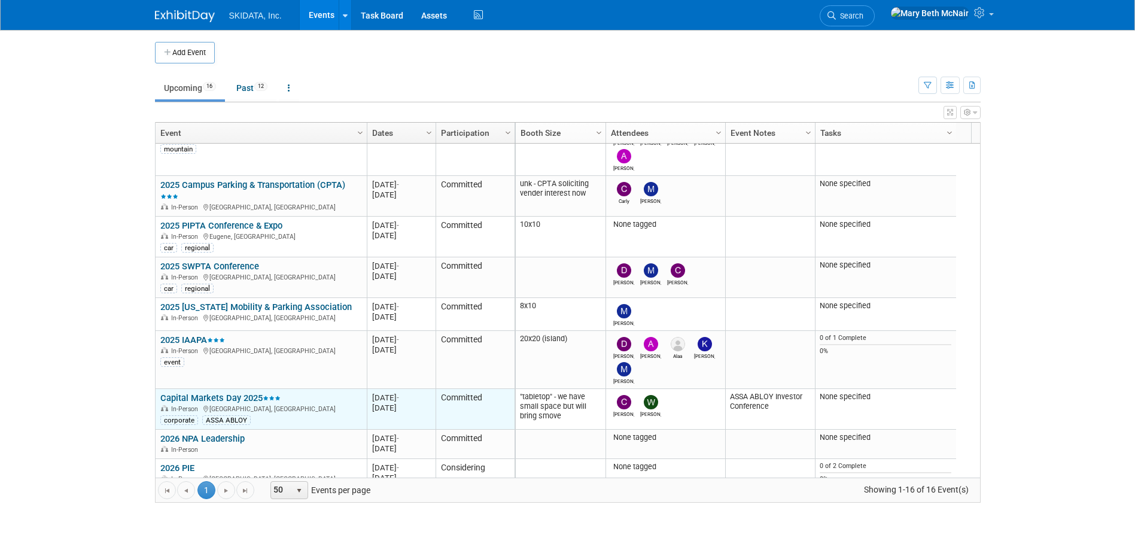
click at [216, 400] on link "Capital Markets Day 2025" at bounding box center [220, 397] width 120 height 11
